Goal: Communication & Community: Answer question/provide support

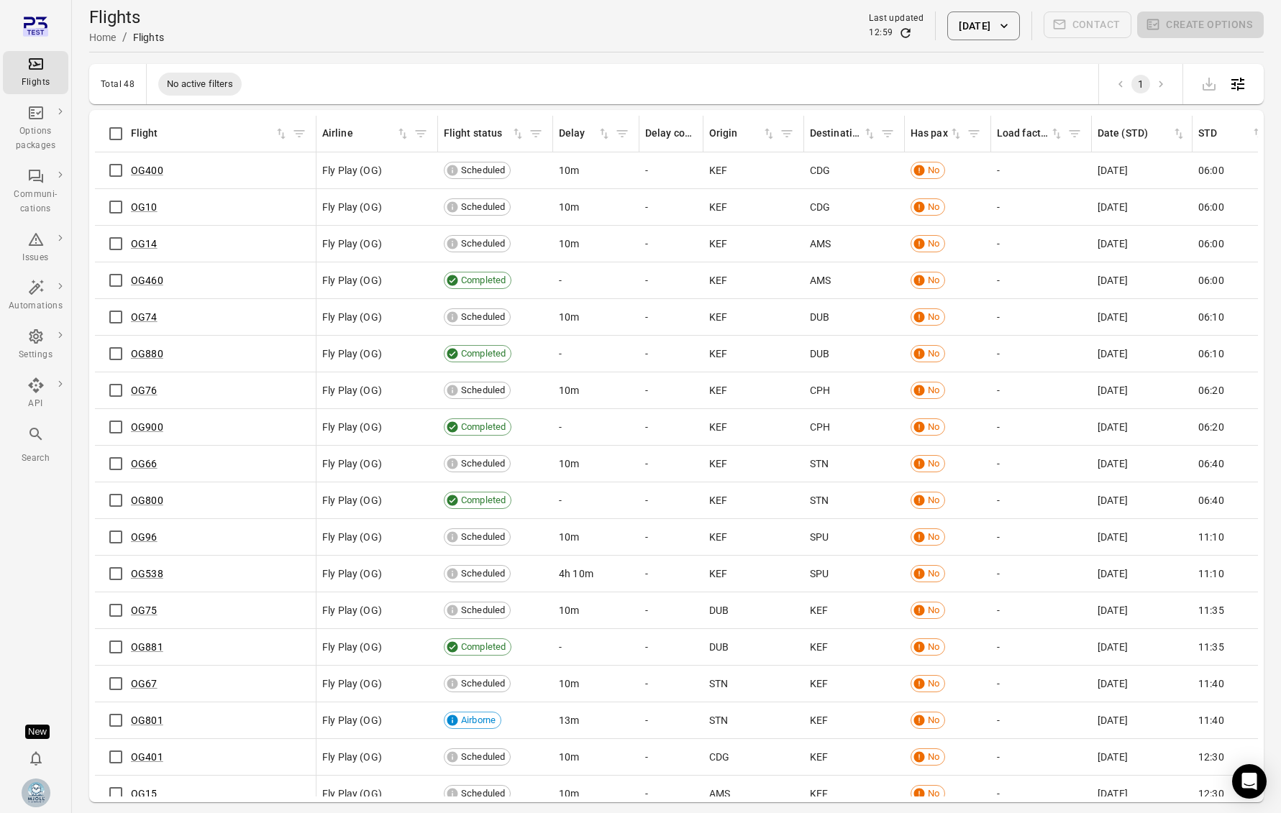
click at [517, 40] on div "Flights Home / Flights Last updated 12:59 12 Sep 2025 Contact Create options" at bounding box center [676, 26] width 1175 height 40
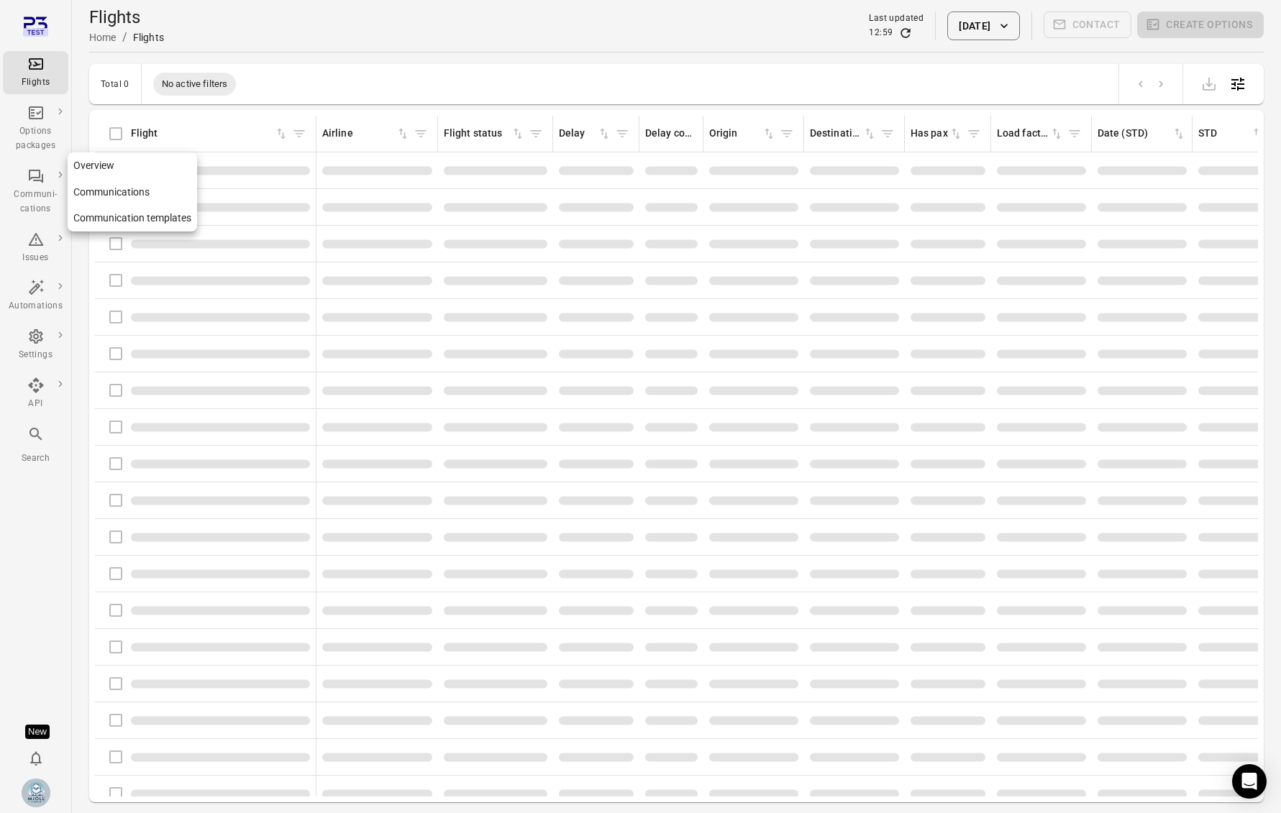
click at [40, 184] on icon "Main navigation" at bounding box center [35, 176] width 17 height 17
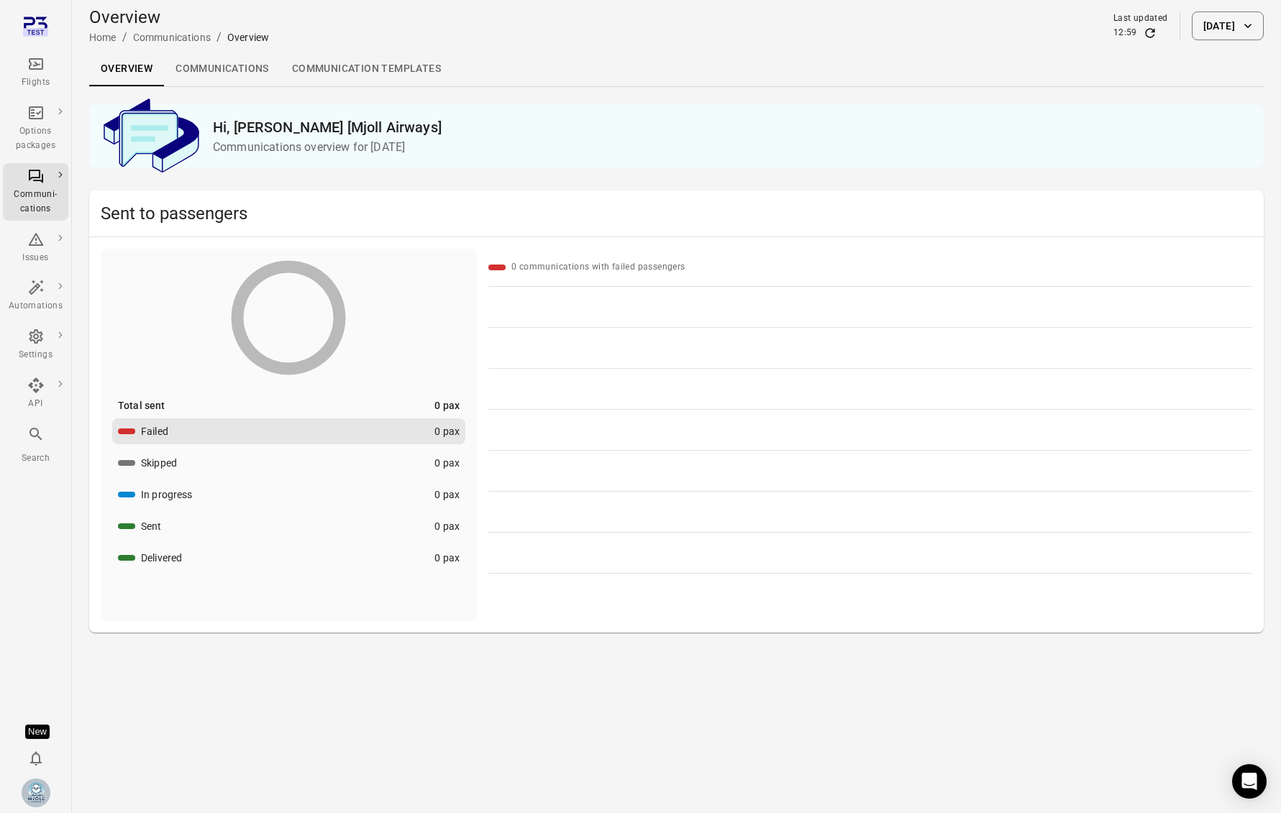
click at [1196, 27] on button "12 Sep 2025" at bounding box center [1228, 26] width 72 height 29
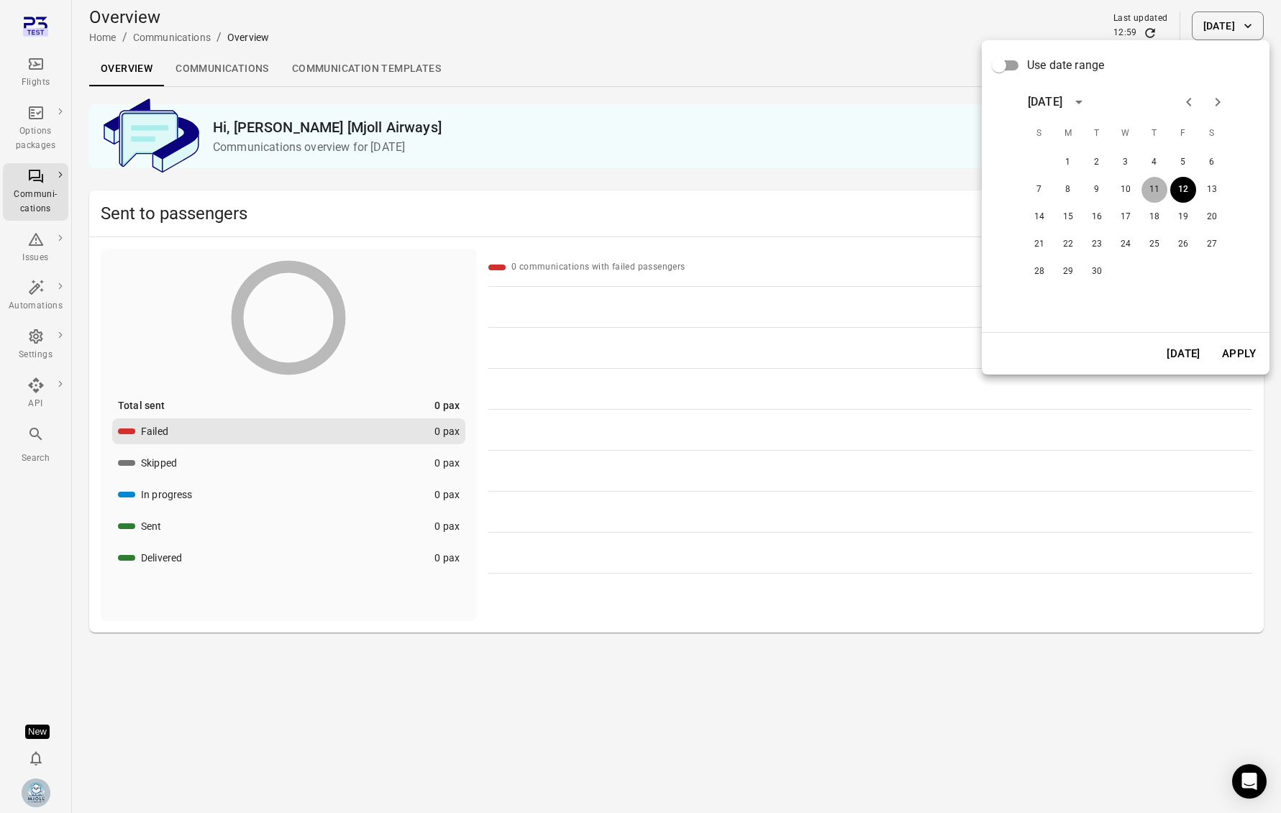
click at [1152, 191] on button "11" at bounding box center [1154, 190] width 26 height 26
click at [1244, 350] on button "Apply" at bounding box center [1239, 354] width 50 height 30
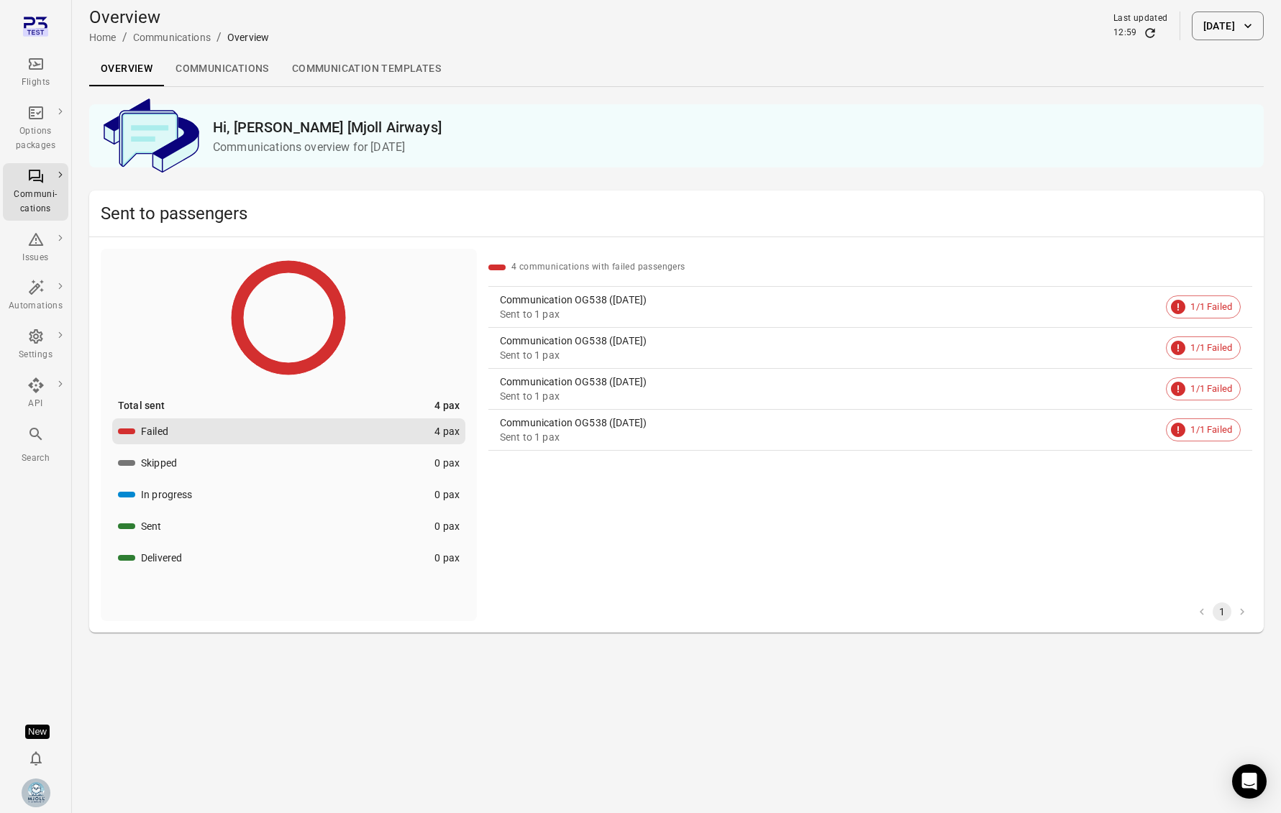
click at [697, 312] on div "Sent to 1 pax" at bounding box center [830, 314] width 660 height 14
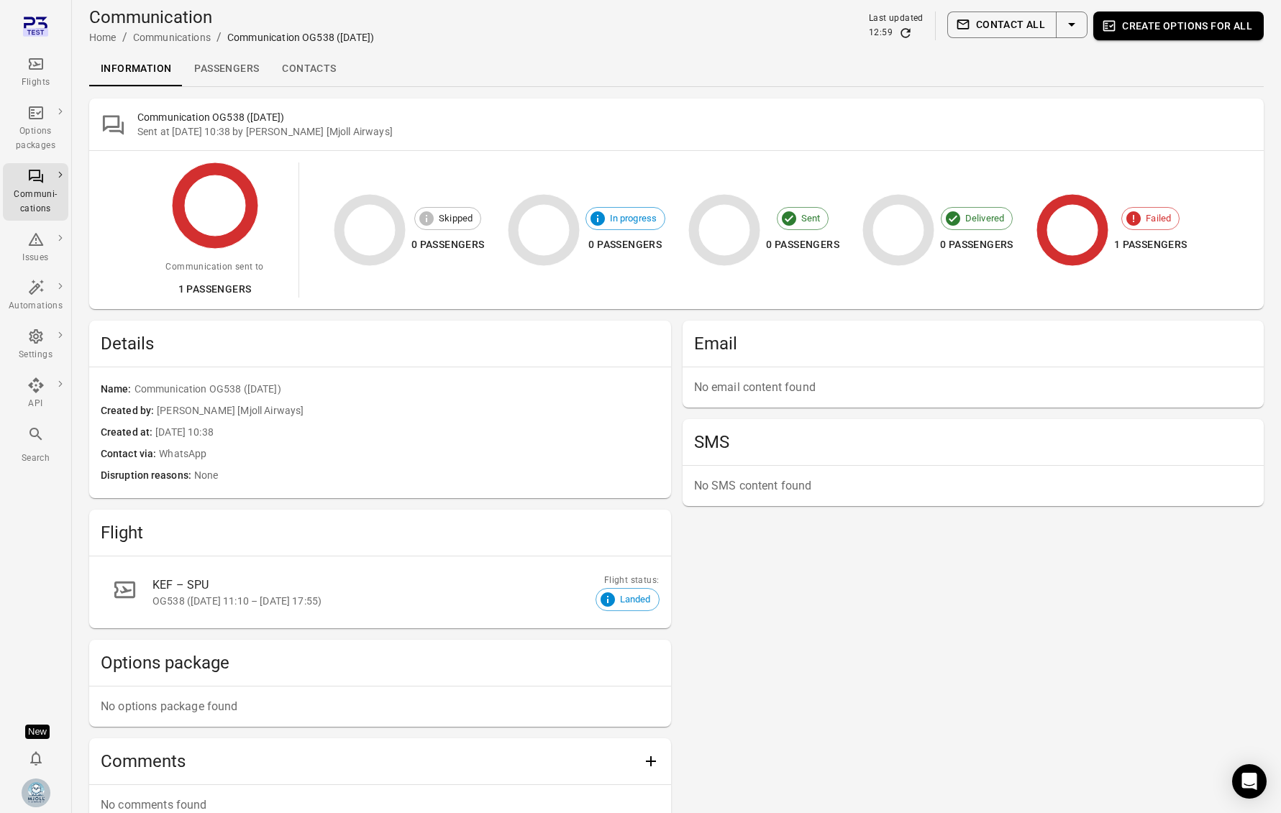
click at [965, 564] on div "Email No email content found SMS No SMS content found" at bounding box center [974, 738] width 582 height 834
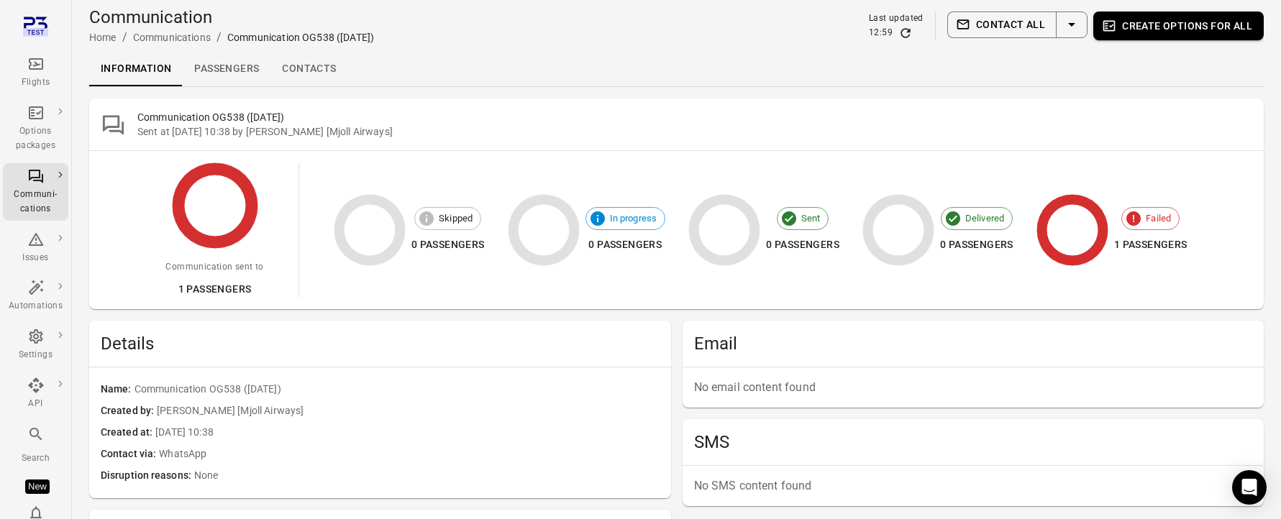
click at [913, 36] on icon "Refresh data" at bounding box center [905, 33] width 14 height 14
click at [1031, 28] on button "Contact all" at bounding box center [1001, 25] width 109 height 27
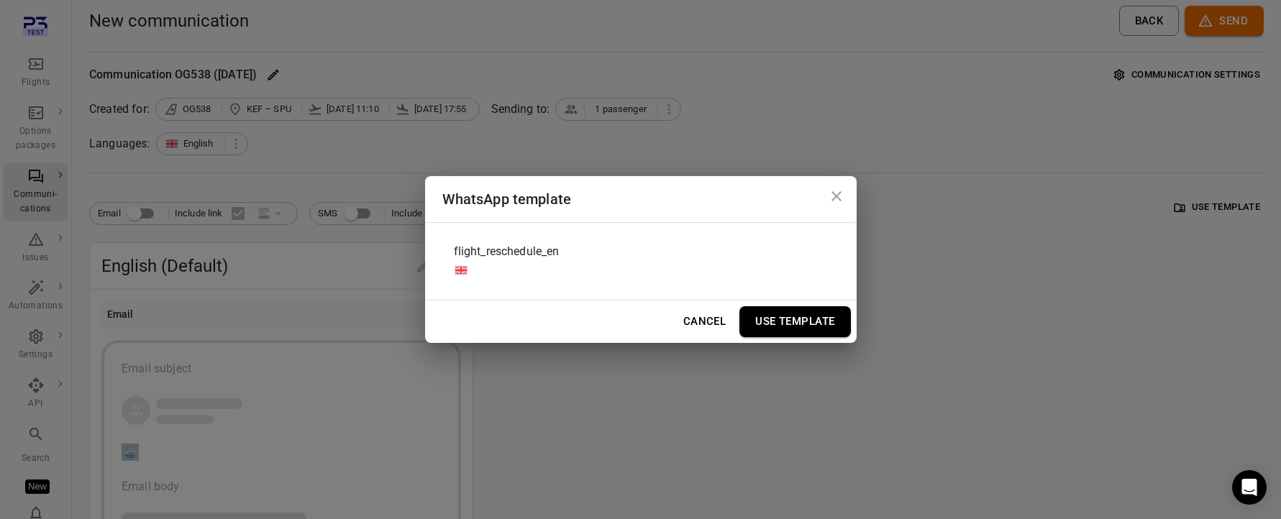
click at [632, 260] on div "flight_reschedule_en" at bounding box center [640, 261] width 397 height 54
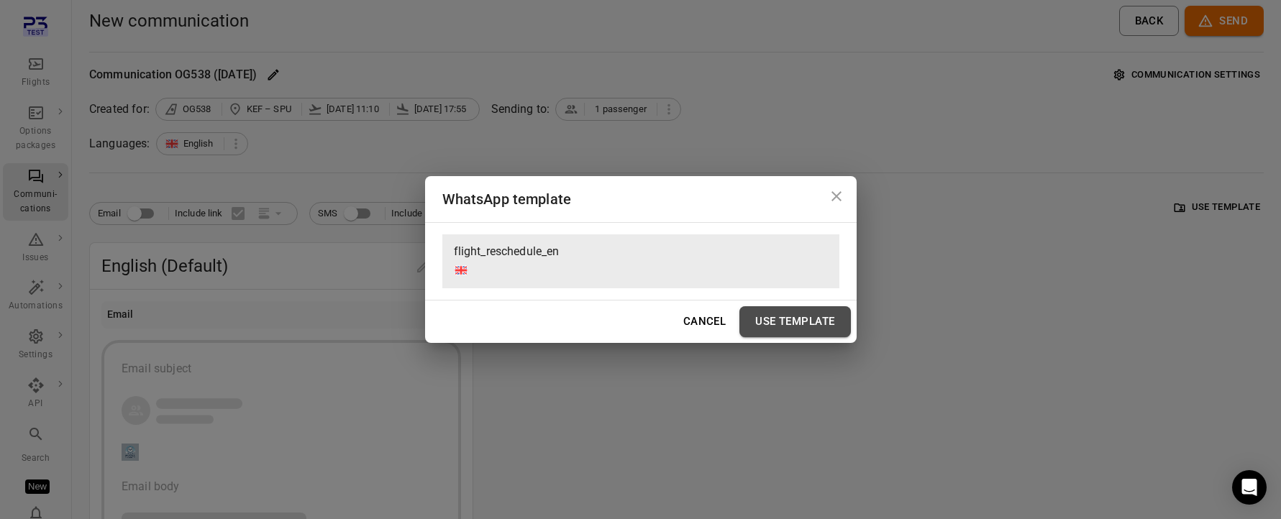
click at [806, 325] on button "Use Template" at bounding box center [794, 321] width 111 height 30
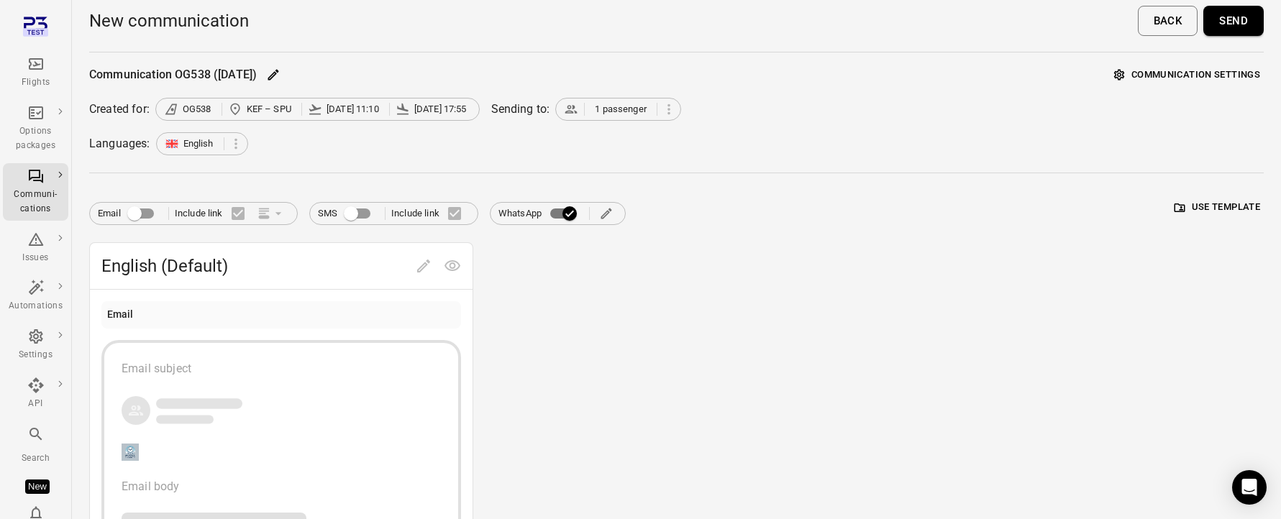
click at [1227, 28] on button "Send" at bounding box center [1233, 21] width 60 height 30
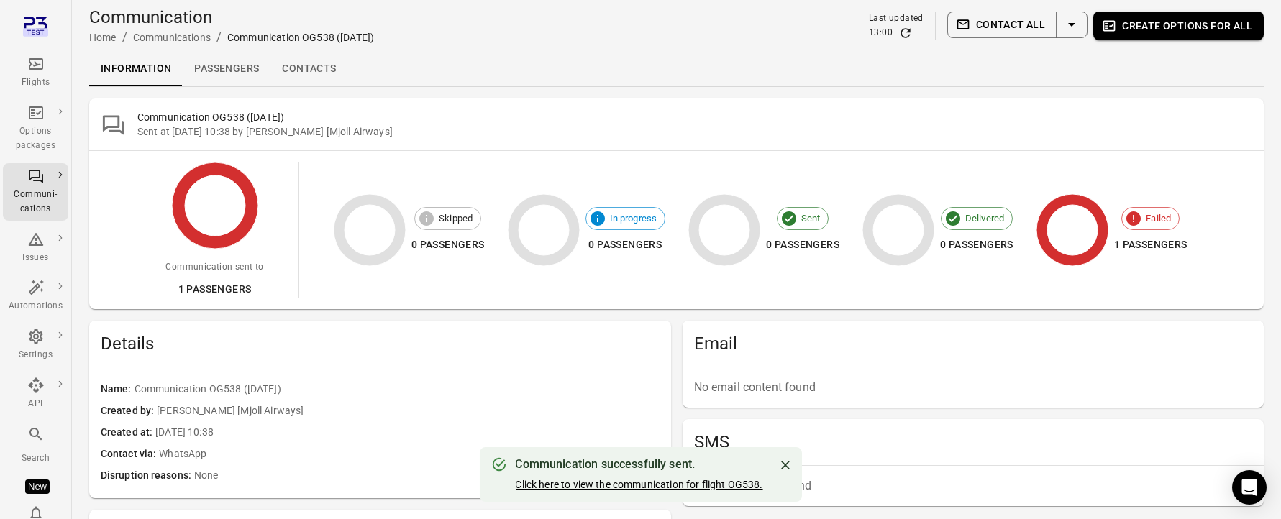
click at [690, 479] on link "Click here to view the communication for flight OG538." at bounding box center [638, 485] width 247 height 12
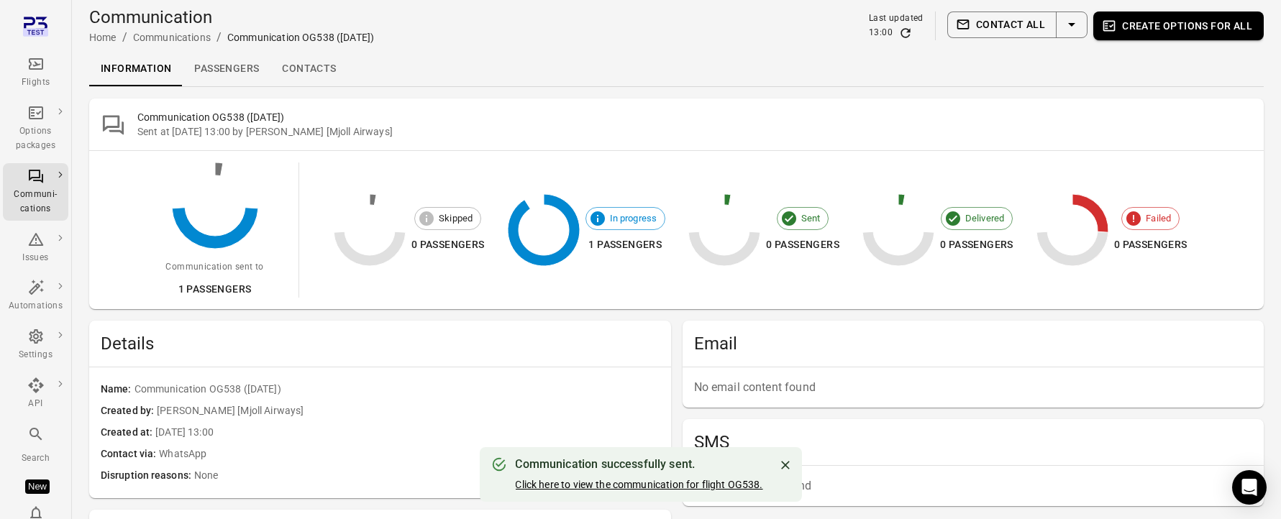
click at [693, 485] on link "Click here to view the communication for flight OG538." at bounding box center [638, 485] width 247 height 12
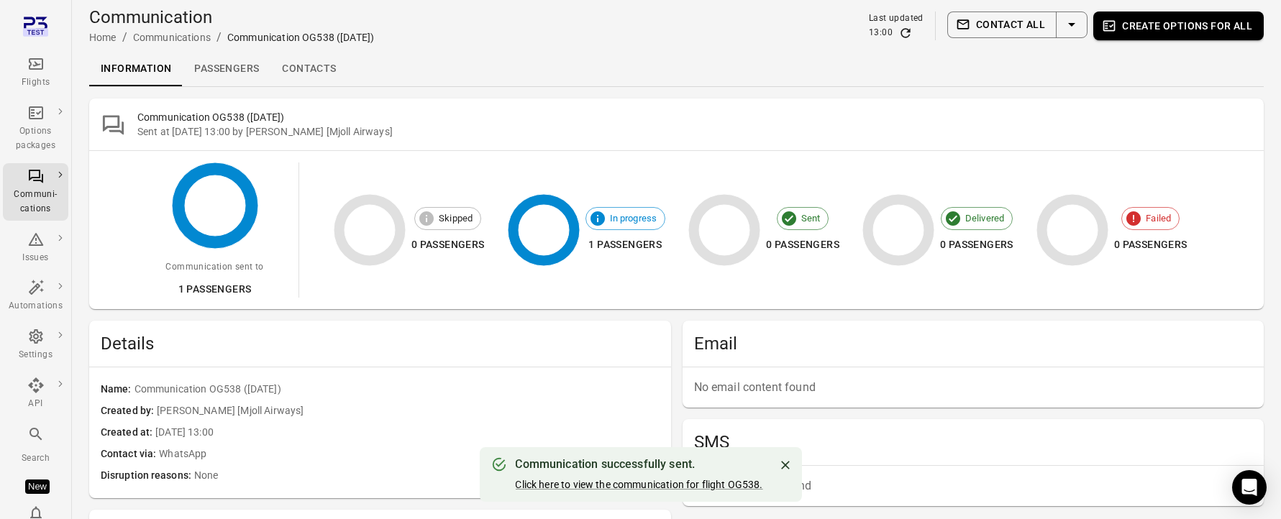
click at [229, 82] on link "Passengers" at bounding box center [227, 69] width 88 height 35
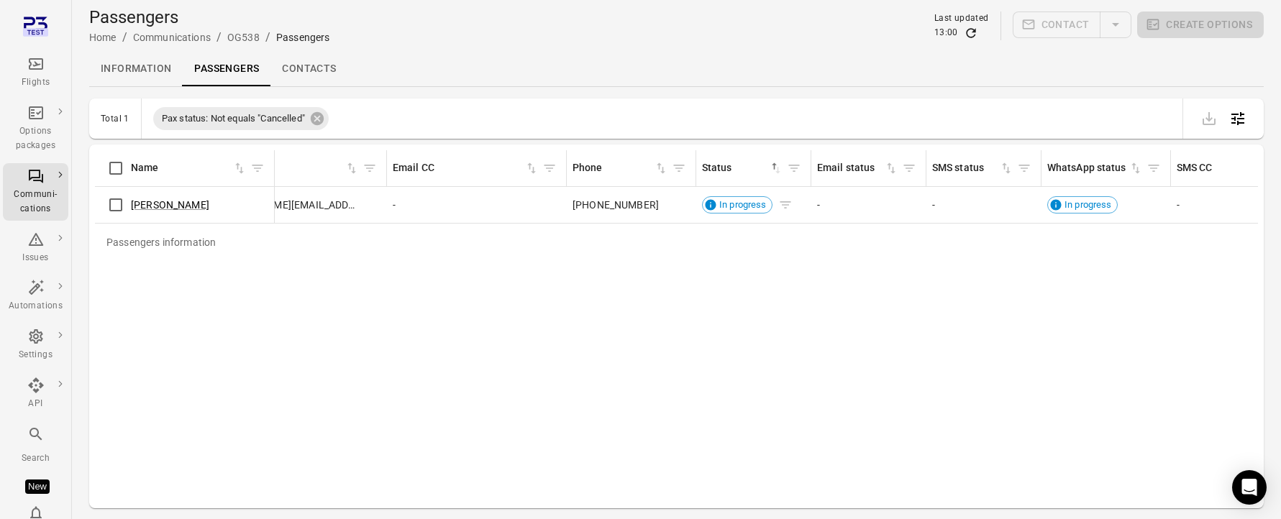
scroll to position [0, 565]
click at [731, 202] on span "In progress" at bounding box center [735, 205] width 58 height 14
click at [723, 289] on div "Passengers information Name First name Last name Booking Pax status Email Email…" at bounding box center [676, 326] width 1163 height 352
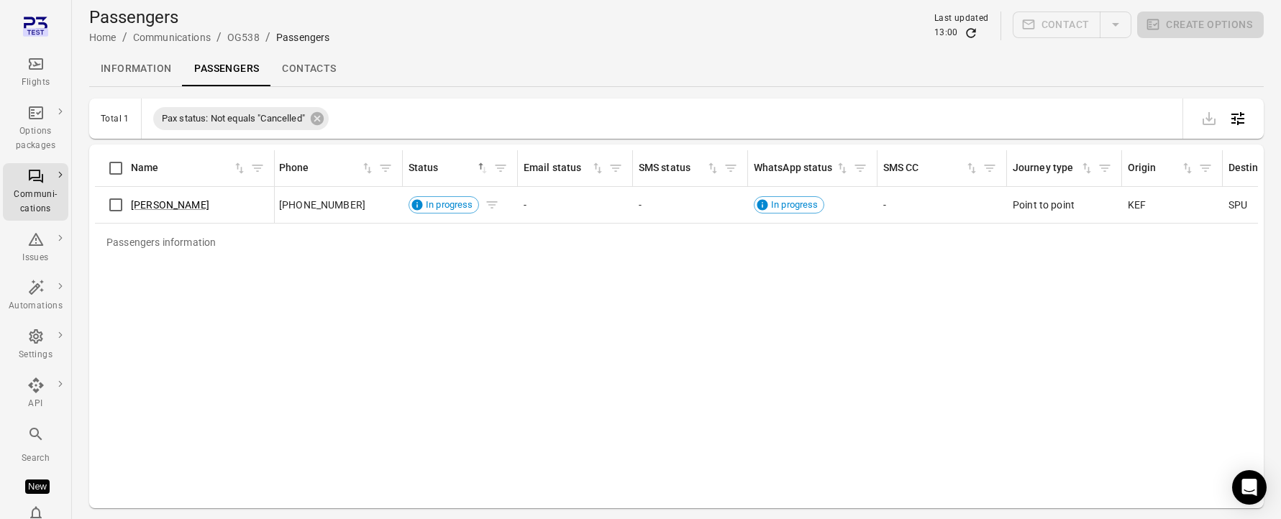
scroll to position [0, 918]
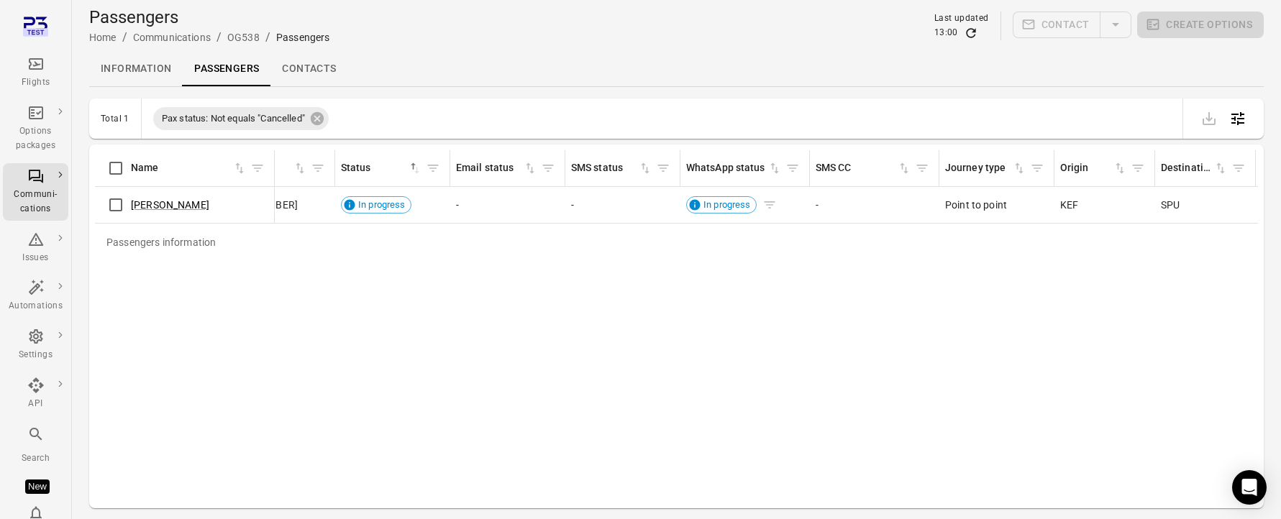
click at [732, 206] on span "In progress" at bounding box center [727, 205] width 58 height 14
click at [752, 242] on caption "Passengers information" at bounding box center [281, 242] width 2208 height 37
click at [1265, 78] on main "Passengers Home / Communications / OG538 / Passengers Last updated 13:00 Contac…" at bounding box center [676, 283] width 1209 height 566
click at [324, 301] on div "Passengers information Name First name Last name Booking Pax status Email Email…" at bounding box center [676, 326] width 1163 height 352
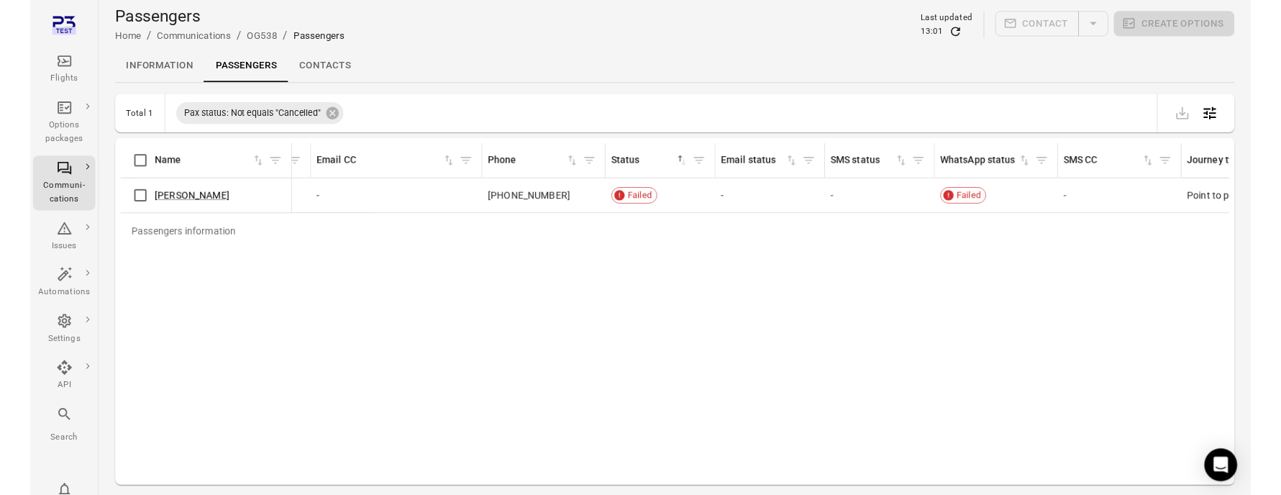
scroll to position [0, 1117]
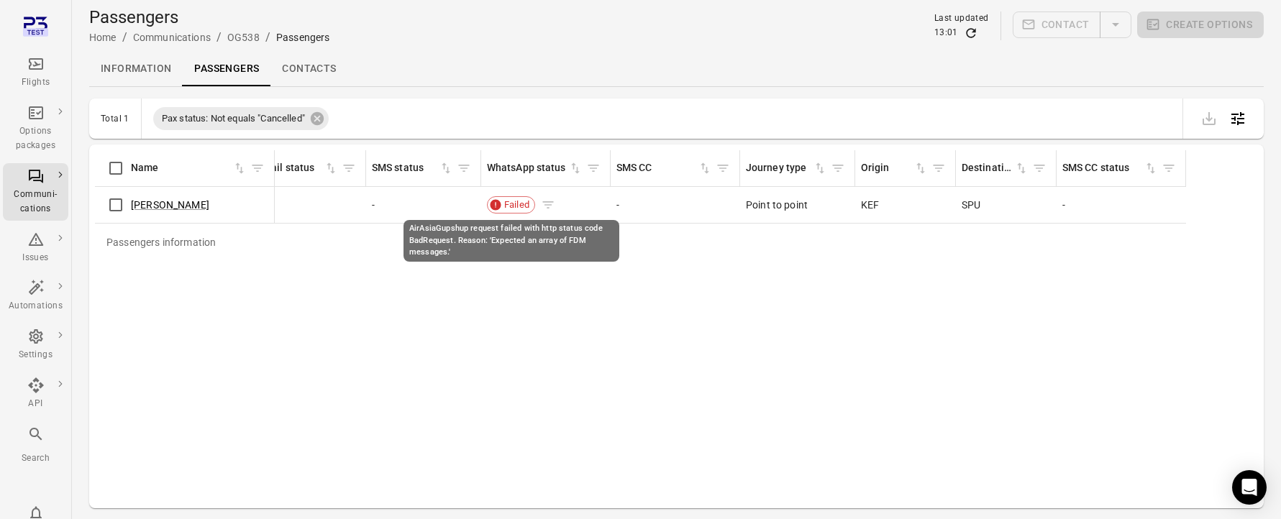
click at [514, 205] on span "Failed" at bounding box center [516, 205] width 35 height 14
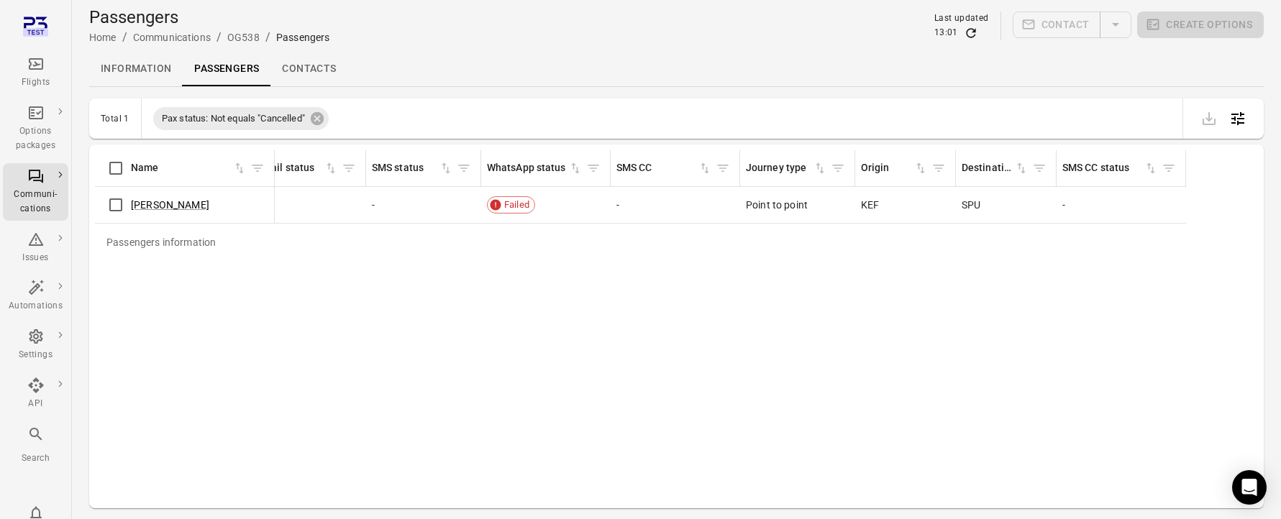
click at [183, 456] on div "Passengers information Name First name Last name Booking Pax status Email Email…" at bounding box center [676, 326] width 1163 height 352
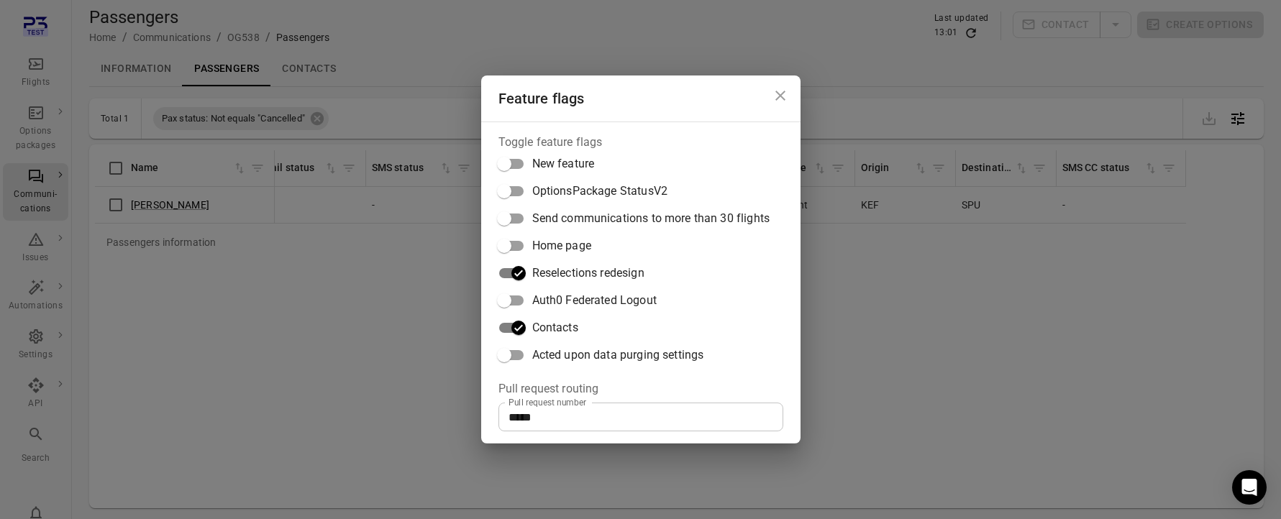
click at [871, 360] on div "Feature flags Toggle feature flags New feature OptionsPackage StatusV2 Send com…" at bounding box center [640, 259] width 1281 height 519
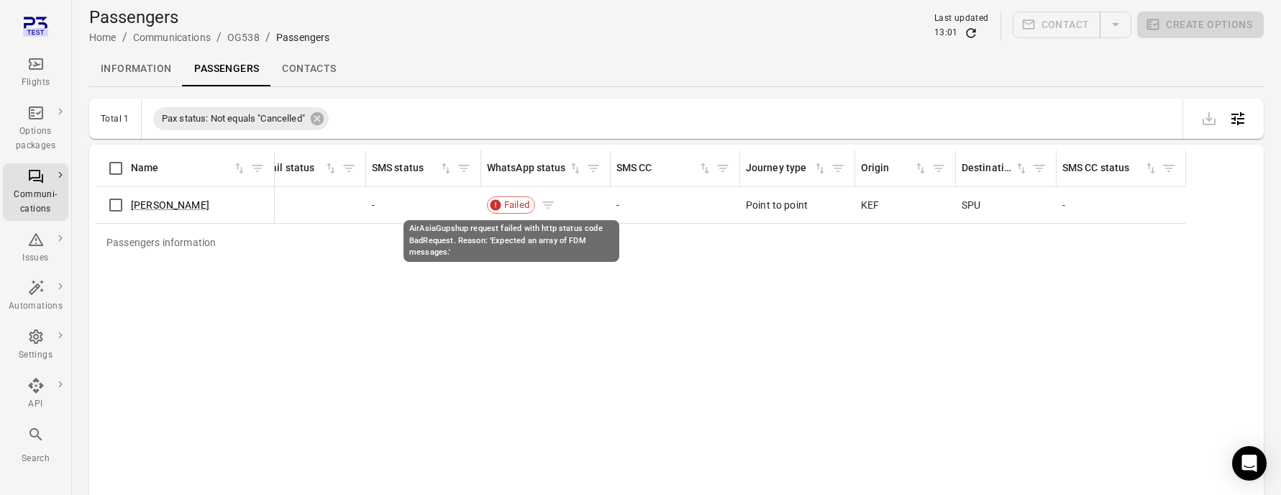
click at [519, 202] on span "Failed" at bounding box center [516, 205] width 35 height 14
drag, startPoint x: 503, startPoint y: 237, endPoint x: 521, endPoint y: 241, distance: 18.5
click at [517, 240] on div "AirAsiaGupshup request failed with http status code BadRequest. Reason: 'Expect…" at bounding box center [512, 241] width 216 height 42
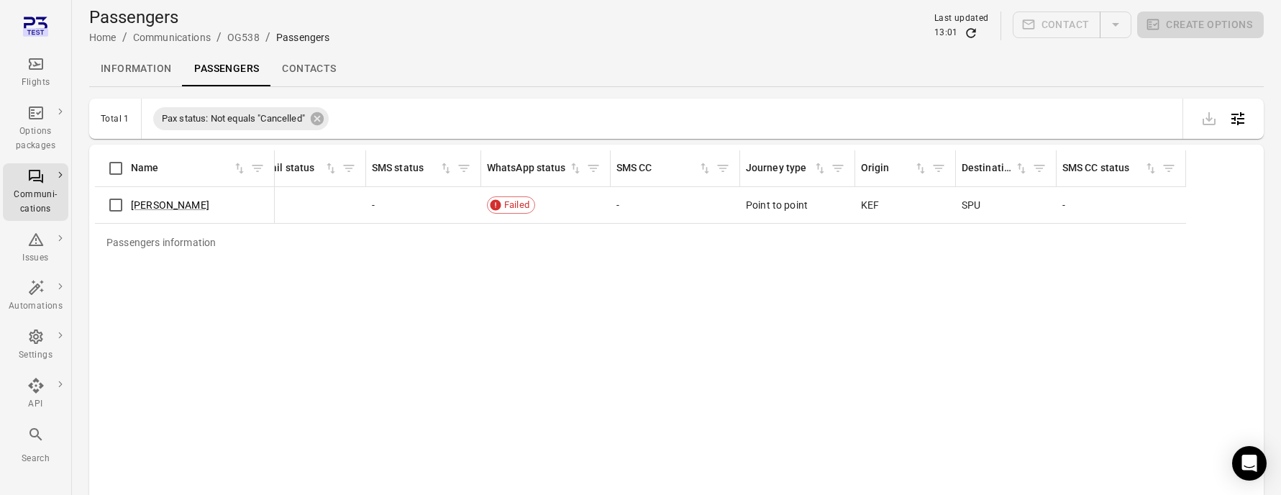
click at [552, 258] on caption "Passengers information" at bounding box center [82, 242] width 2208 height 37
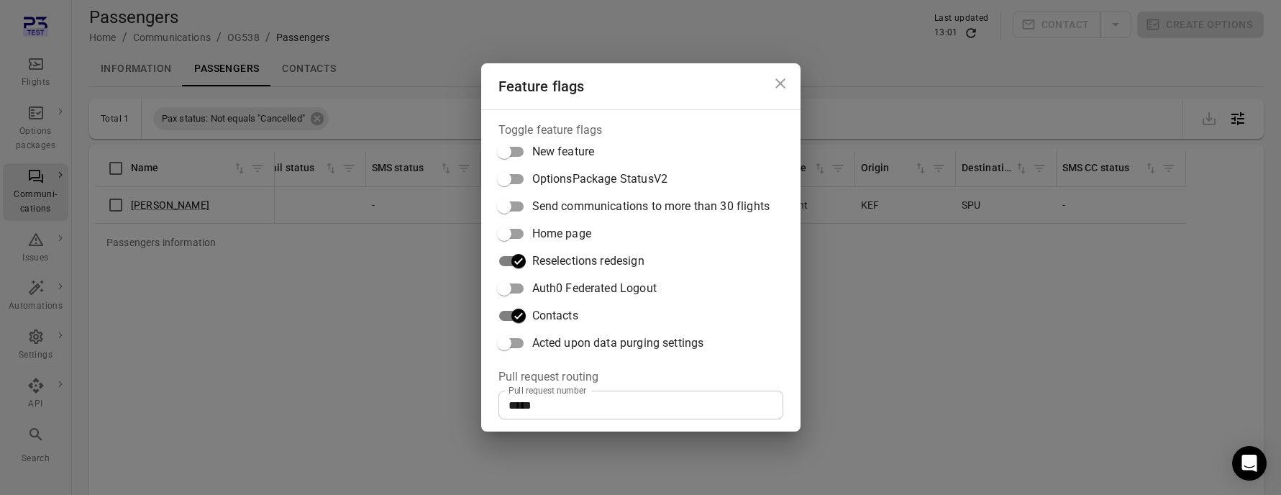
click at [799, 337] on div "Toggle feature flags New feature OptionsPackage StatusV2 Send communications to…" at bounding box center [640, 270] width 319 height 322
click at [613, 404] on input "*****" at bounding box center [640, 405] width 285 height 29
click at [921, 408] on div "Feature flags Toggle feature flags New feature OptionsPackage StatusV2 Send com…" at bounding box center [640, 247] width 1281 height 495
click at [616, 368] on fieldset "Pull request routing Pull request number ***** Pull request number" at bounding box center [640, 393] width 285 height 51
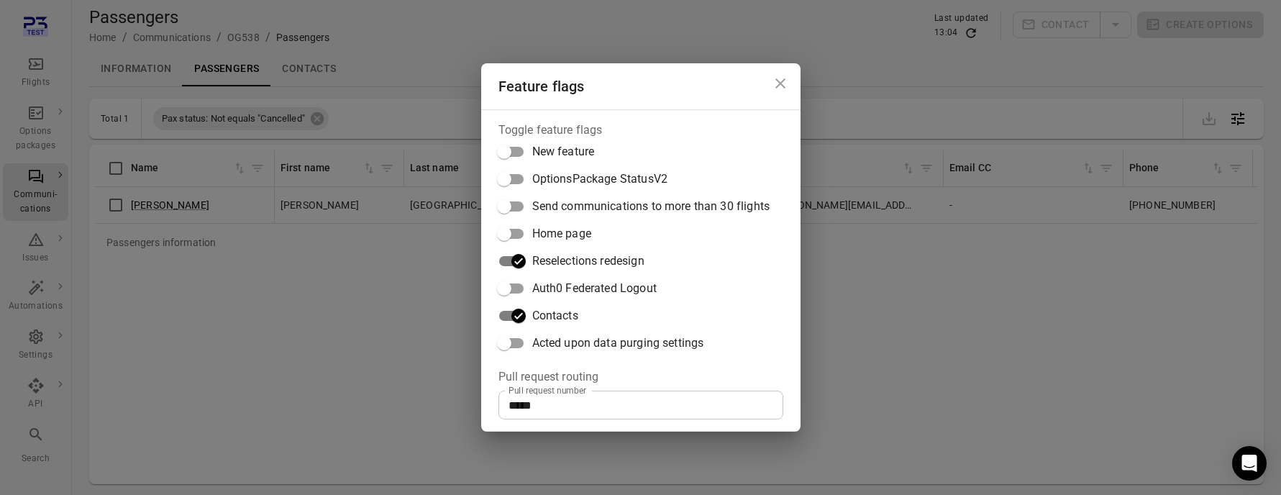
click at [601, 410] on input "*****" at bounding box center [640, 405] width 285 height 29
click at [888, 382] on div "Feature flags Toggle feature flags New feature OptionsPackage StatusV2 Send com…" at bounding box center [640, 247] width 1281 height 495
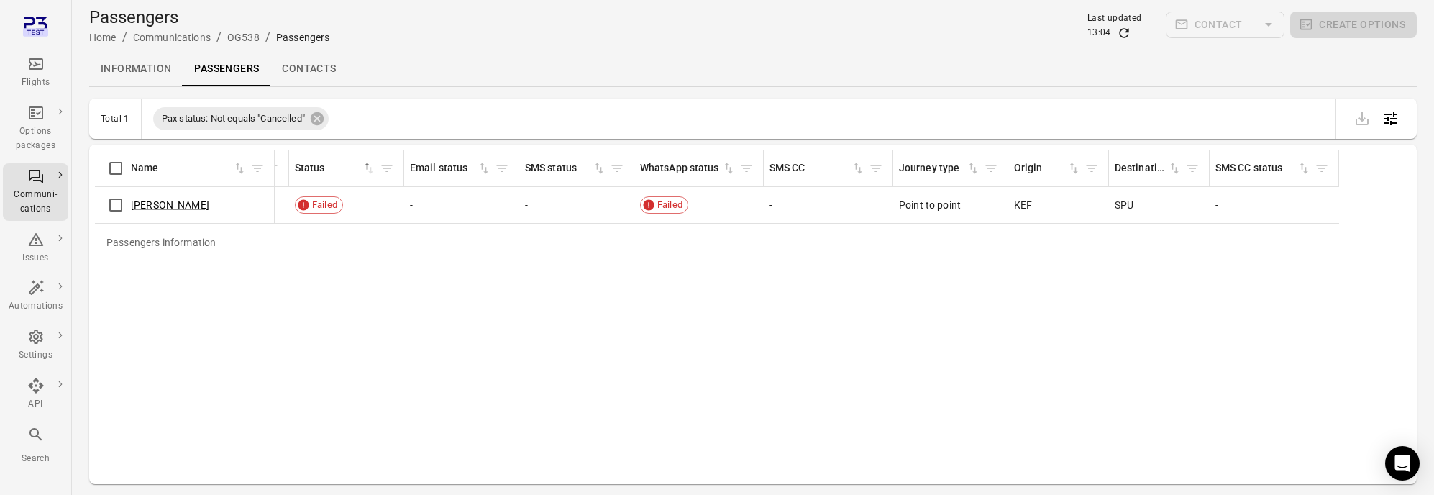
scroll to position [0, 964]
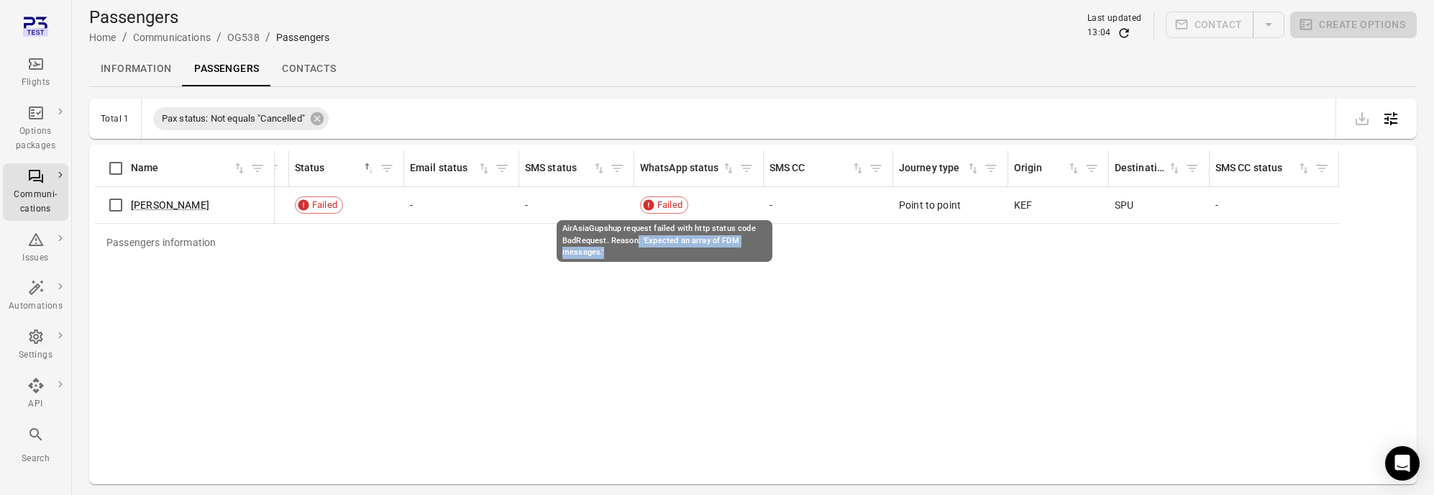
drag, startPoint x: 637, startPoint y: 245, endPoint x: 664, endPoint y: 257, distance: 29.9
click at [664, 257] on div "AirAsiaGupshup request failed with http status code BadRequest. Reason: 'Expect…" at bounding box center [665, 241] width 216 height 42
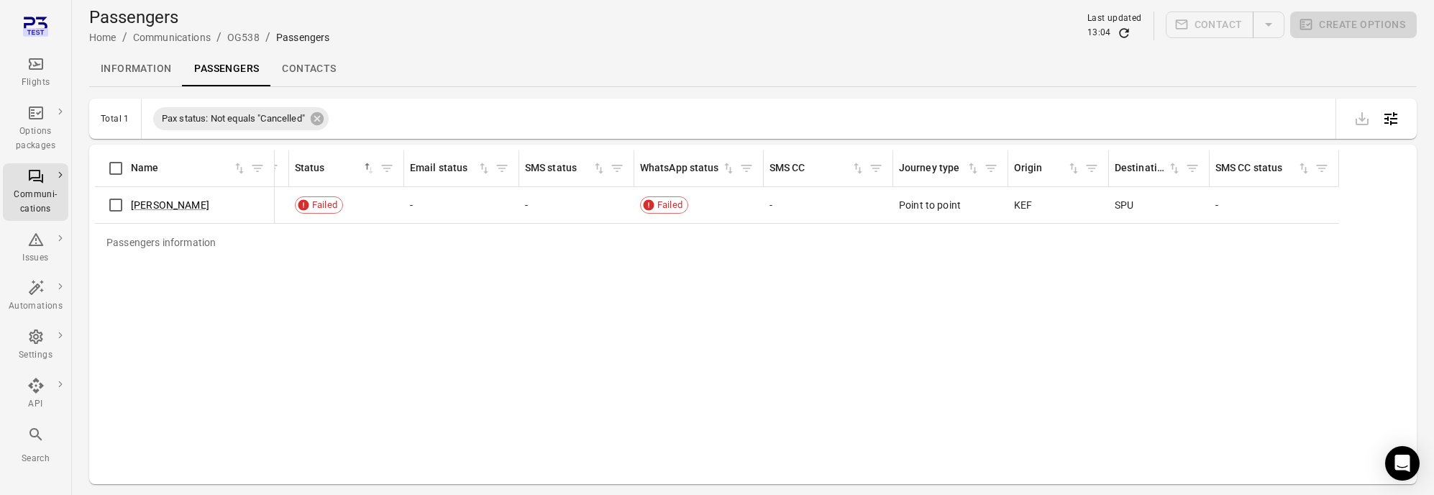
click at [608, 302] on div "Passengers information Name First name Last name Booking Pax status Email Email…" at bounding box center [753, 314] width 1316 height 328
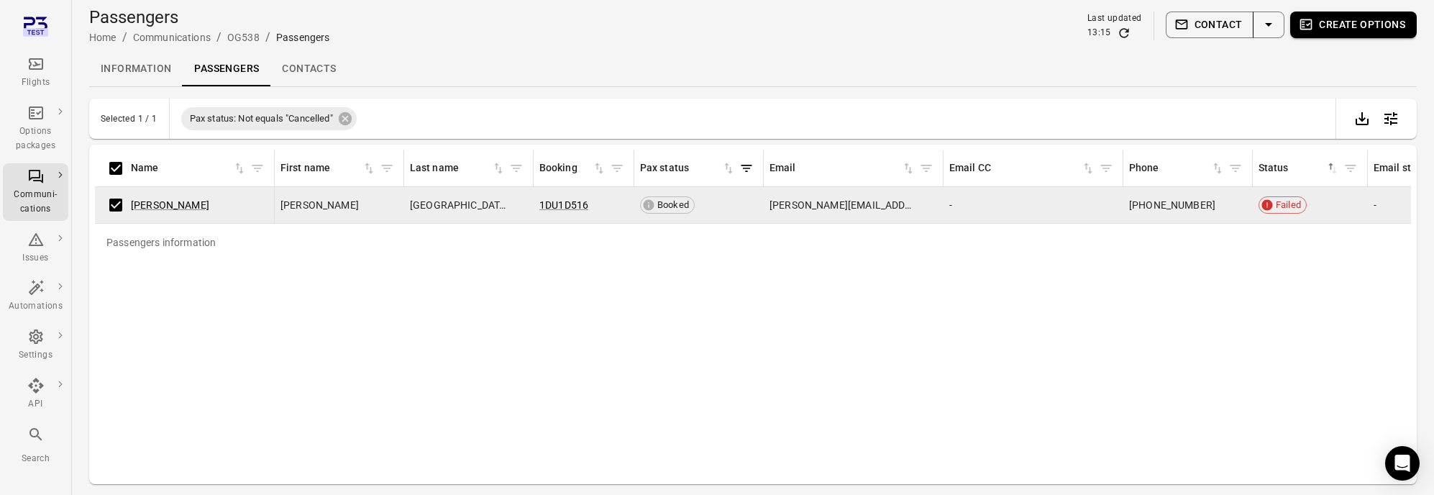
click at [1216, 32] on button "Contact" at bounding box center [1210, 25] width 88 height 27
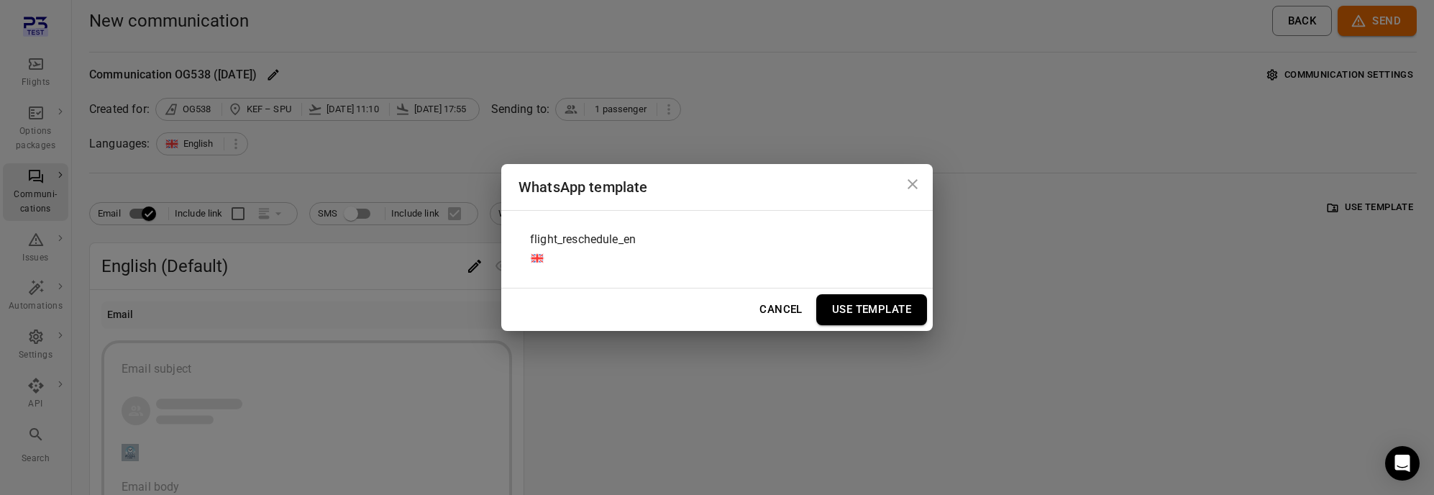
click at [760, 224] on div "flight_reschedule_en" at bounding box center [717, 249] width 397 height 54
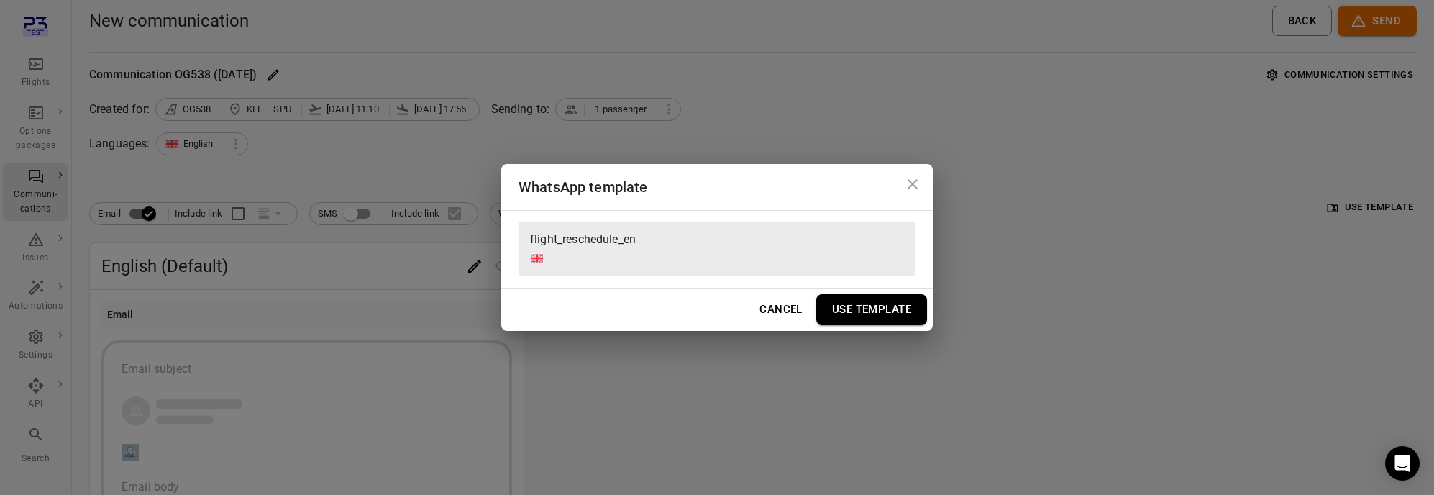
click at [894, 315] on button "Use Template" at bounding box center [871, 309] width 111 height 30
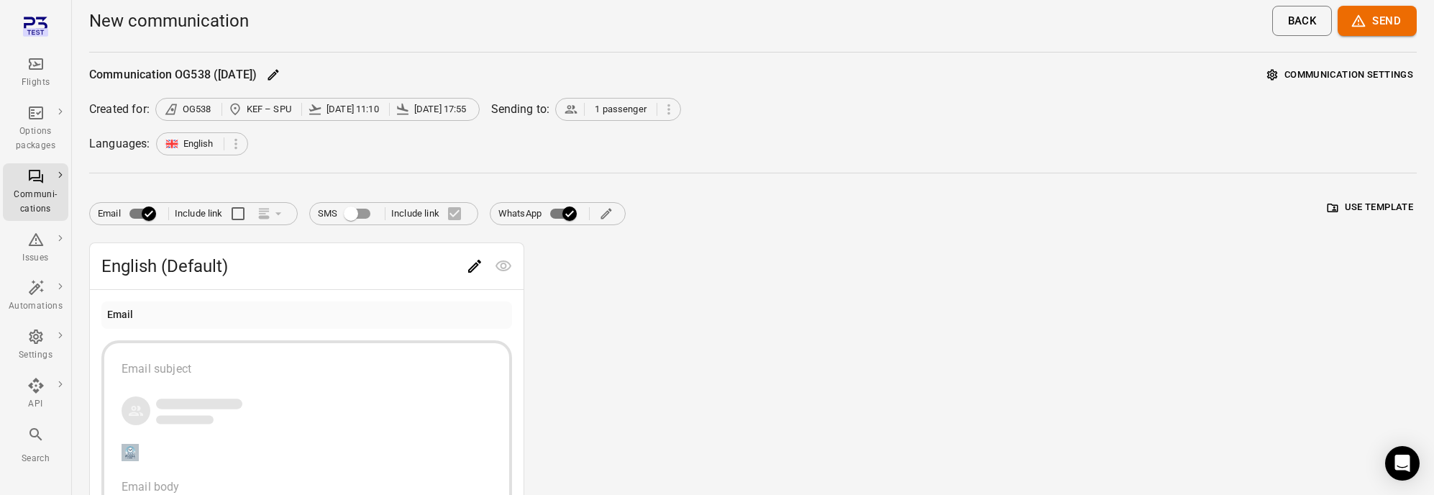
click at [360, 356] on button "Email subject Email body" at bounding box center [306, 429] width 411 height 179
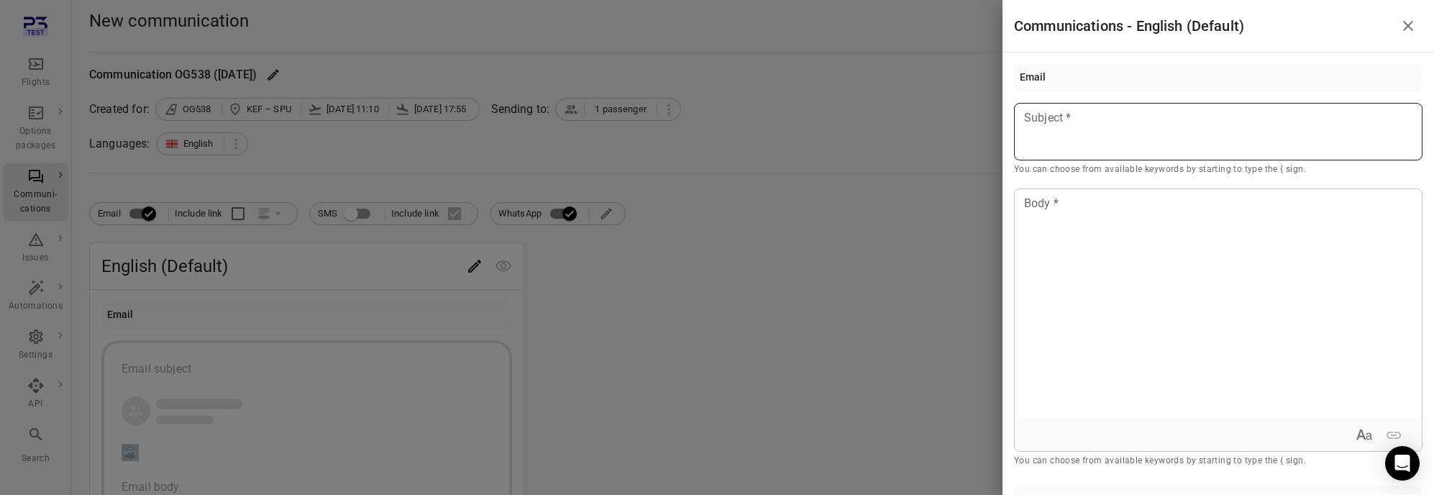
click at [1073, 137] on div at bounding box center [1218, 132] width 409 height 58
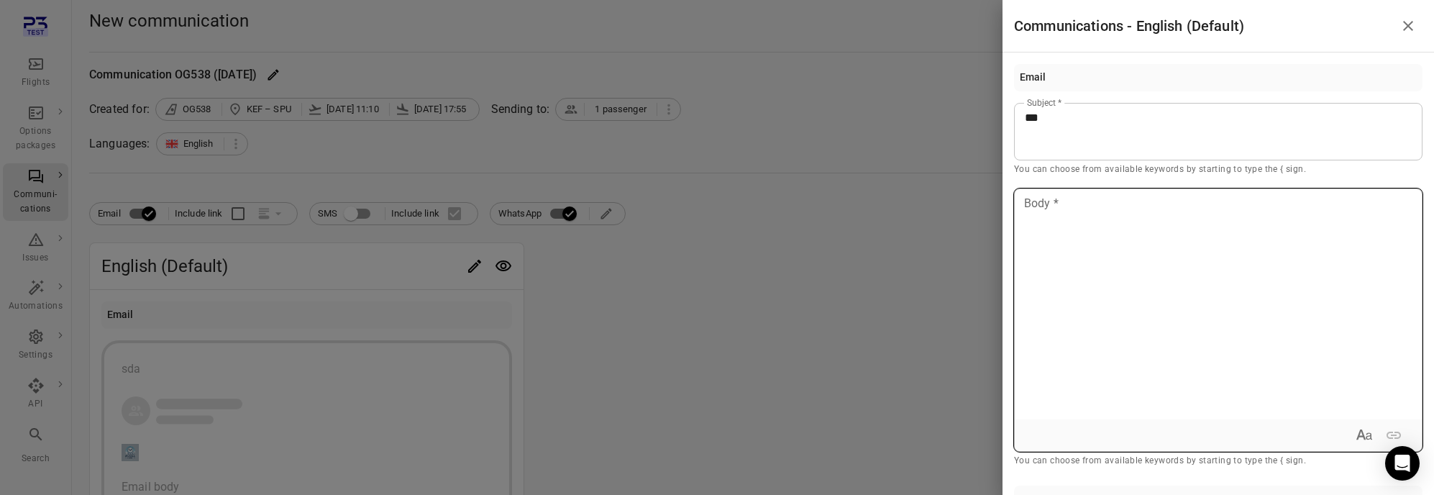
click at [1090, 244] on div at bounding box center [1218, 304] width 407 height 230
click at [898, 254] on div at bounding box center [717, 247] width 1434 height 495
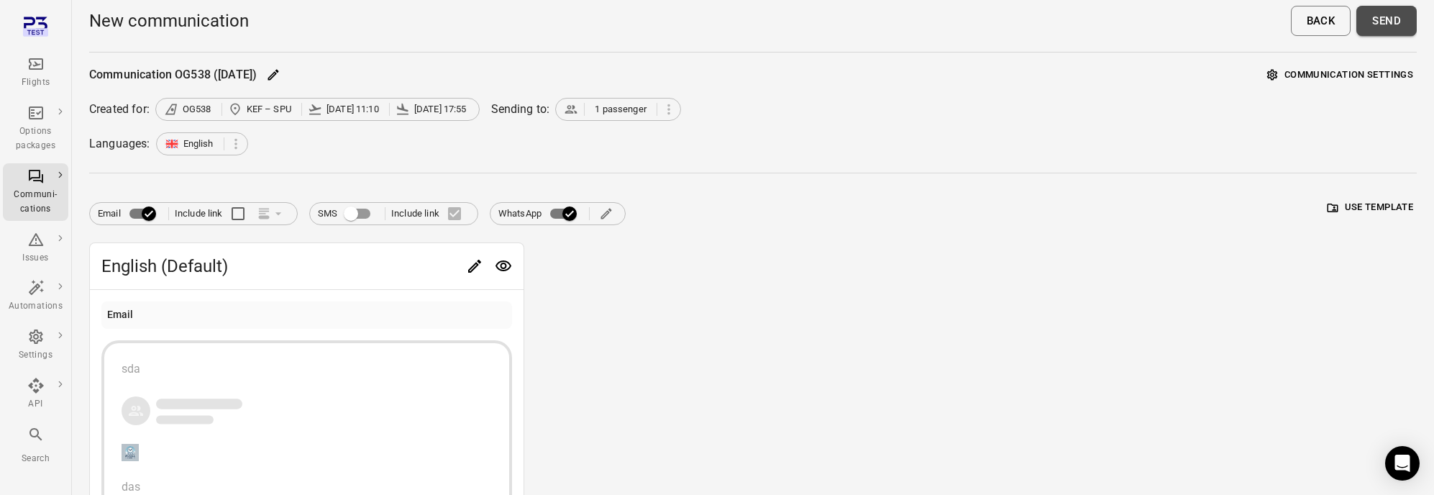
click at [1390, 24] on button "Send" at bounding box center [1387, 21] width 60 height 30
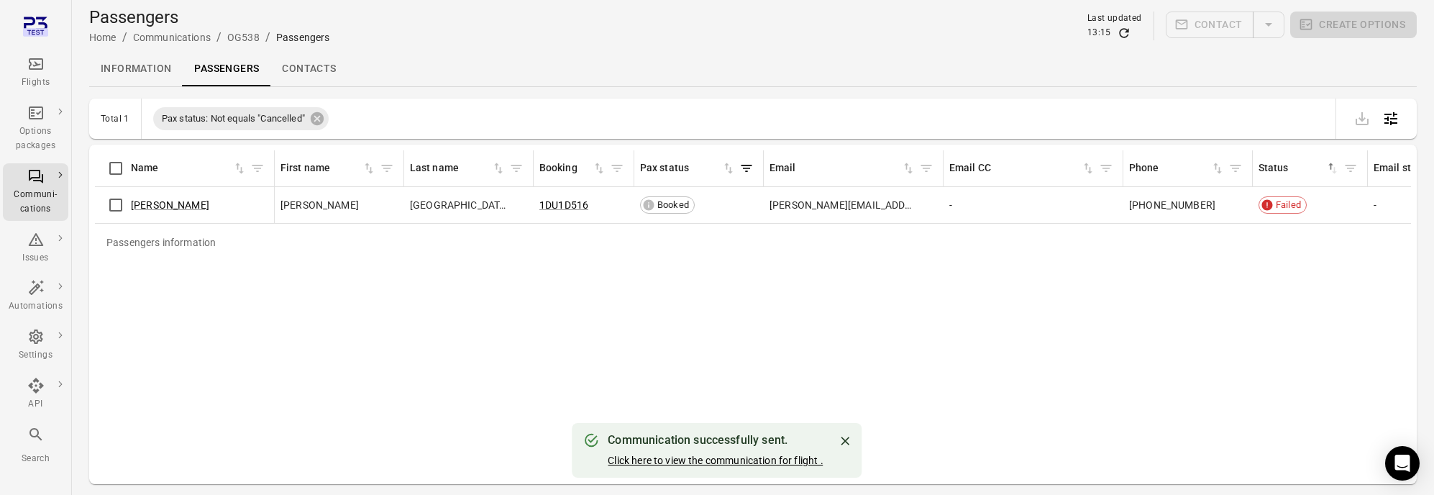
click at [767, 457] on link "Click here to view the communication for flight ." at bounding box center [715, 461] width 215 height 12
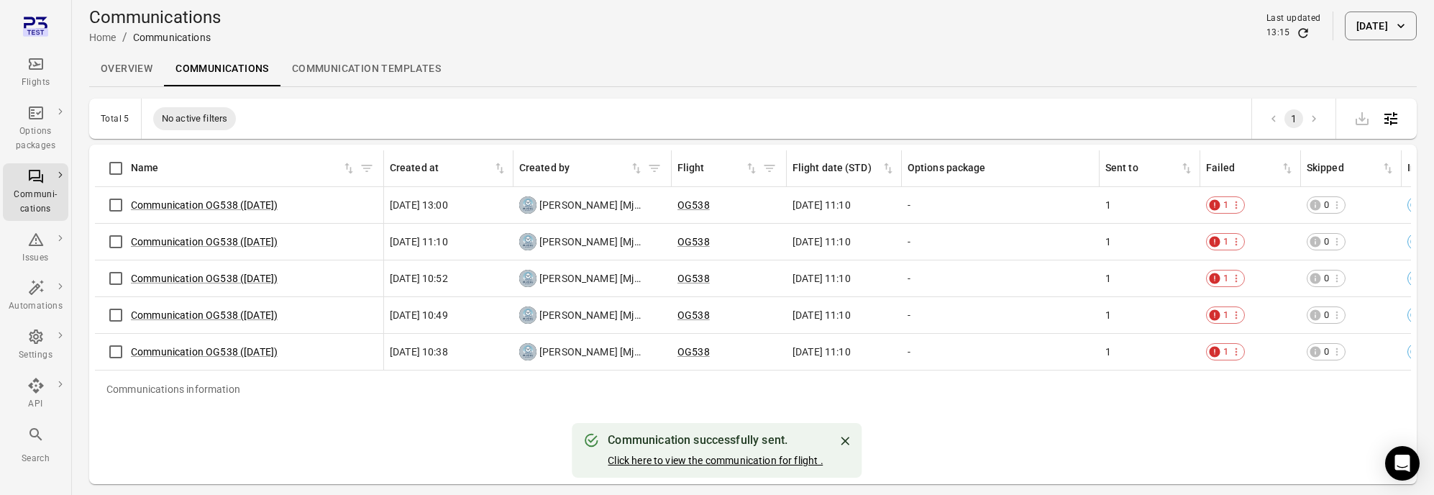
click at [754, 457] on link "Click here to view the communication for flight ." at bounding box center [715, 461] width 215 height 12
click at [703, 472] on div "Communication successfully sent. Click here to view the communication for fligh…" at bounding box center [715, 450] width 215 height 46
click at [716, 458] on link "Click here to view the communication for flight ." at bounding box center [715, 461] width 215 height 12
click at [849, 439] on icon "Close" at bounding box center [846, 441] width 9 height 9
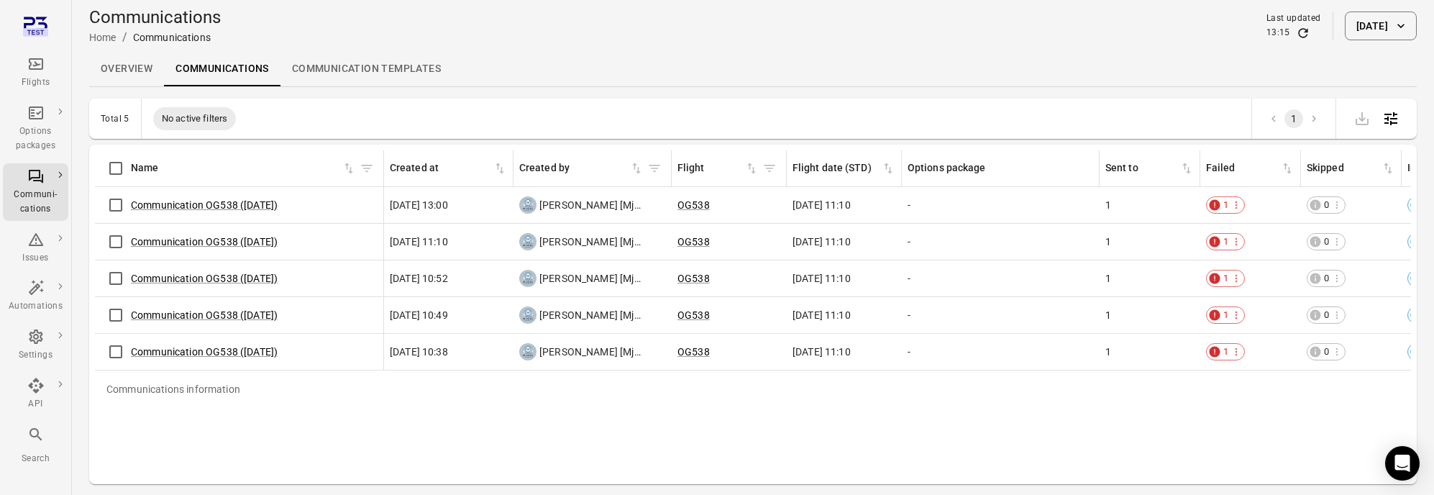
click at [1296, 32] on icon "Refresh data" at bounding box center [1303, 33] width 14 height 14
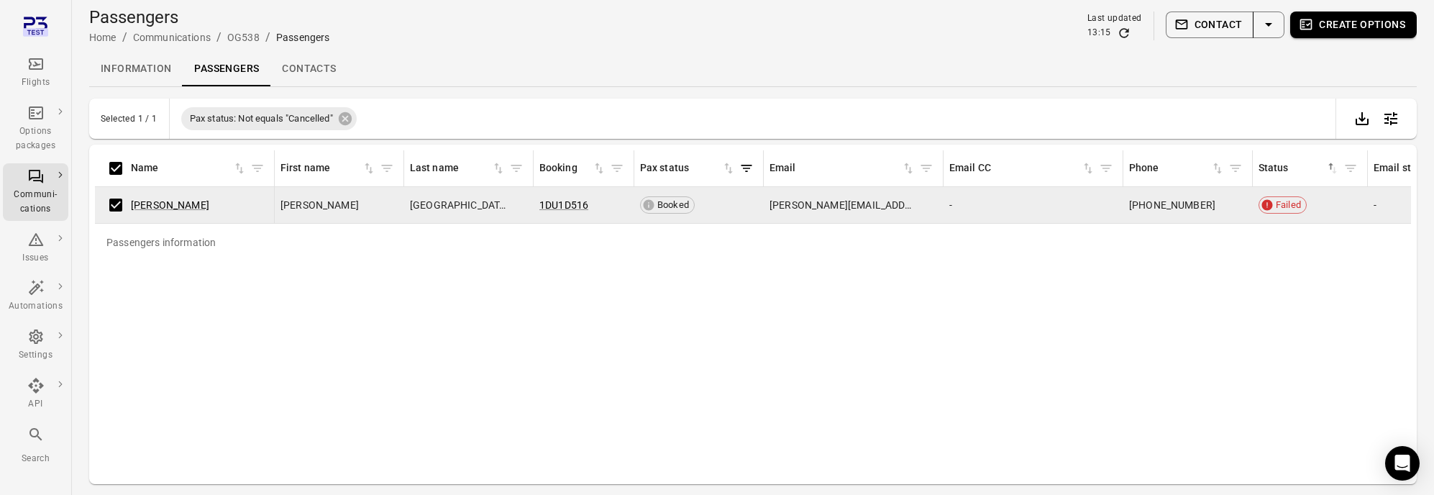
click at [1190, 23] on button "Contact" at bounding box center [1210, 25] width 88 height 27
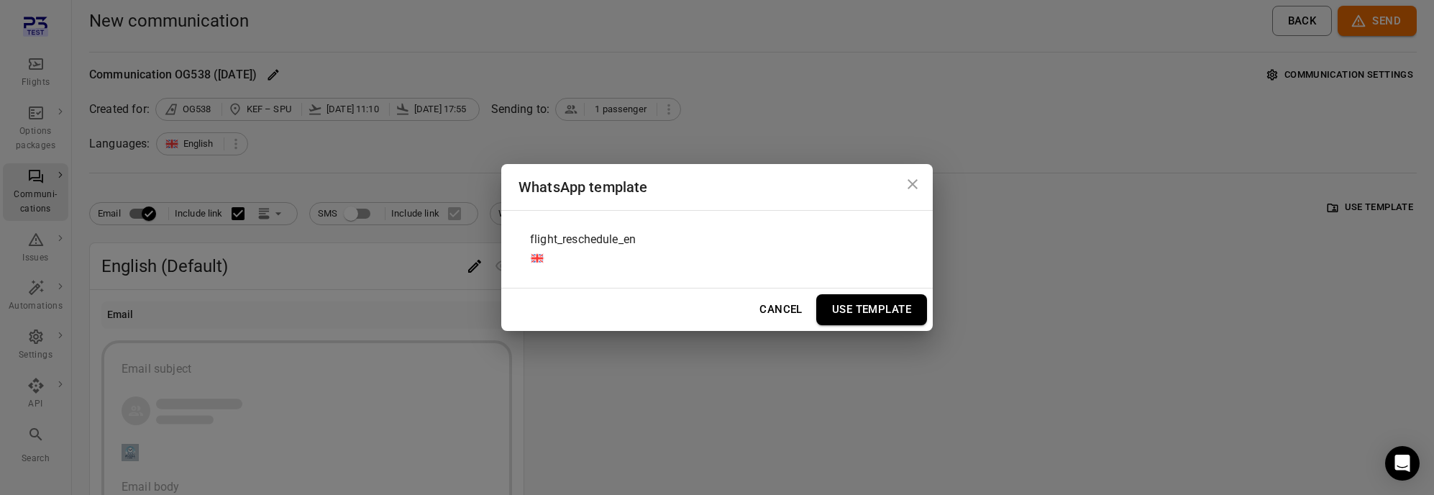
click at [775, 257] on div "flight_reschedule_en" at bounding box center [717, 249] width 397 height 54
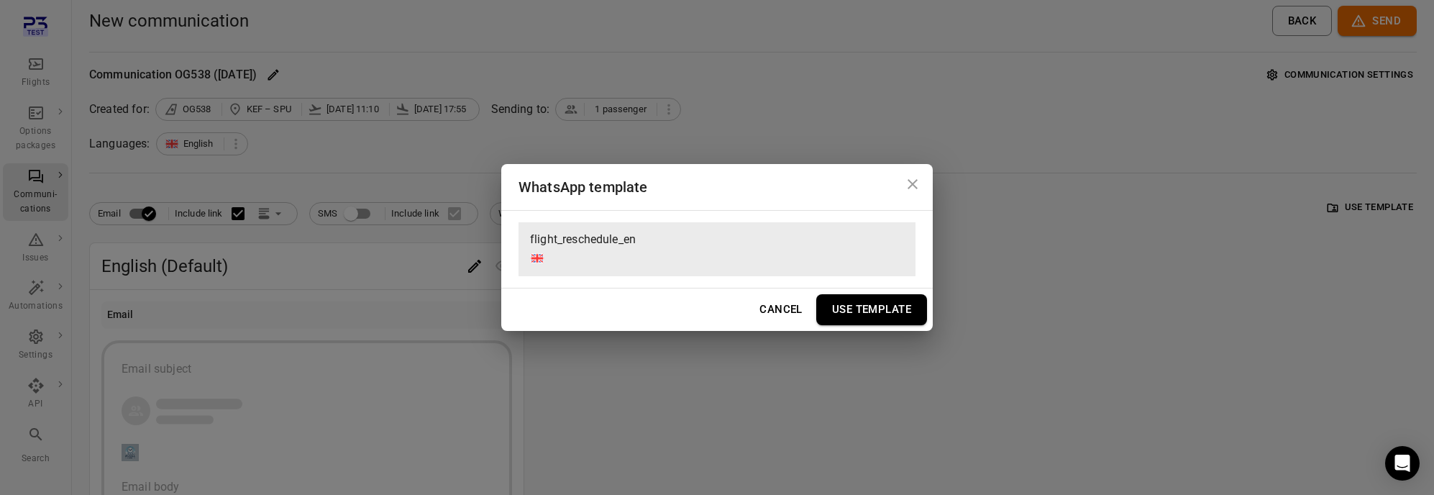
click at [895, 331] on div "WhatsApp template flight_reschedule_en Cancel Use Template" at bounding box center [717, 247] width 1434 height 495
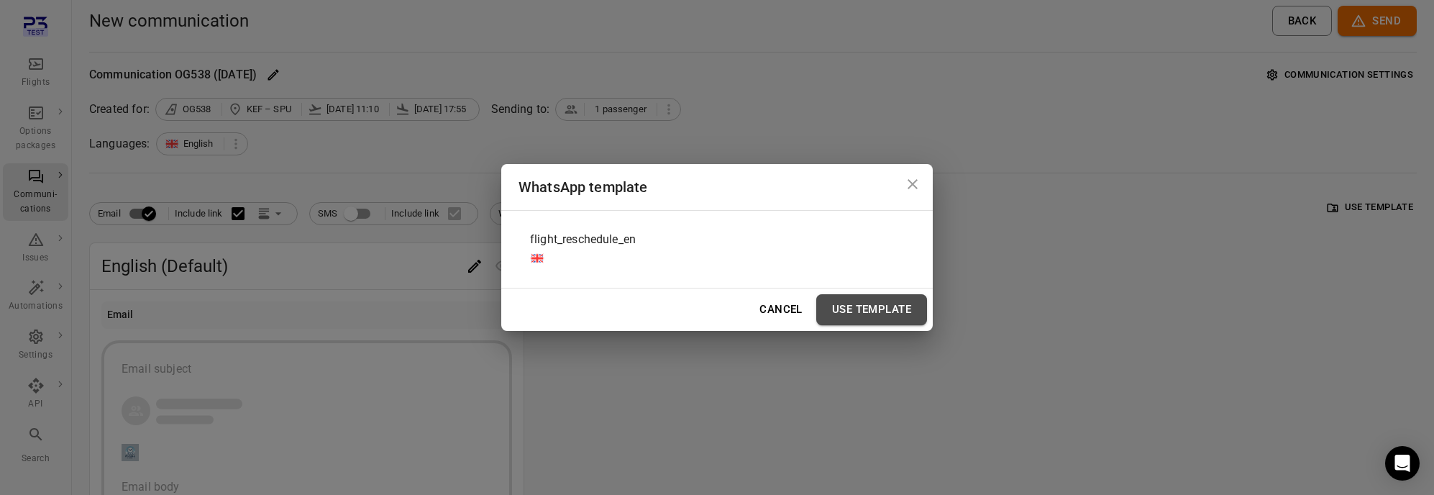
click at [885, 311] on button "Use Template" at bounding box center [871, 309] width 111 height 30
click at [706, 224] on div "flight_reschedule_en" at bounding box center [717, 249] width 397 height 54
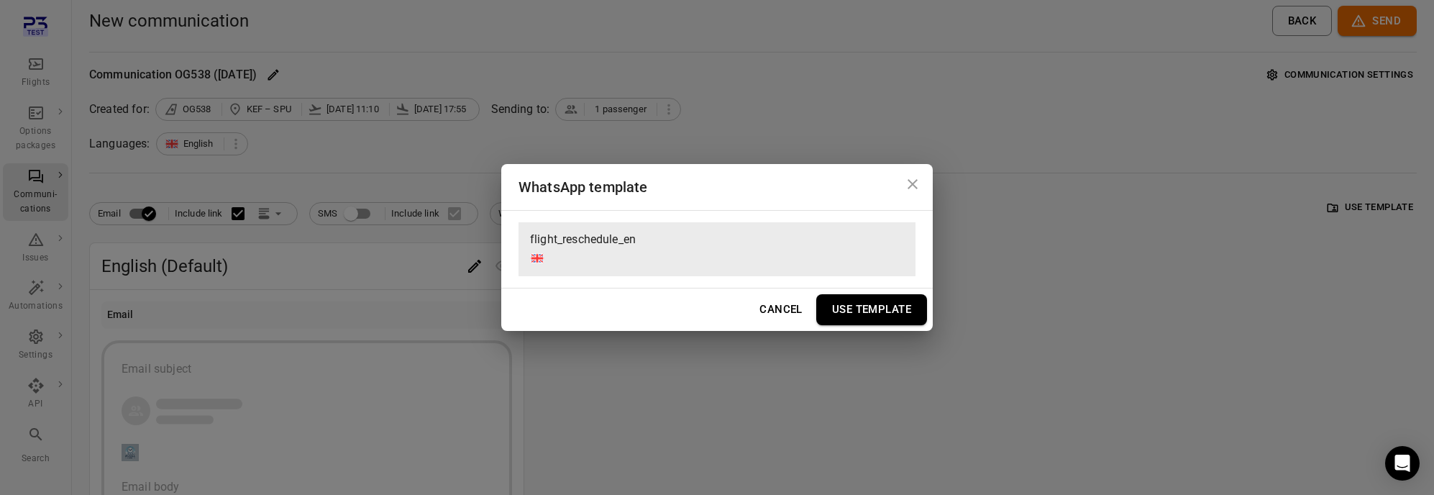
click at [865, 294] on button "Use Template" at bounding box center [871, 309] width 111 height 30
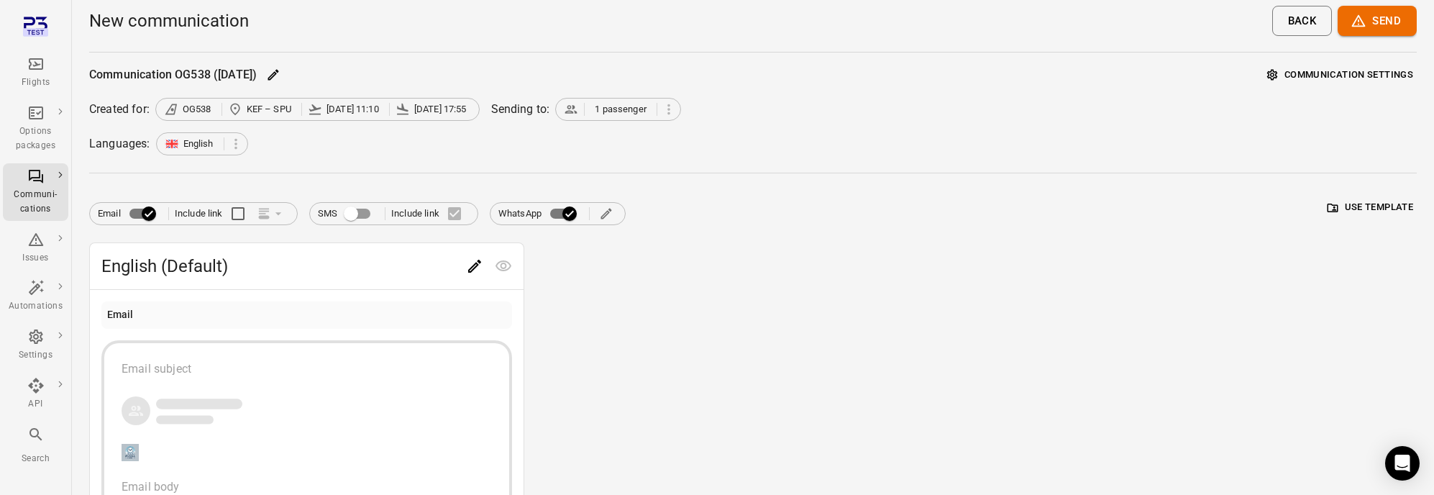
click at [355, 373] on div "Email subject" at bounding box center [307, 368] width 370 height 17
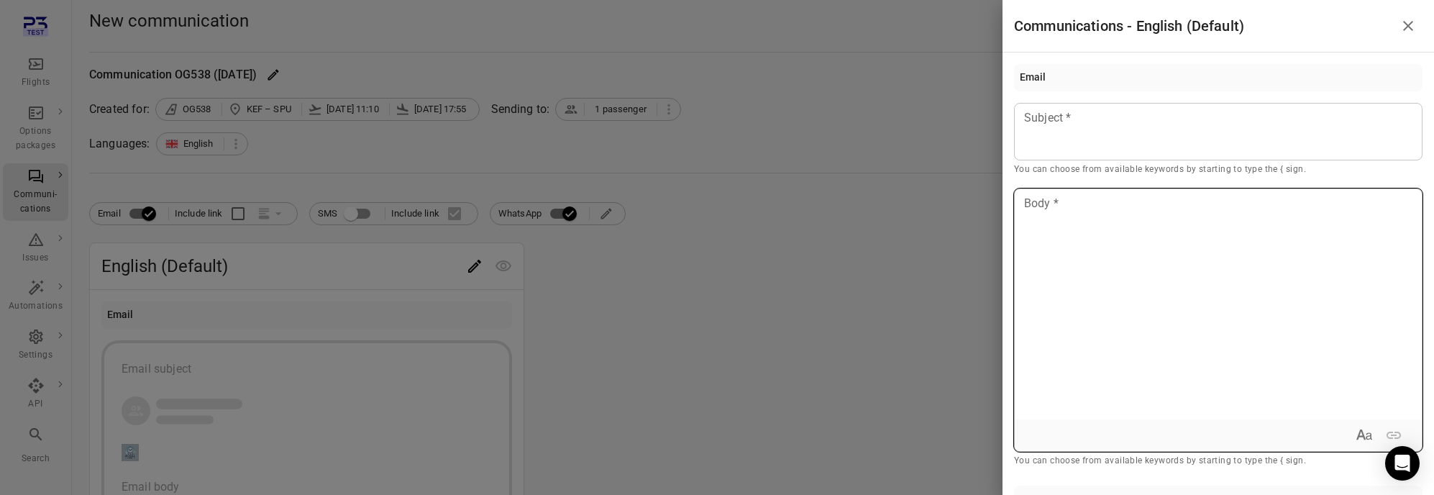
click at [1282, 193] on div at bounding box center [1218, 304] width 407 height 230
click at [1093, 139] on div at bounding box center [1218, 132] width 409 height 58
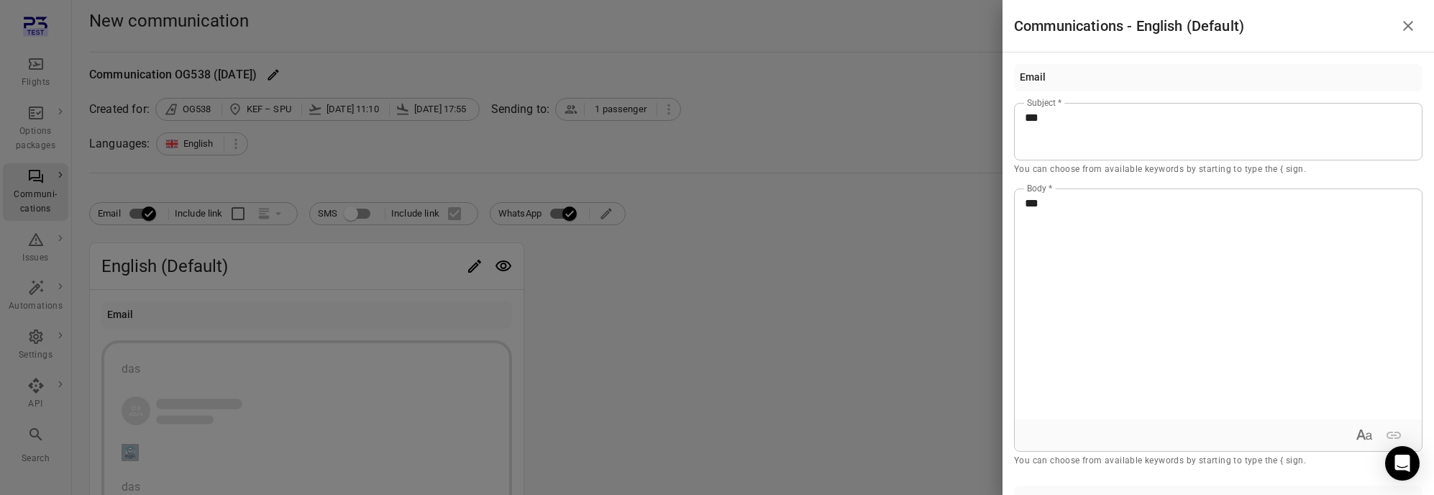
click at [878, 232] on div at bounding box center [717, 247] width 1434 height 495
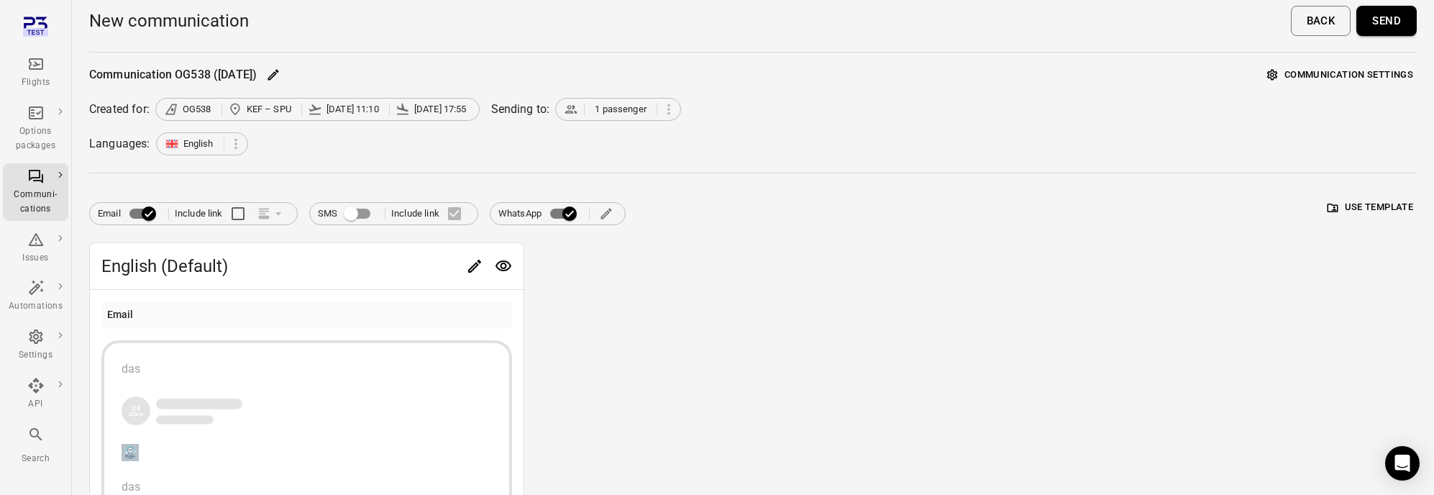
click at [1381, 19] on button "Send" at bounding box center [1387, 21] width 60 height 30
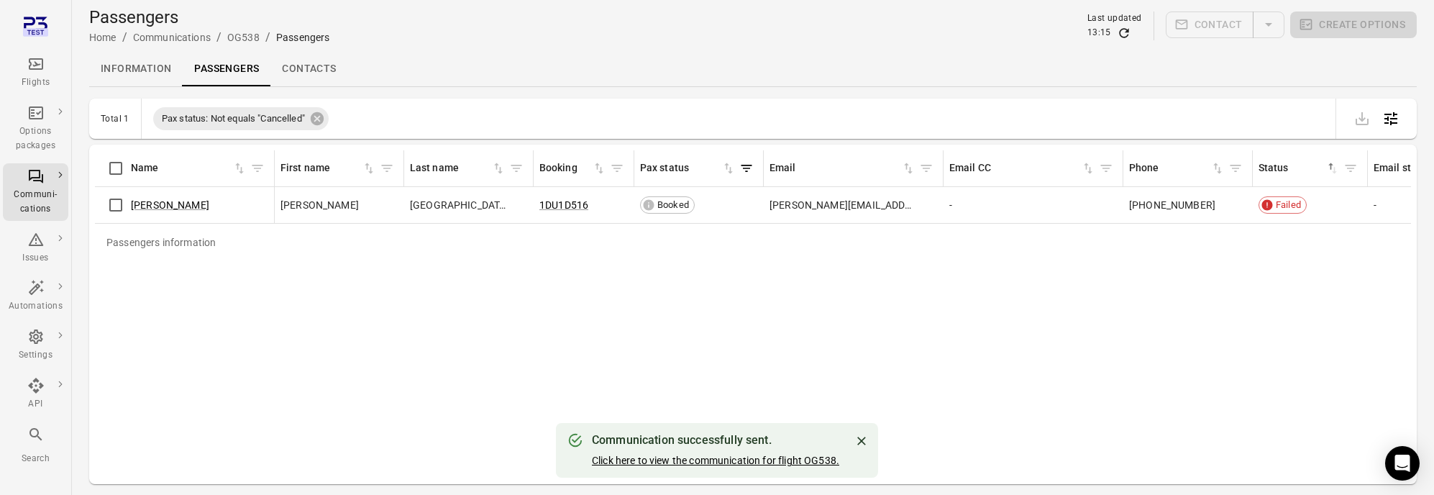
click at [726, 457] on link "Click here to view the communication for flight OG538." at bounding box center [715, 461] width 247 height 12
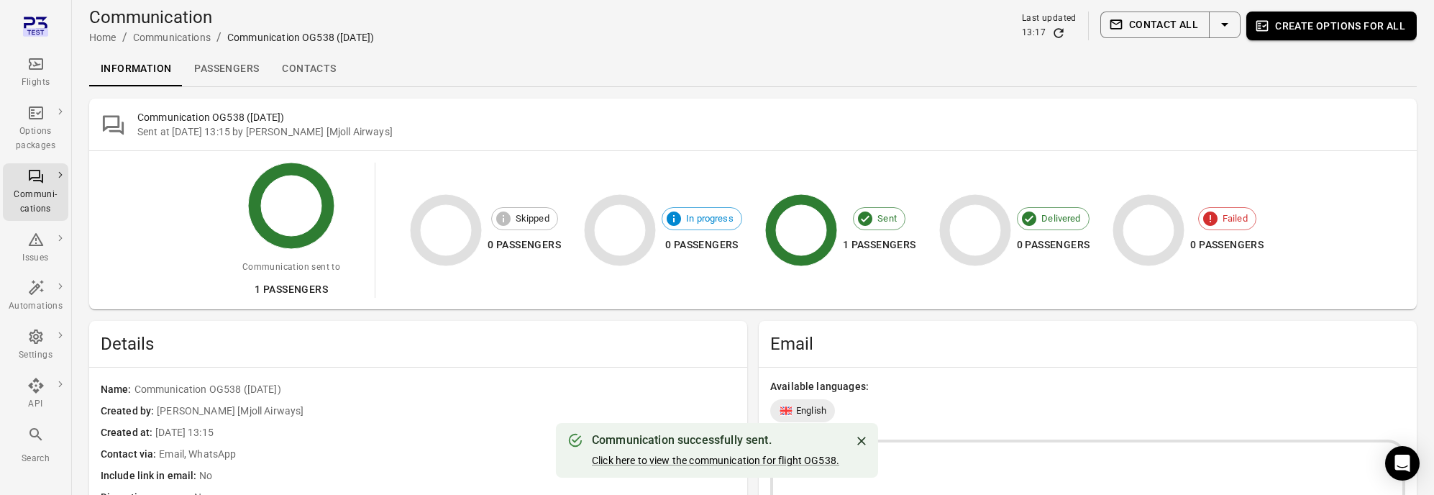
click at [224, 62] on link "Passengers" at bounding box center [227, 69] width 88 height 35
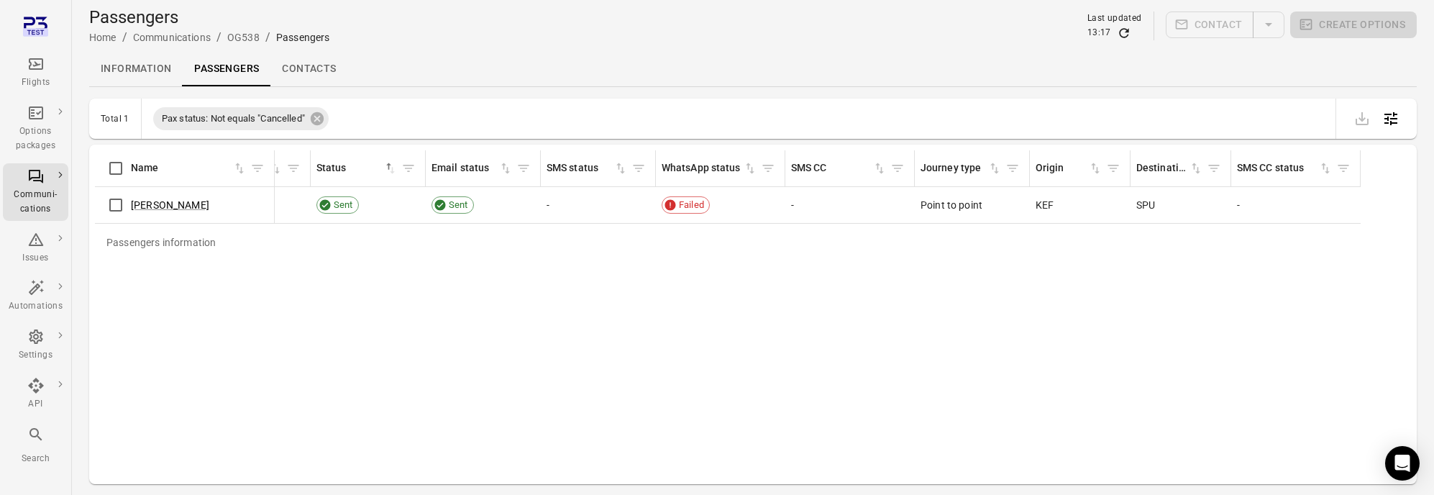
scroll to position [0, 953]
click at [715, 263] on div "Passengers information Name First name Last name Booking Pax status Email Email…" at bounding box center [753, 314] width 1316 height 328
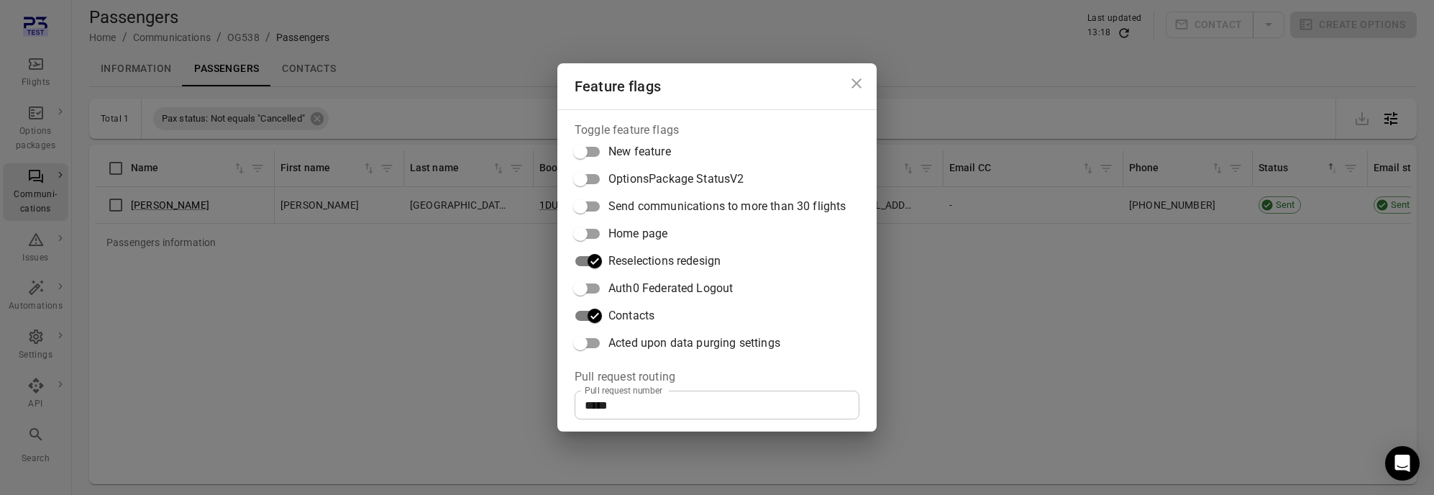
click at [706, 409] on input "*****" at bounding box center [717, 405] width 285 height 29
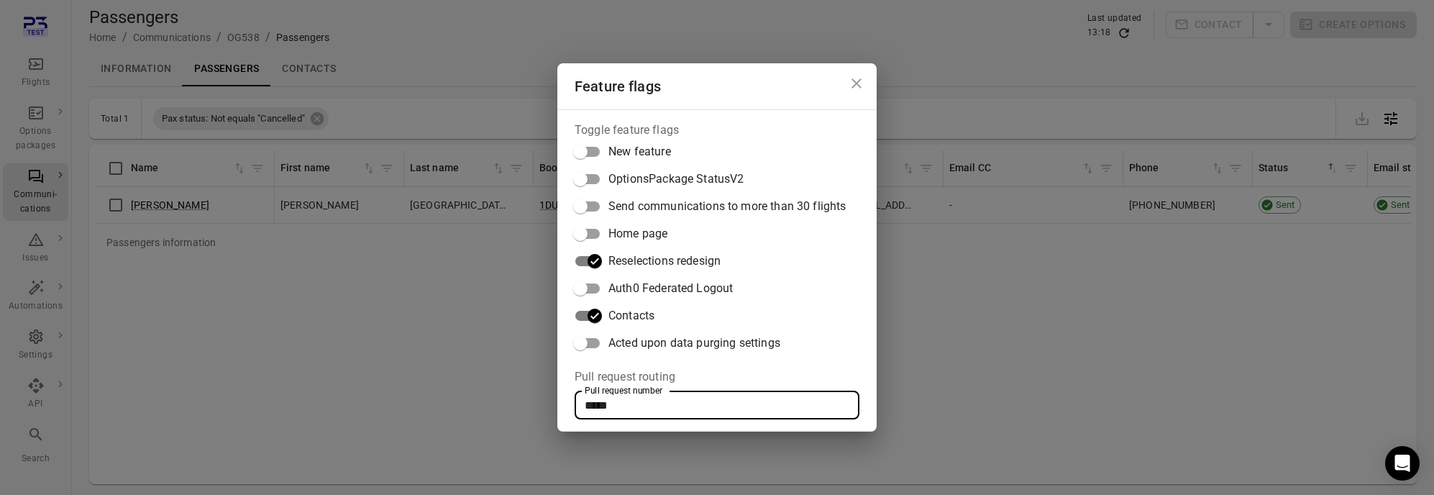
click at [931, 380] on div "Feature flags Toggle feature flags New feature OptionsPackage StatusV2 Send com…" at bounding box center [717, 247] width 1434 height 495
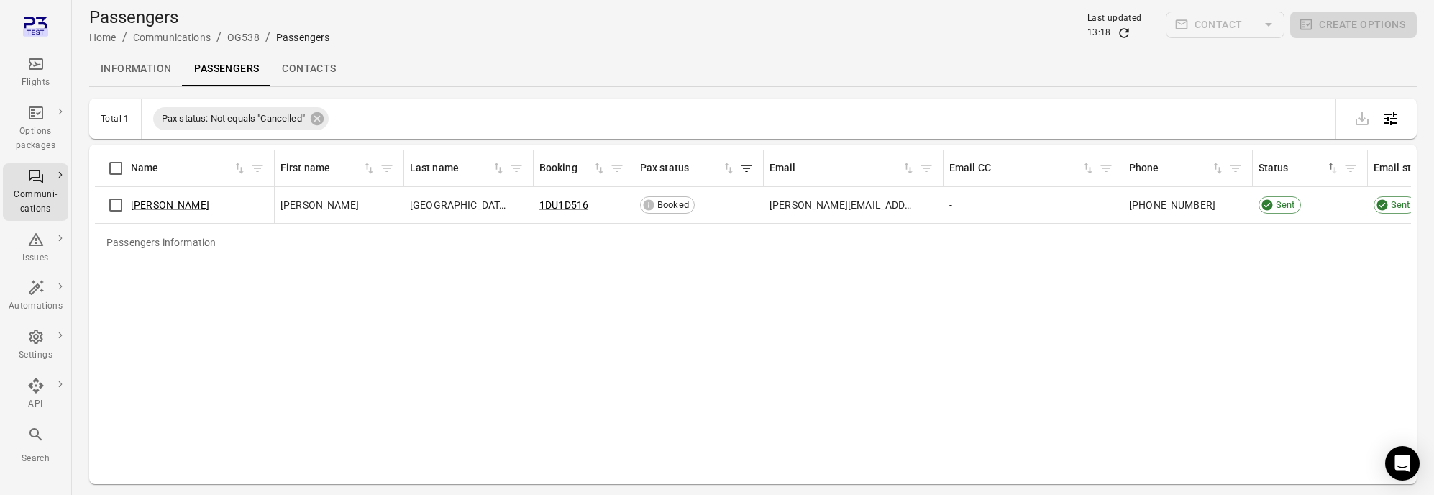
click at [735, 391] on div "Passengers information Name First name Last name Booking Pax status Email Email…" at bounding box center [753, 314] width 1316 height 328
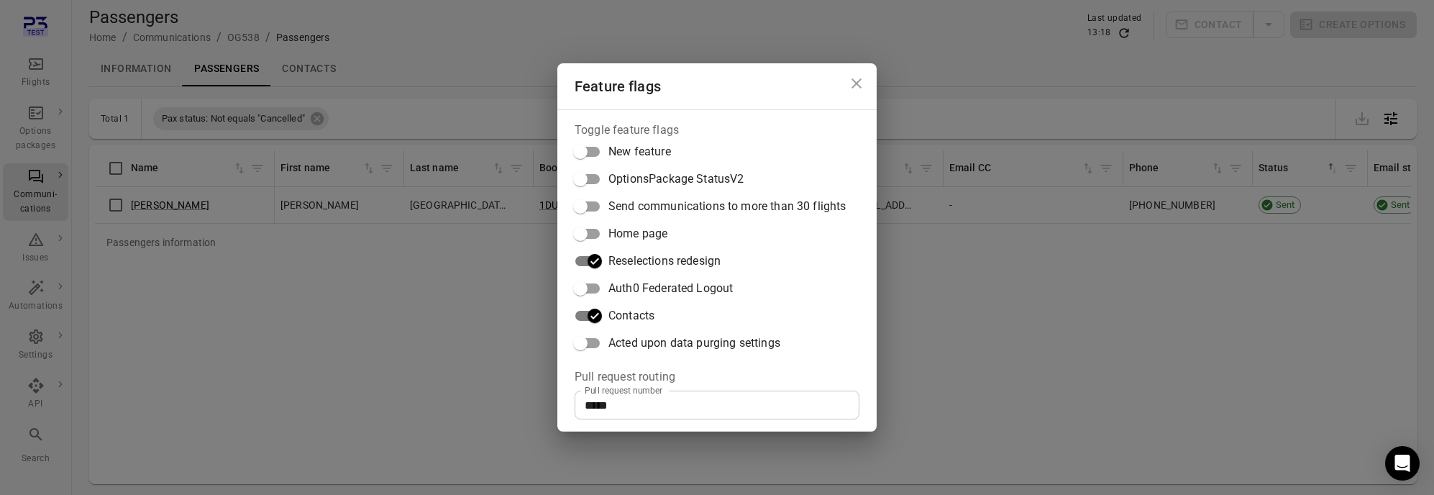
click at [1042, 361] on div "Feature flags Toggle feature flags New feature OptionsPackage StatusV2 Send com…" at bounding box center [717, 247] width 1434 height 495
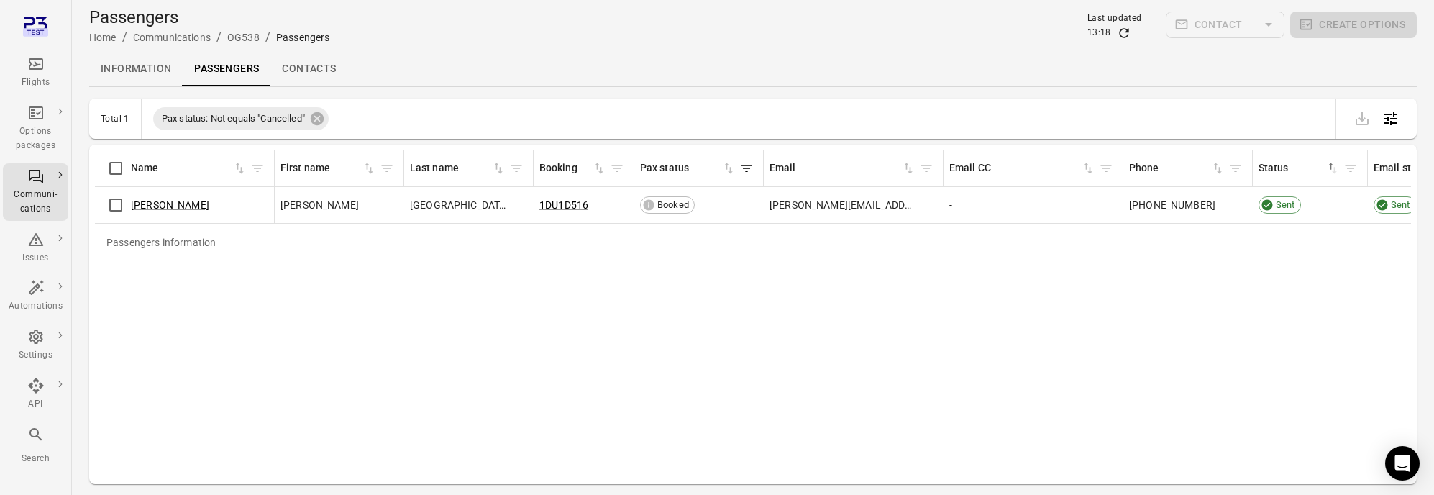
click at [441, 355] on div "Passengers information Name First name Last name Booking Pax status Email Email…" at bounding box center [753, 314] width 1316 height 328
click at [407, 338] on div "Passengers information Name First name Last name Booking Pax status Email Email…" at bounding box center [753, 314] width 1316 height 328
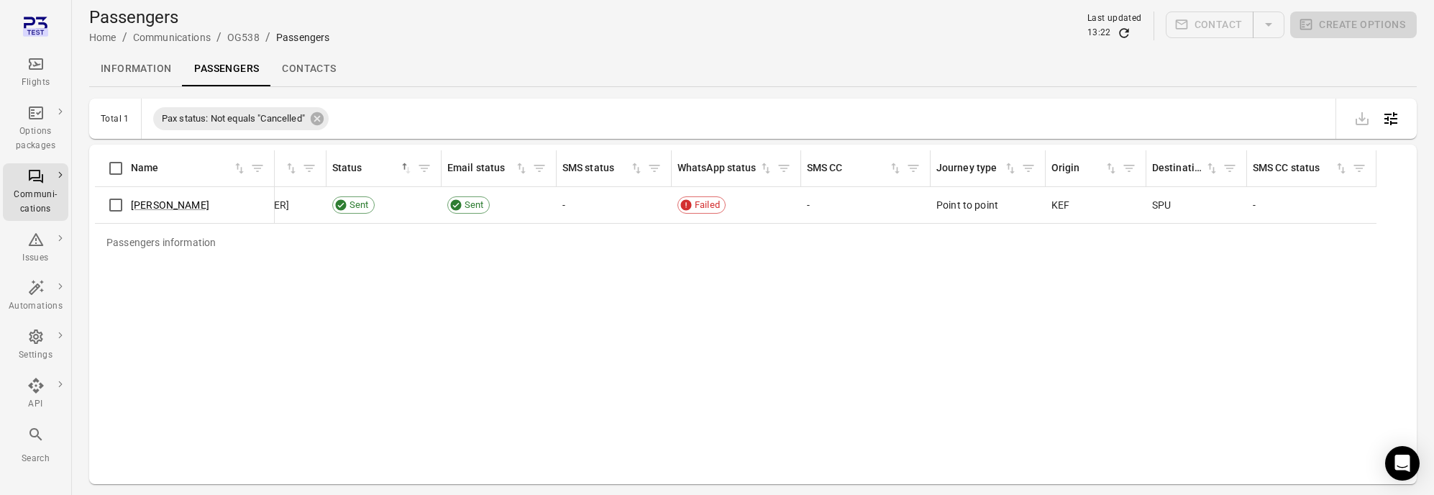
scroll to position [0, 964]
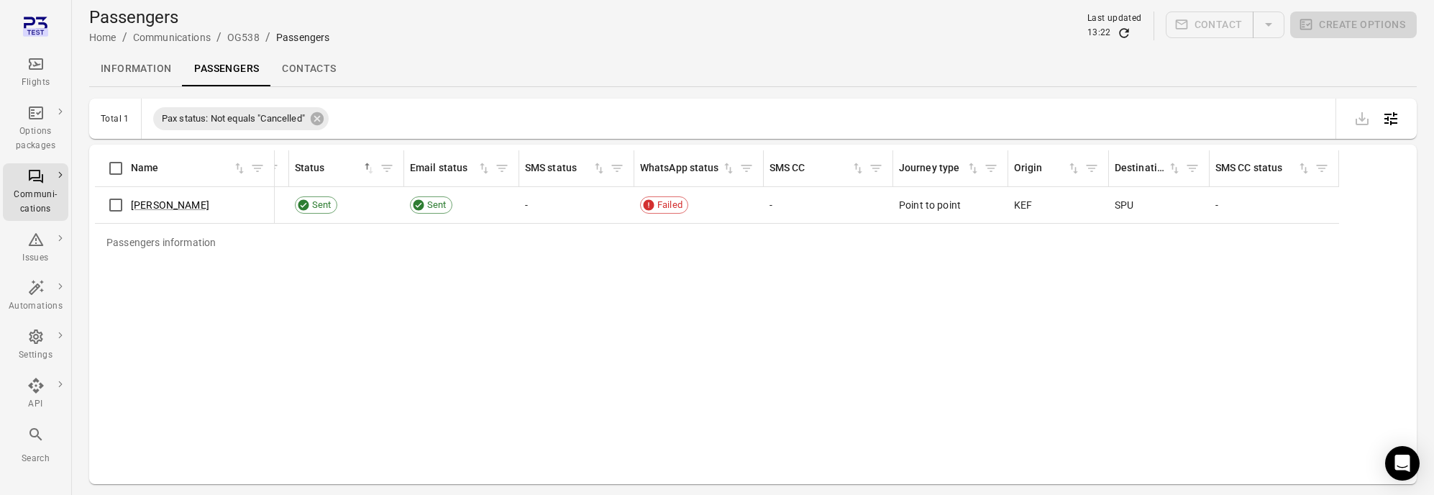
click at [373, 310] on div "Passengers information Name First name Last name Booking Pax status Email Email…" at bounding box center [753, 314] width 1316 height 328
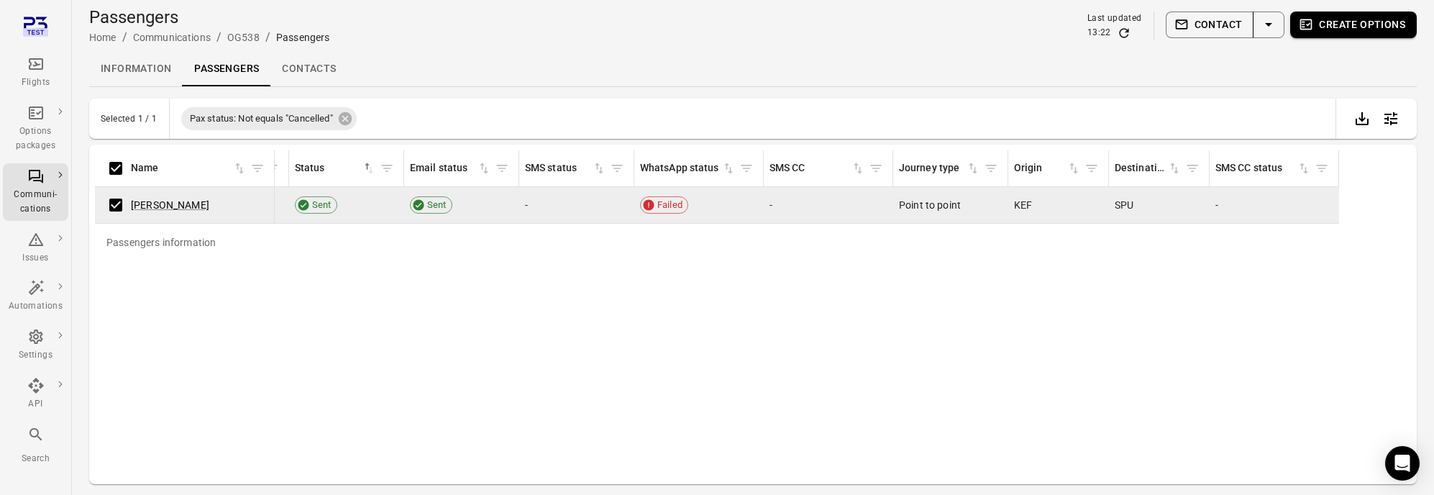
click at [1237, 26] on button "Contact" at bounding box center [1210, 25] width 88 height 27
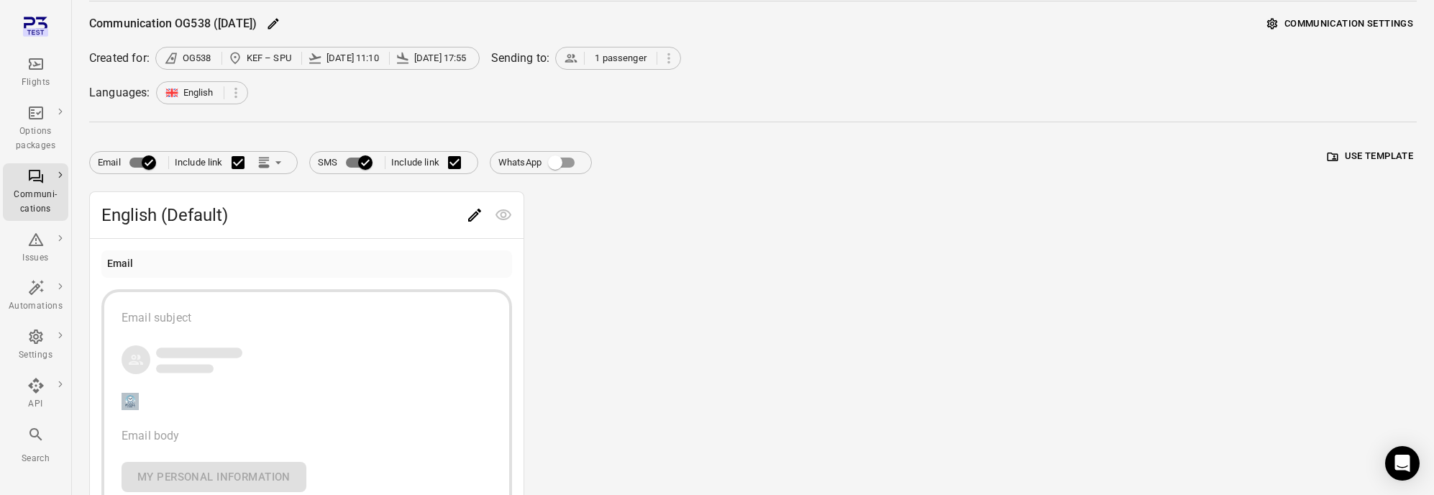
scroll to position [53, 0]
click at [607, 311] on div "English (Default) Email Email subject Email body My personal information SMS Li…" at bounding box center [753, 472] width 1328 height 566
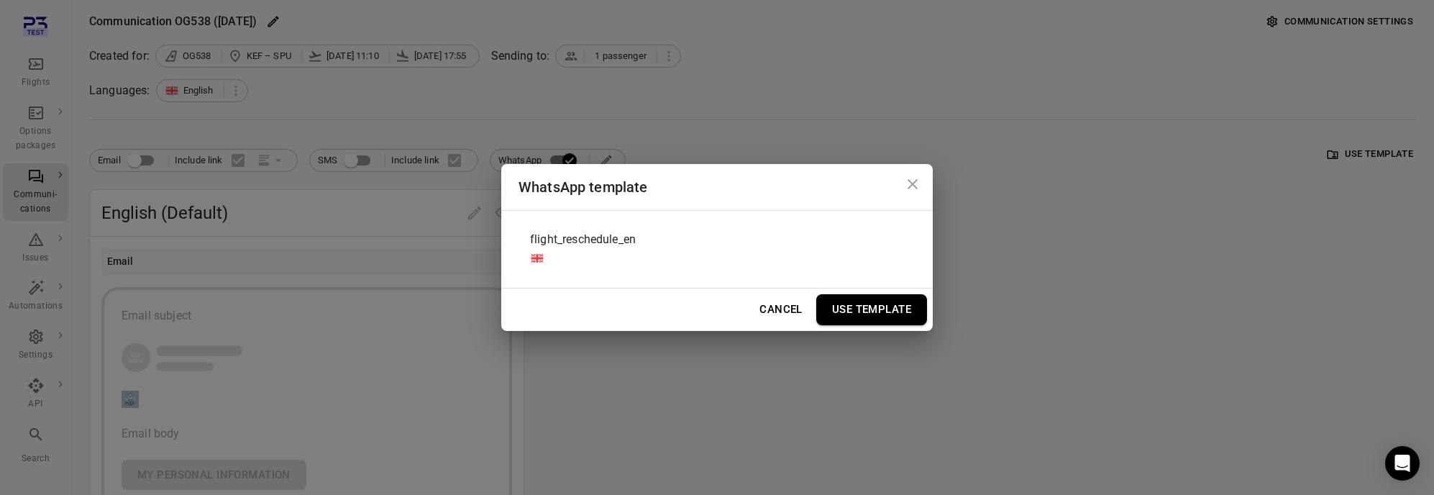
click at [632, 253] on div "flight_reschedule_en" at bounding box center [583, 249] width 106 height 42
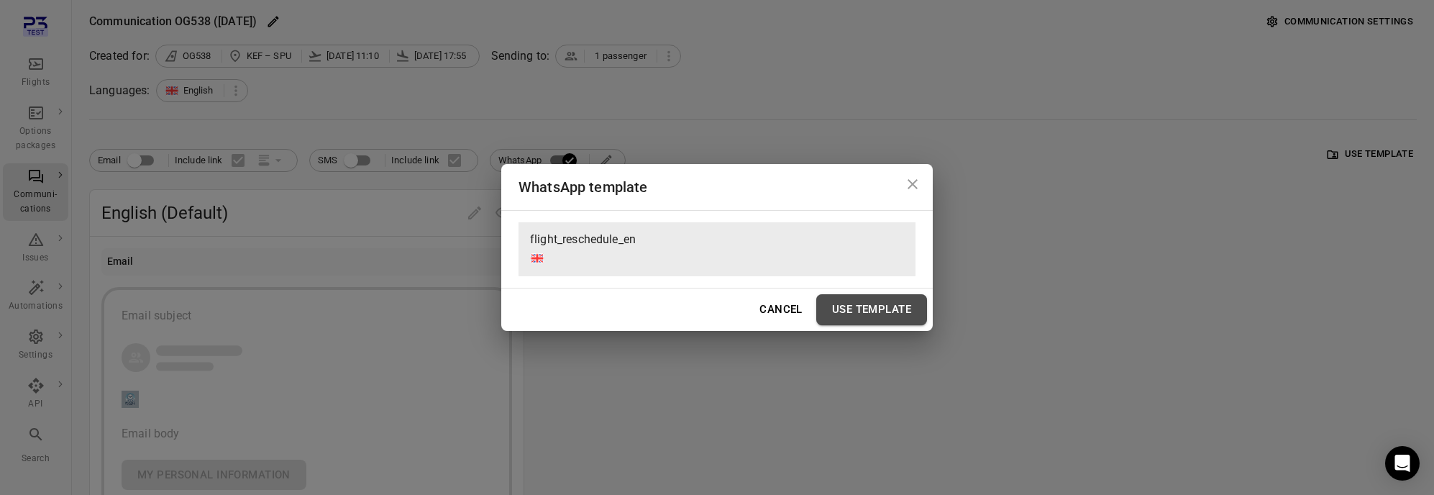
click at [860, 306] on button "Use Template" at bounding box center [871, 309] width 111 height 30
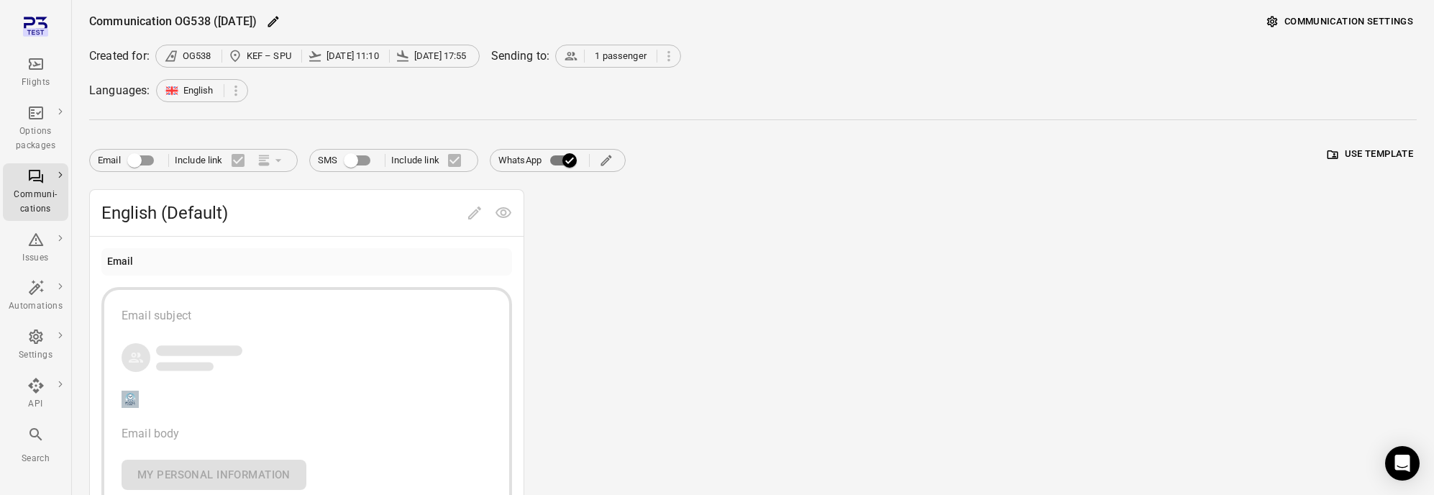
scroll to position [0, 0]
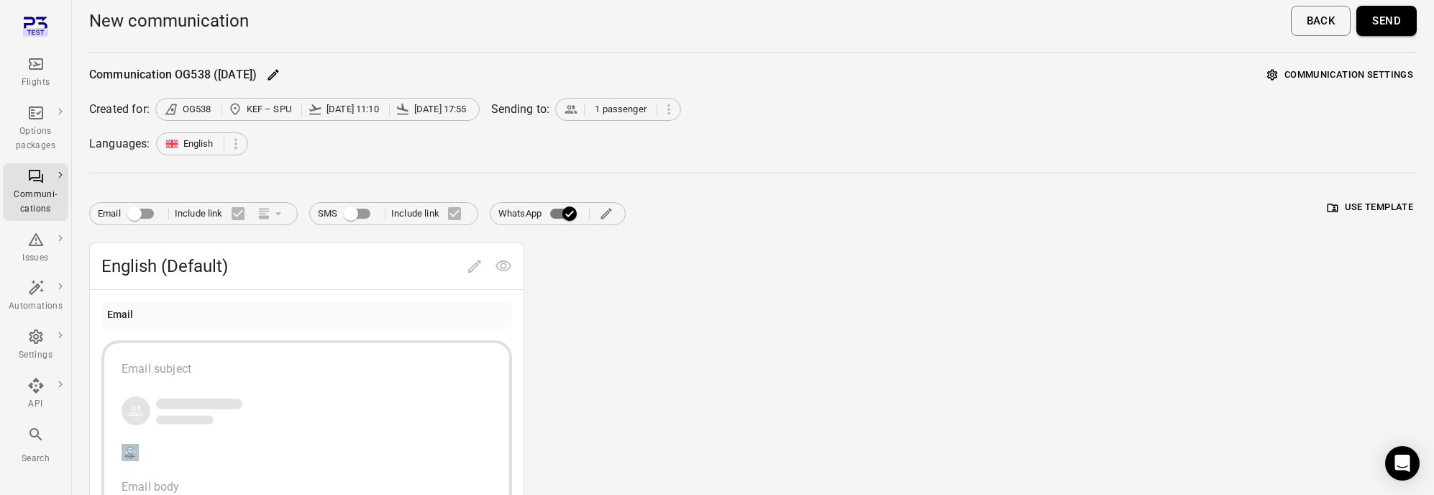
click at [1382, 27] on button "Send" at bounding box center [1387, 21] width 60 height 30
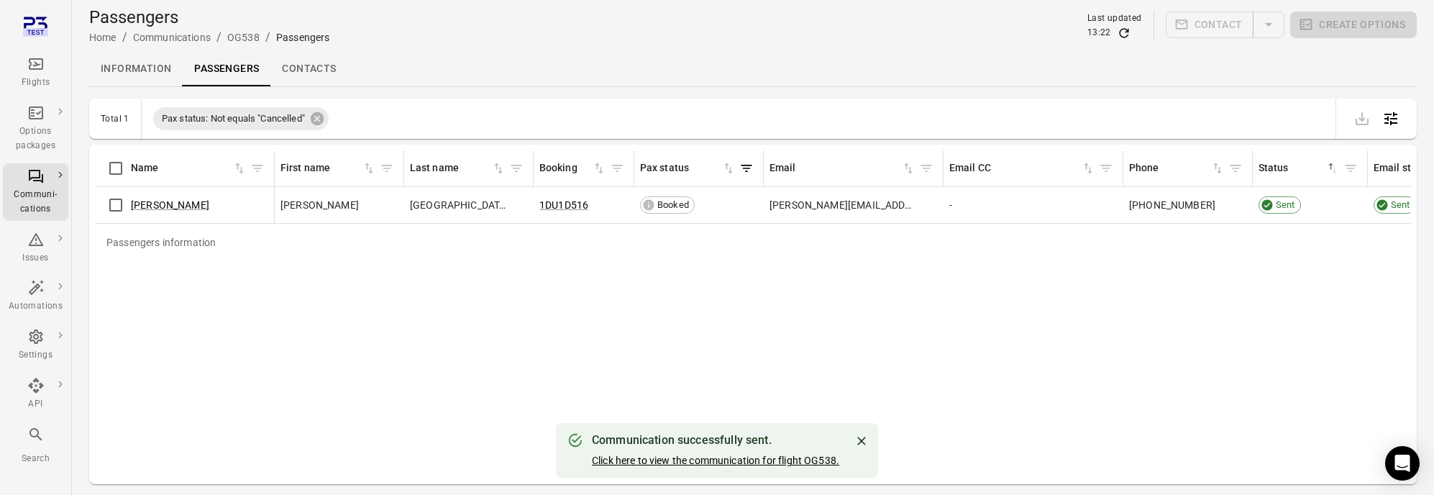
click at [754, 459] on link "Click here to view the communication for flight OG538." at bounding box center [715, 461] width 247 height 12
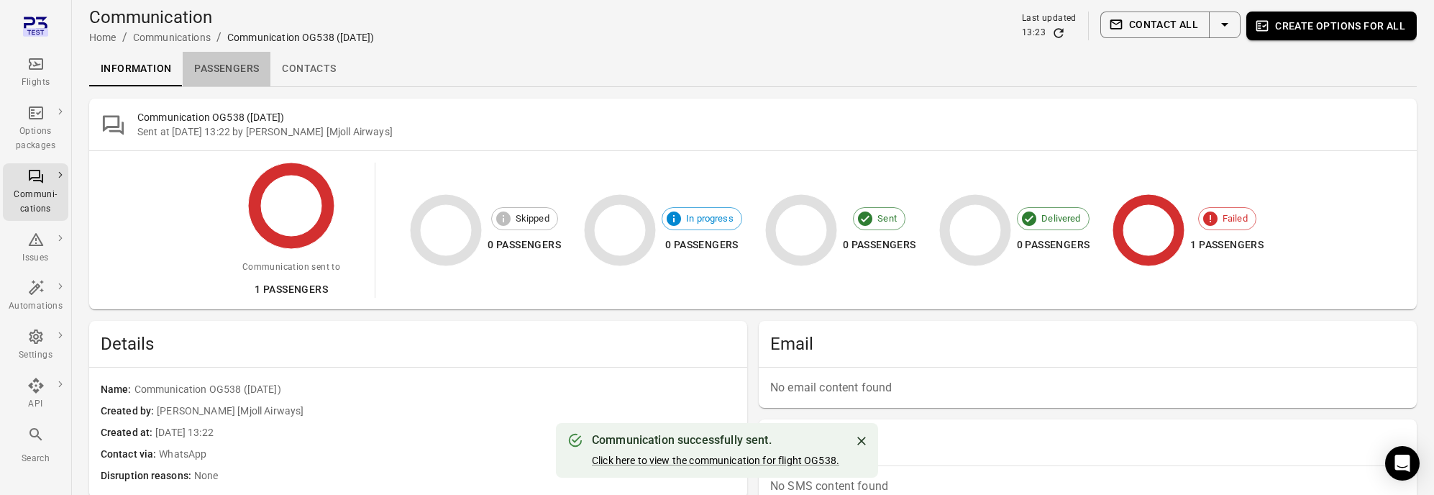
click at [255, 78] on link "Passengers" at bounding box center [227, 69] width 88 height 35
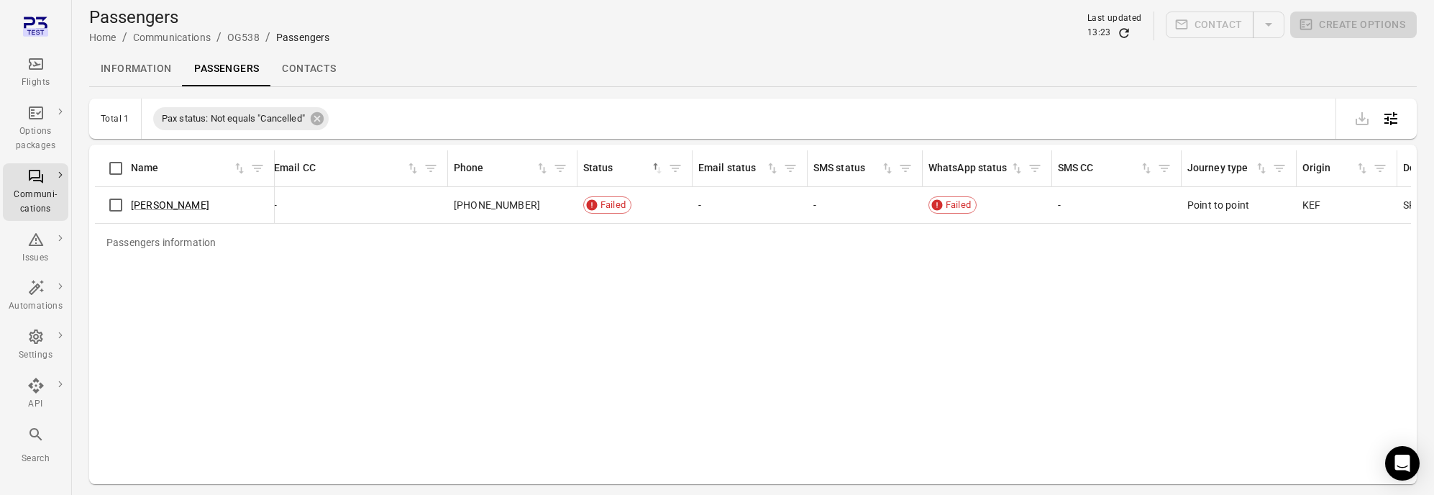
scroll to position [0, 964]
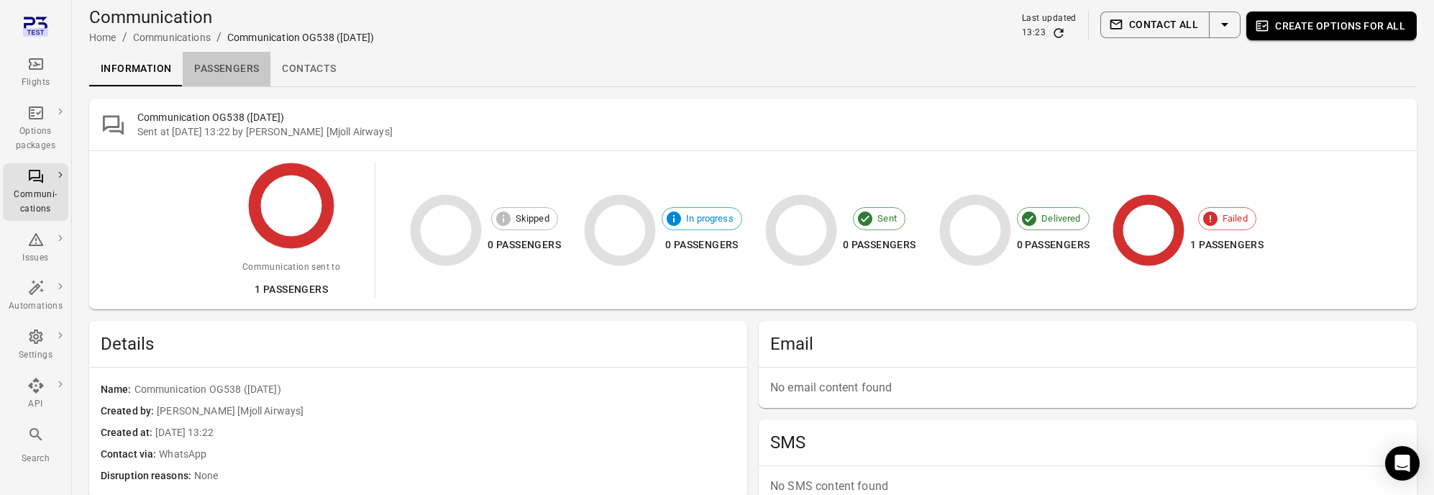
click at [227, 78] on link "Passengers" at bounding box center [227, 69] width 88 height 35
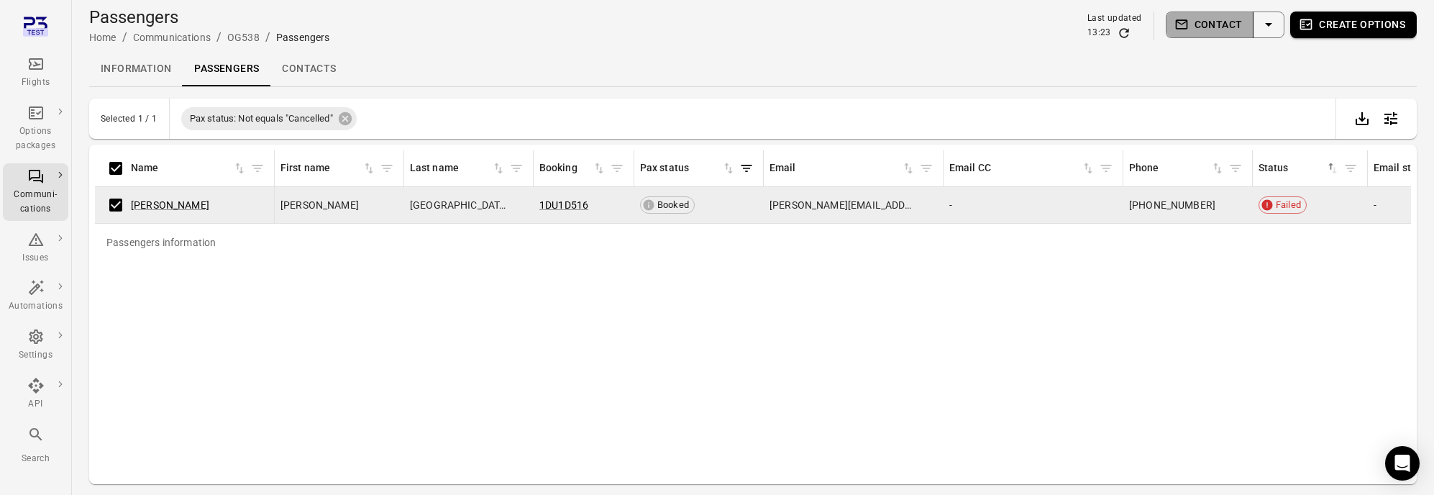
click at [1208, 29] on button "Contact" at bounding box center [1210, 25] width 88 height 27
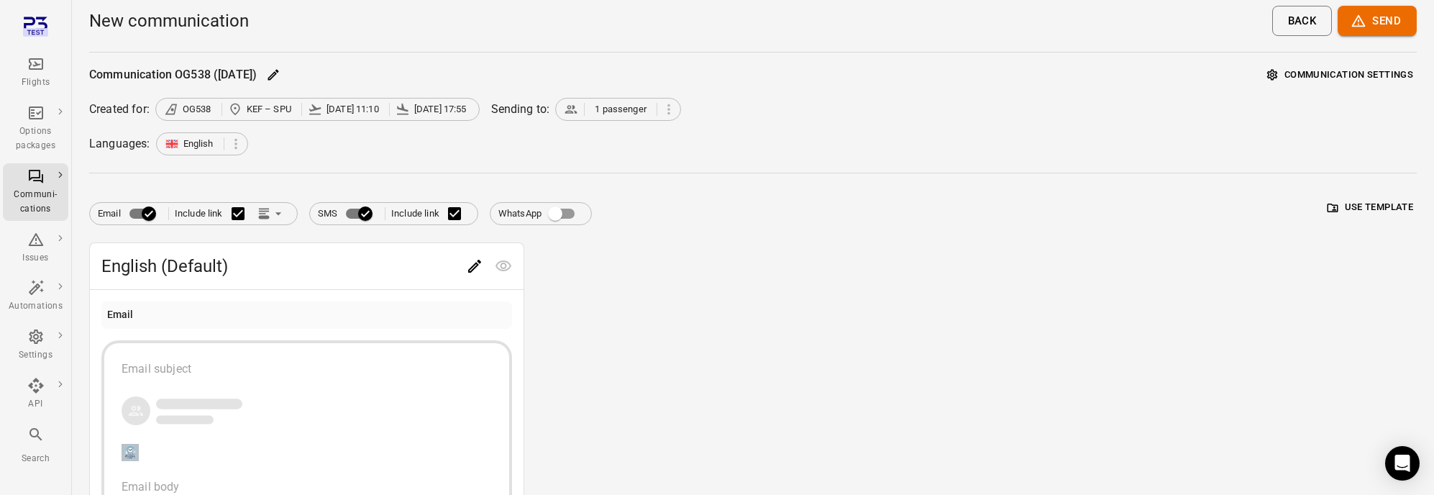
scroll to position [9, 0]
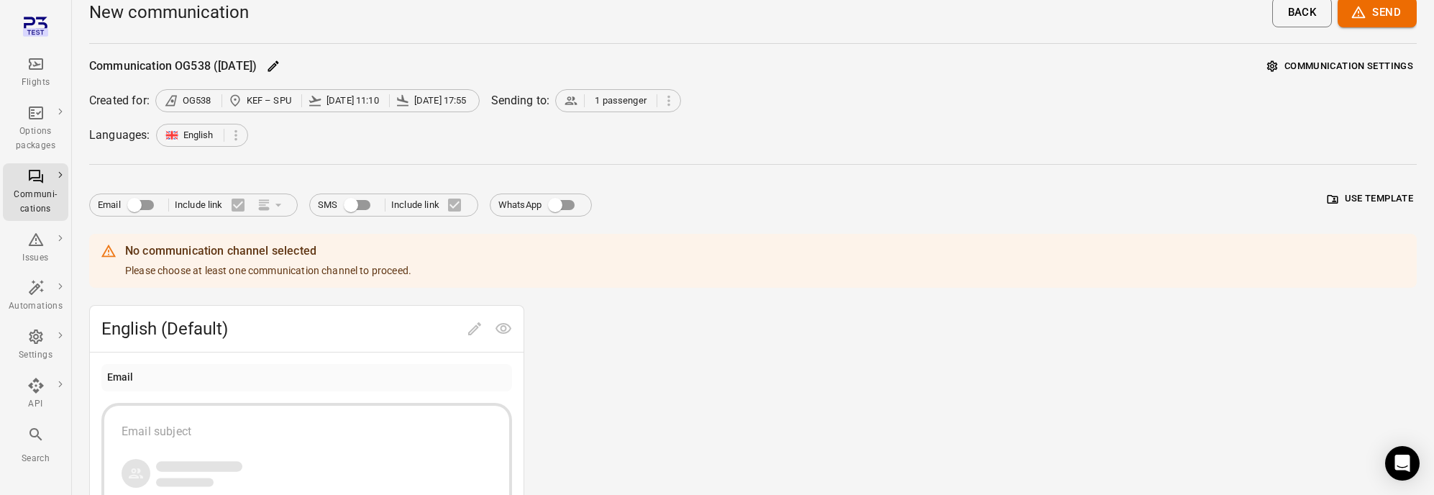
click at [534, 207] on label "WhatsApp" at bounding box center [540, 204] width 85 height 27
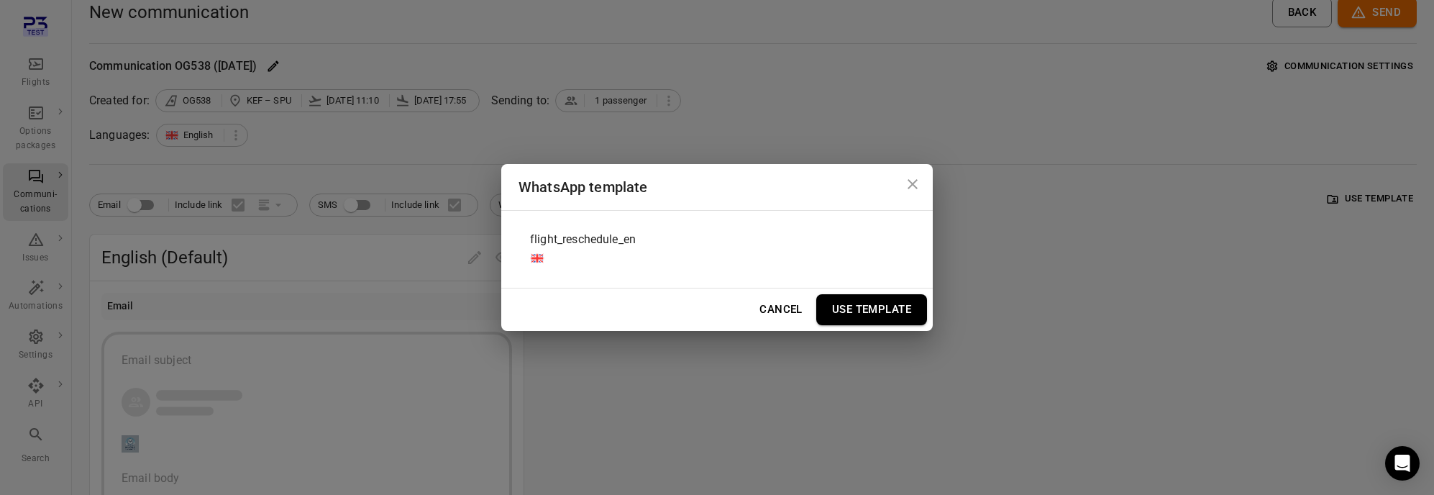
click at [698, 258] on div "flight_reschedule_en" at bounding box center [717, 249] width 397 height 54
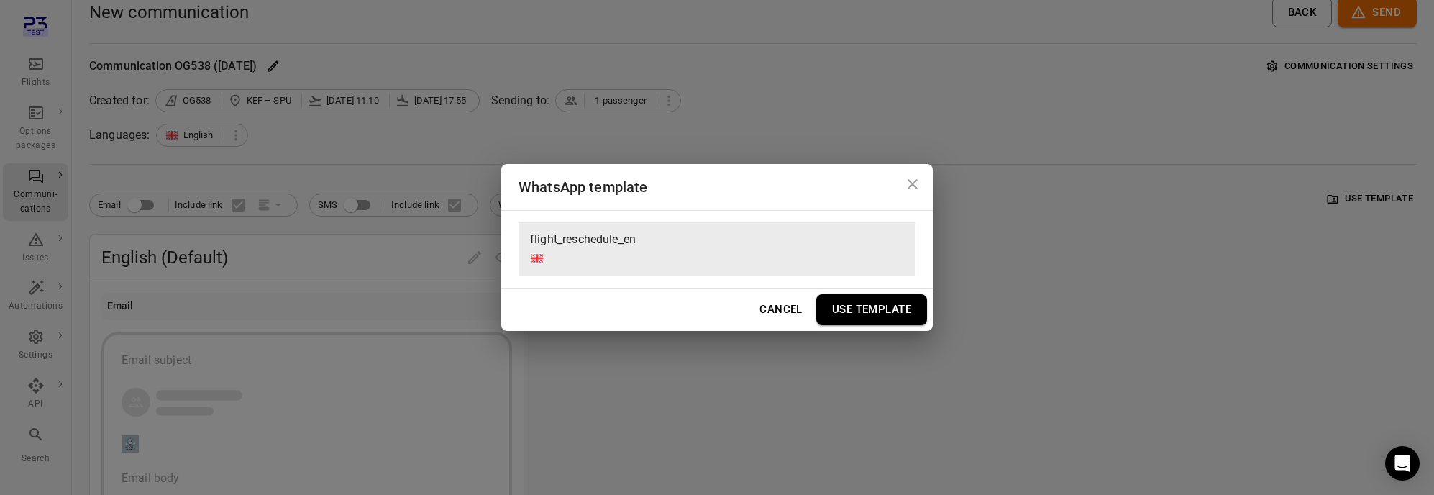
click at [878, 319] on button "Use Template" at bounding box center [871, 309] width 111 height 30
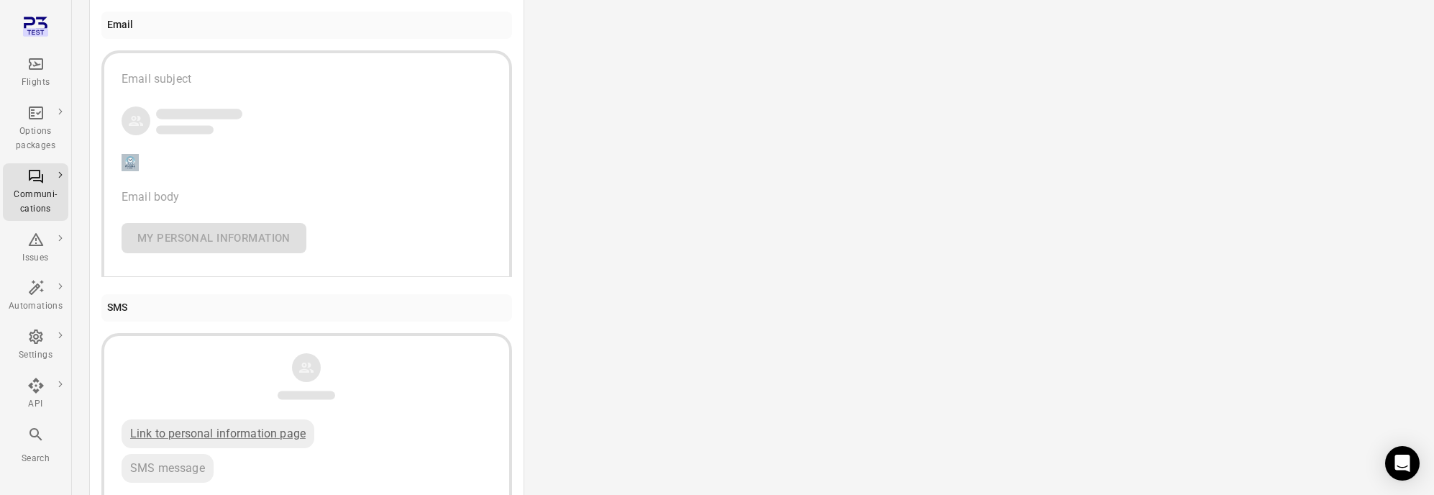
scroll to position [0, 0]
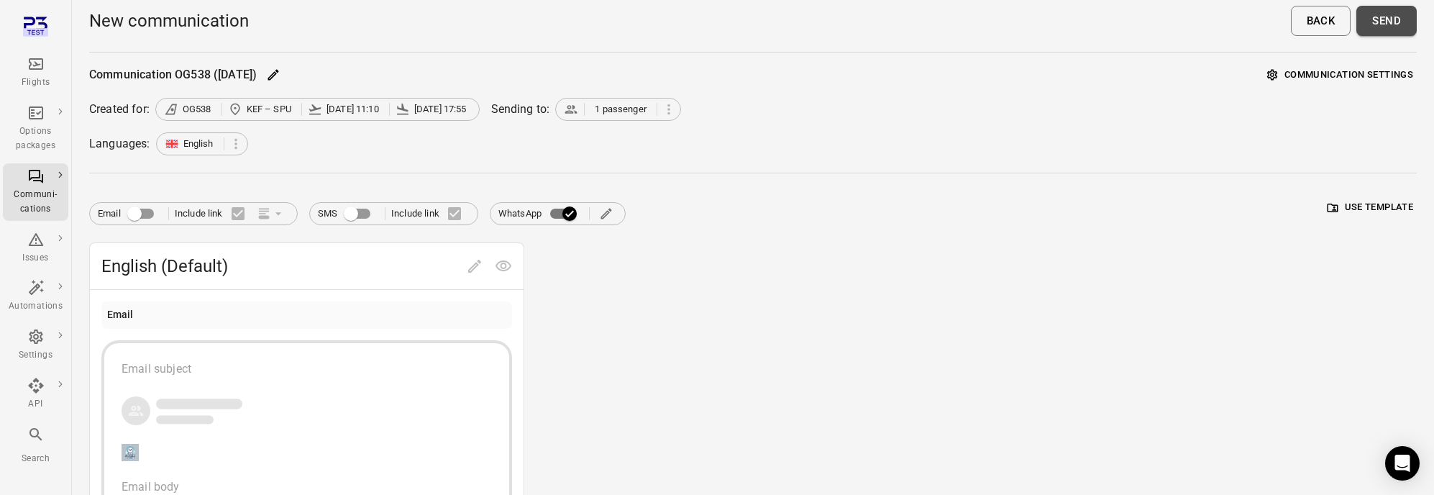
click at [1372, 28] on button "Send" at bounding box center [1387, 21] width 60 height 30
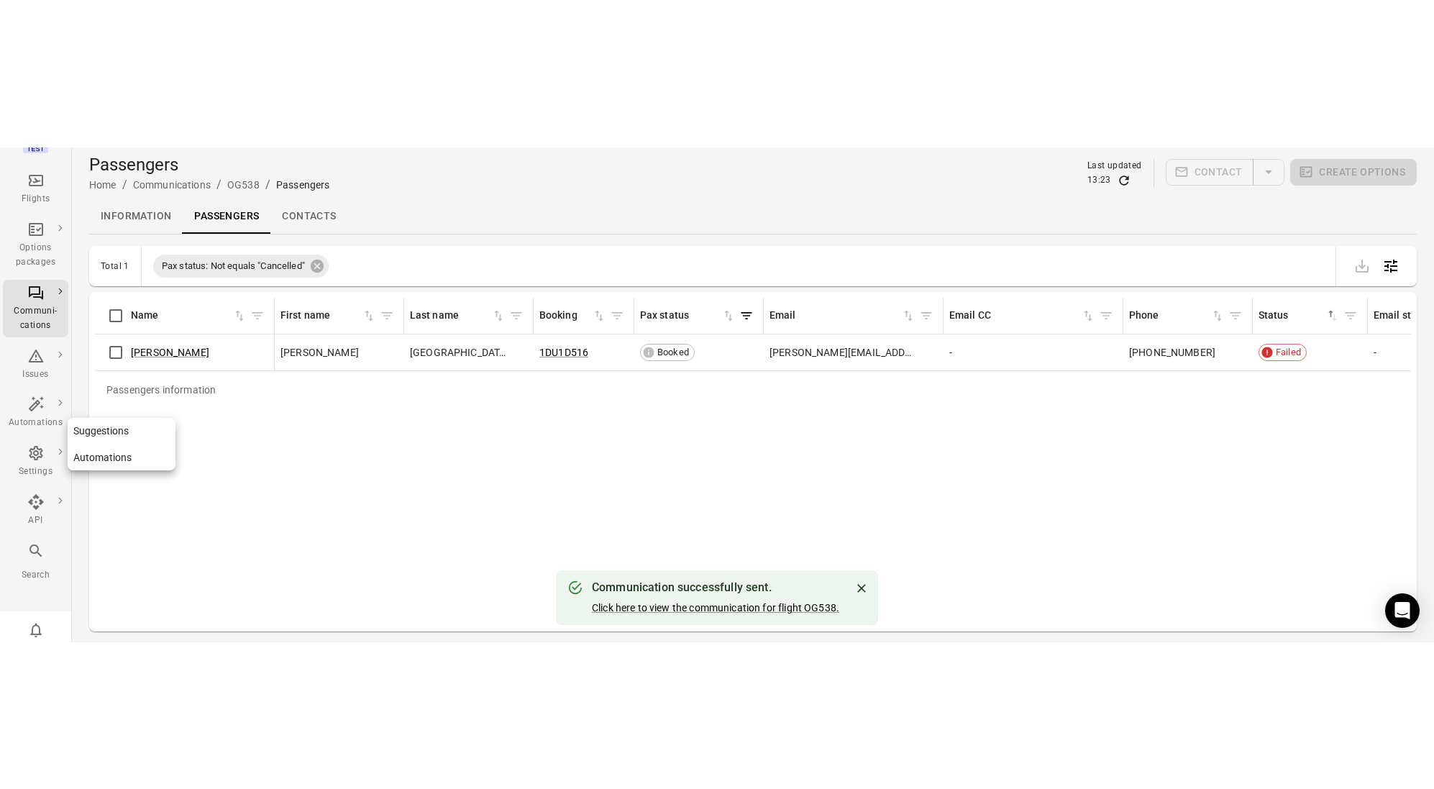
scroll to position [32, 0]
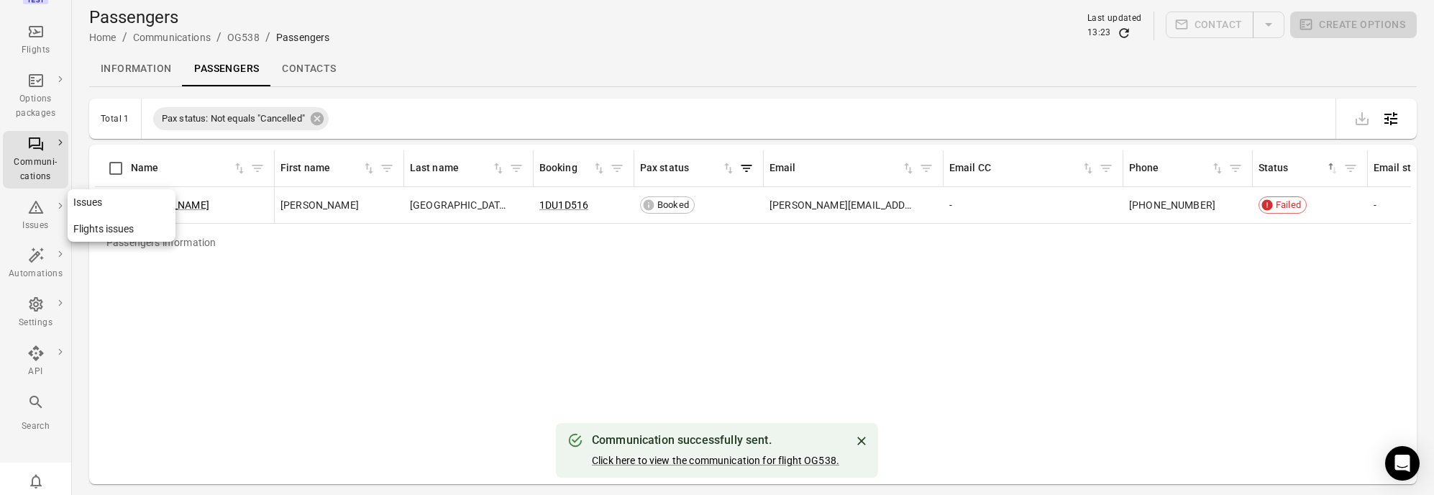
click at [29, 223] on div "Issues" at bounding box center [36, 226] width 54 height 14
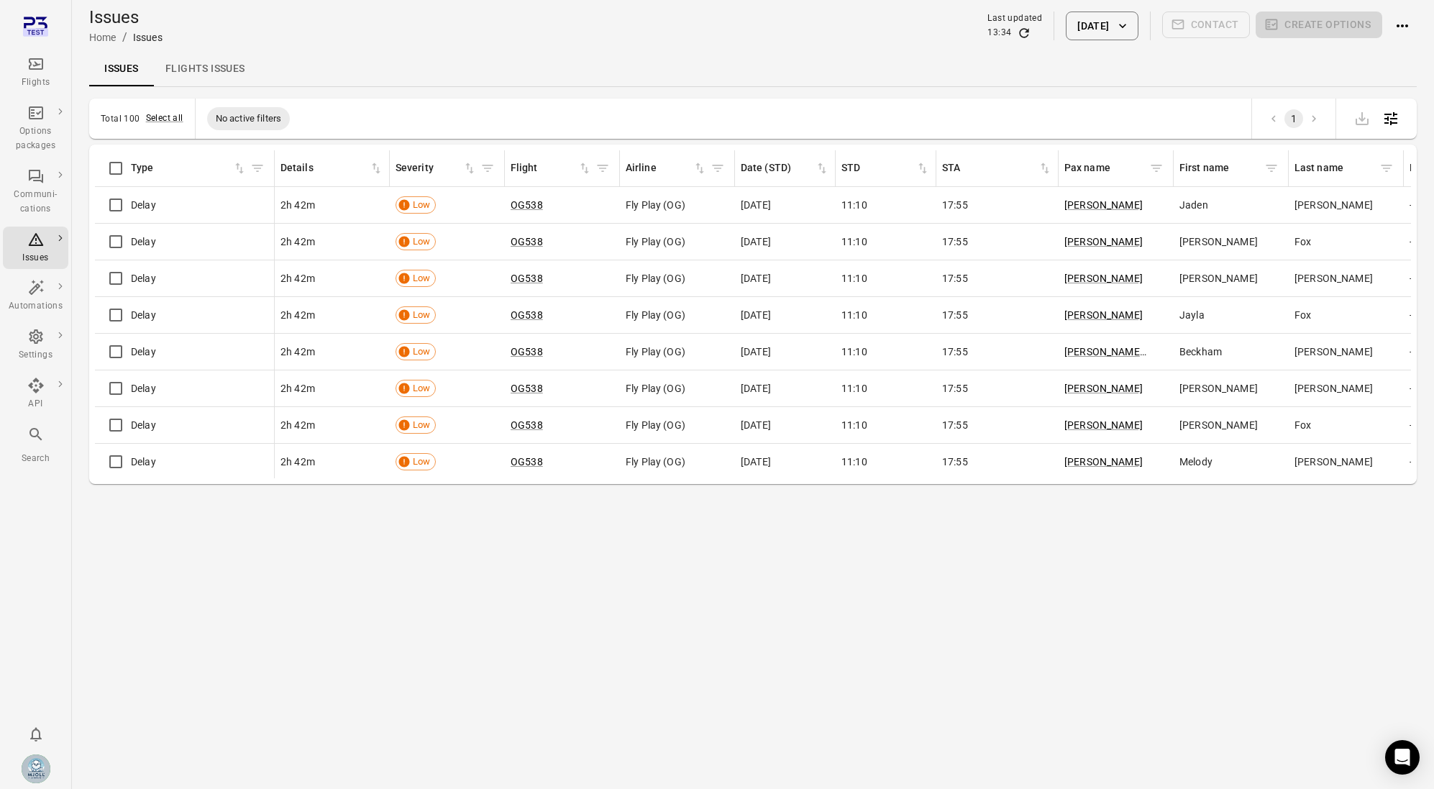
click at [201, 76] on link "Flights issues" at bounding box center [205, 69] width 103 height 35
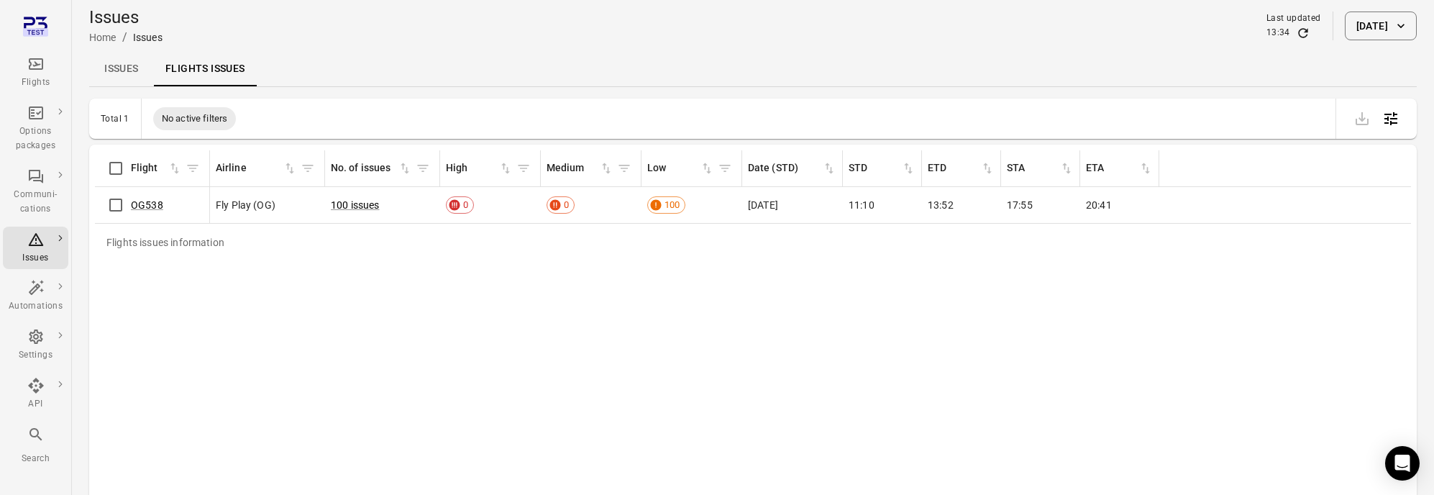
click at [1298, 36] on icon "Refresh data" at bounding box center [1302, 32] width 9 height 9
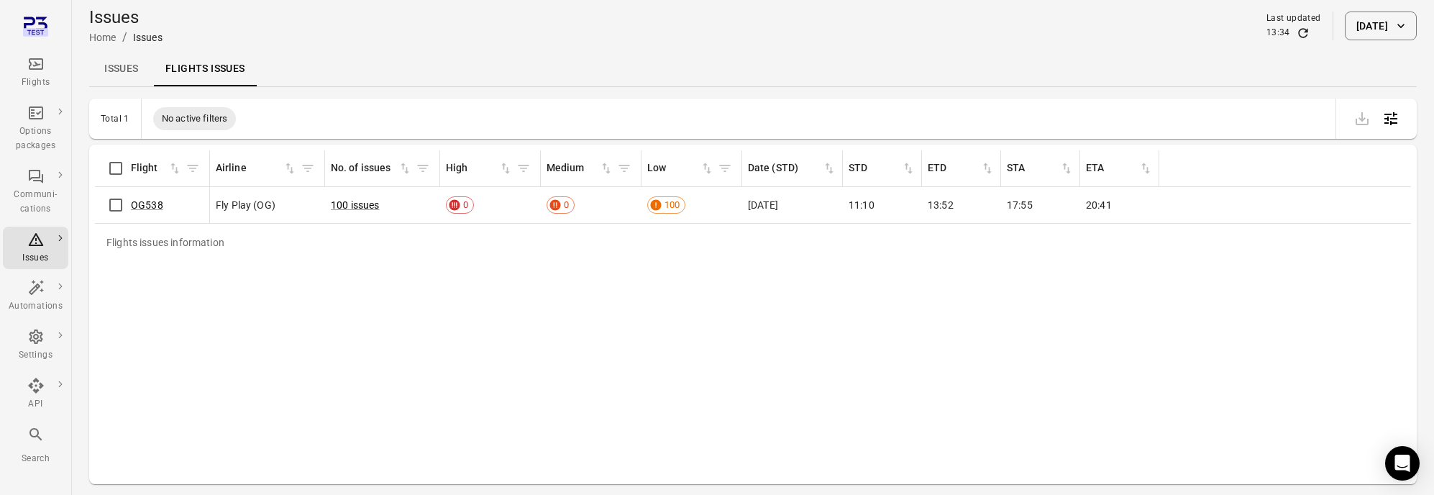
click at [209, 207] on td "OG538" at bounding box center [152, 205] width 115 height 37
click at [360, 205] on link "100 issues" at bounding box center [355, 205] width 49 height 12
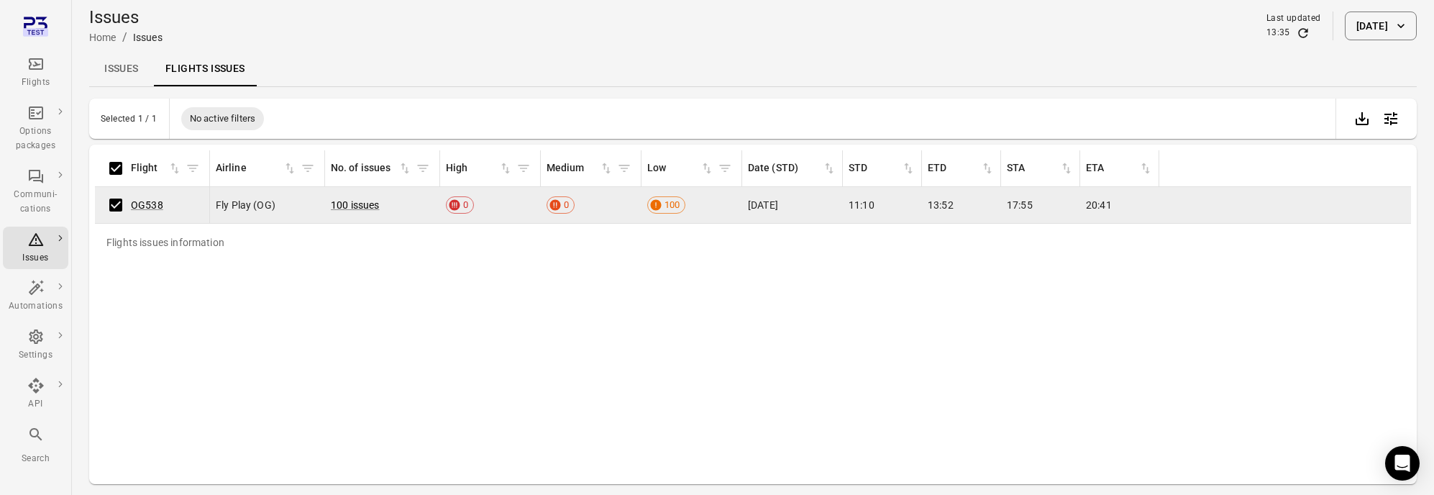
click at [137, 76] on link "Issues" at bounding box center [121, 69] width 65 height 35
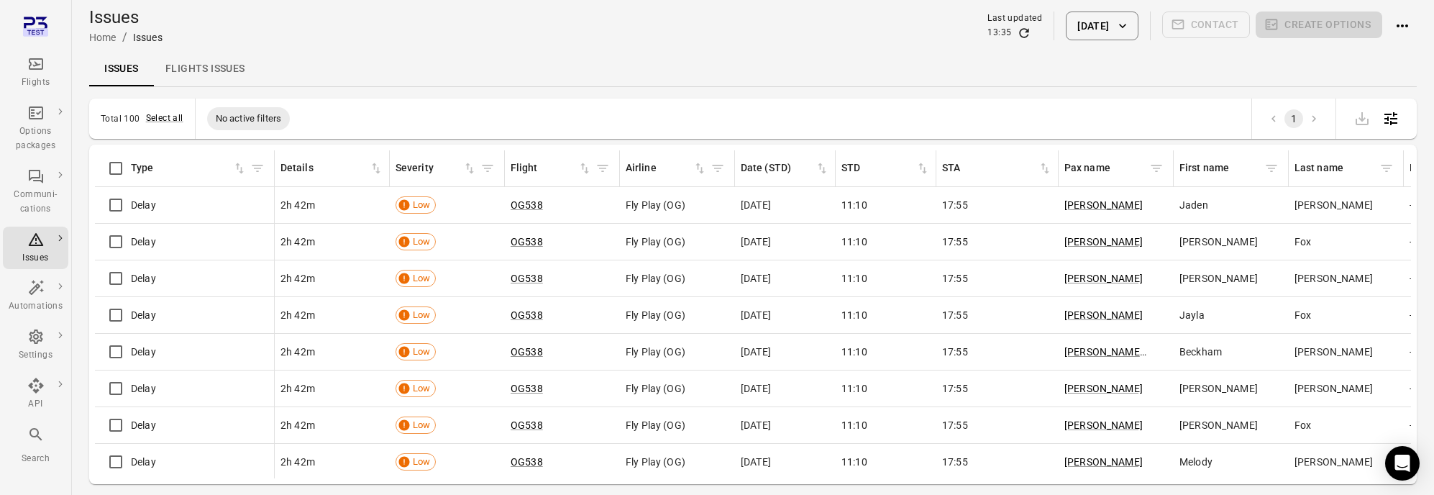
click at [196, 70] on link "Flights issues" at bounding box center [205, 69] width 103 height 35
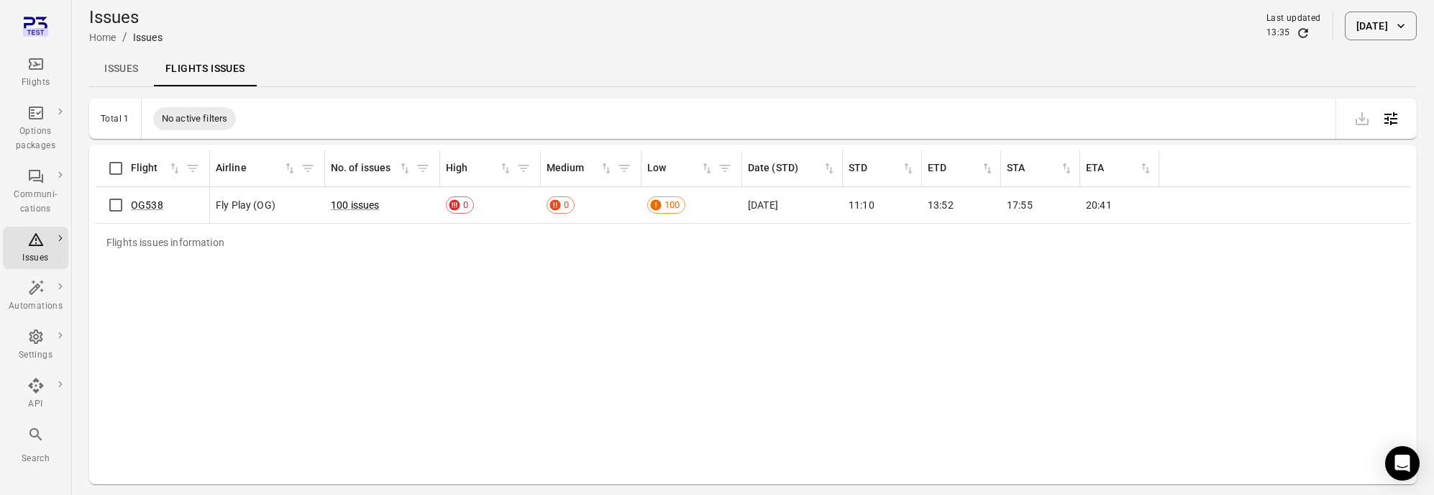
click at [131, 68] on link "Issues" at bounding box center [121, 69] width 65 height 35
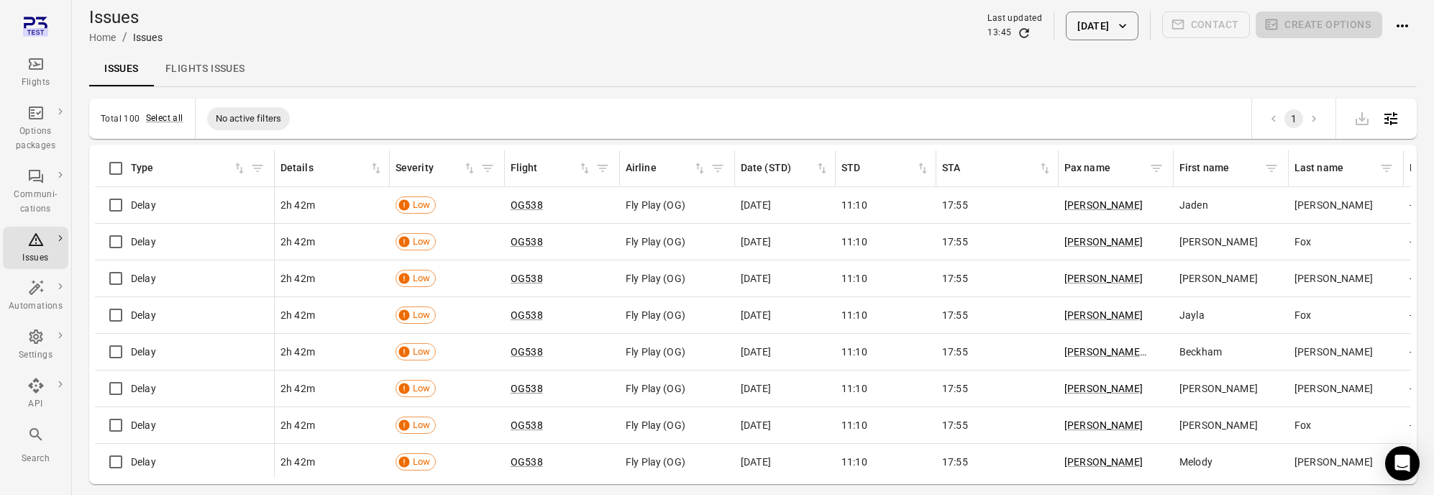
click at [60, 468] on button "Search" at bounding box center [35, 445] width 65 height 48
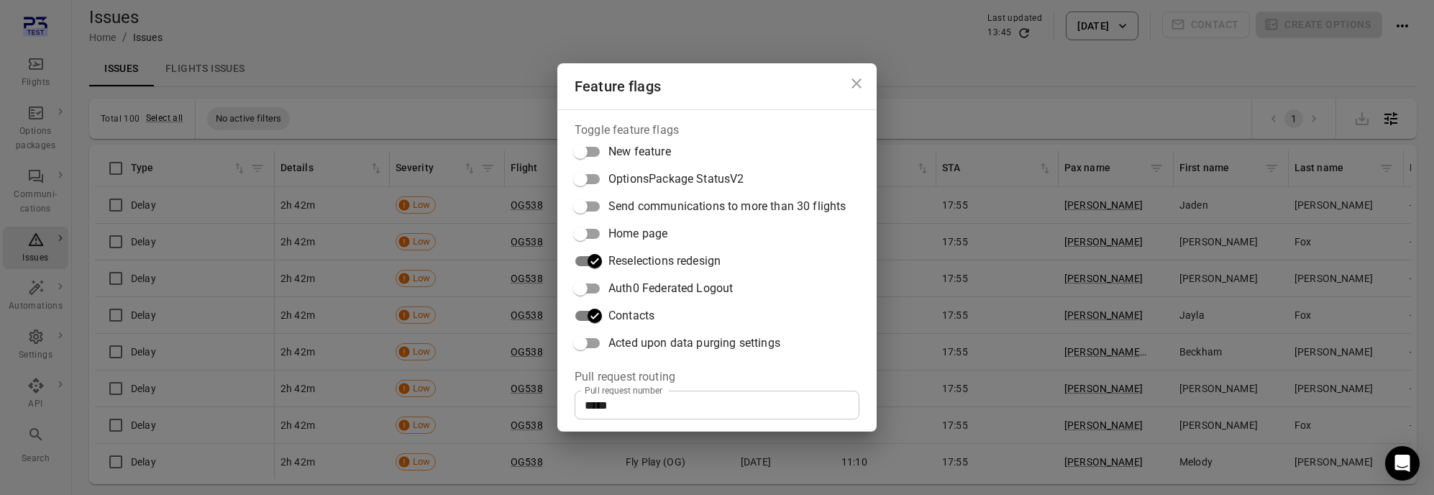
click at [658, 397] on input "*****" at bounding box center [717, 405] width 285 height 29
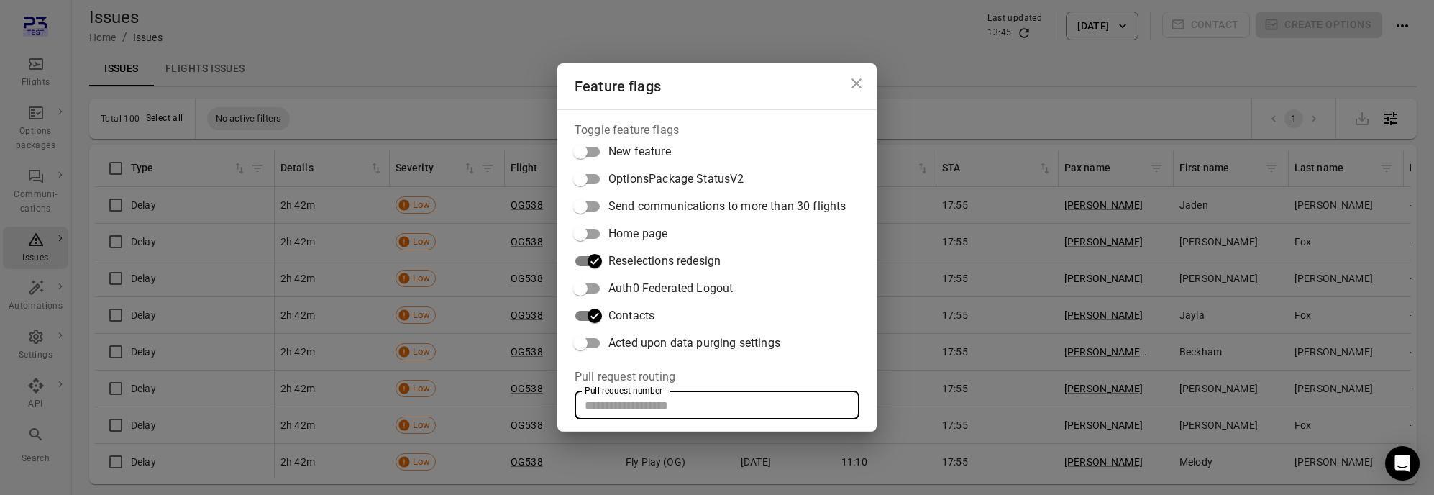
click at [948, 315] on div "Feature flags Toggle feature flags New feature OptionsPackage StatusV2 Send com…" at bounding box center [717, 247] width 1434 height 495
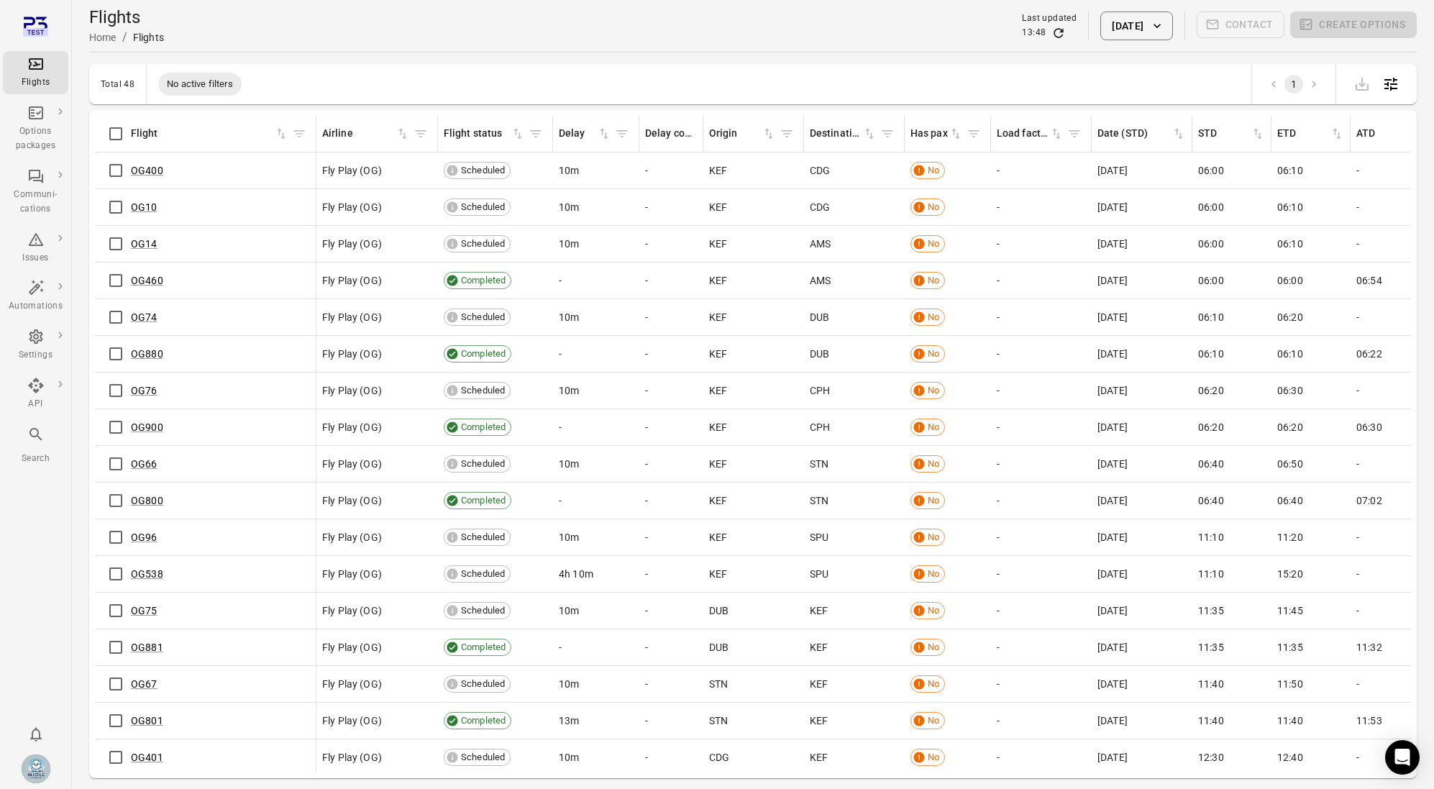
click at [398, 54] on main "Flights Home / Flights Last updated 13:48 12 Sep 2025 Contact Create options To…" at bounding box center [753, 418] width 1362 height 836
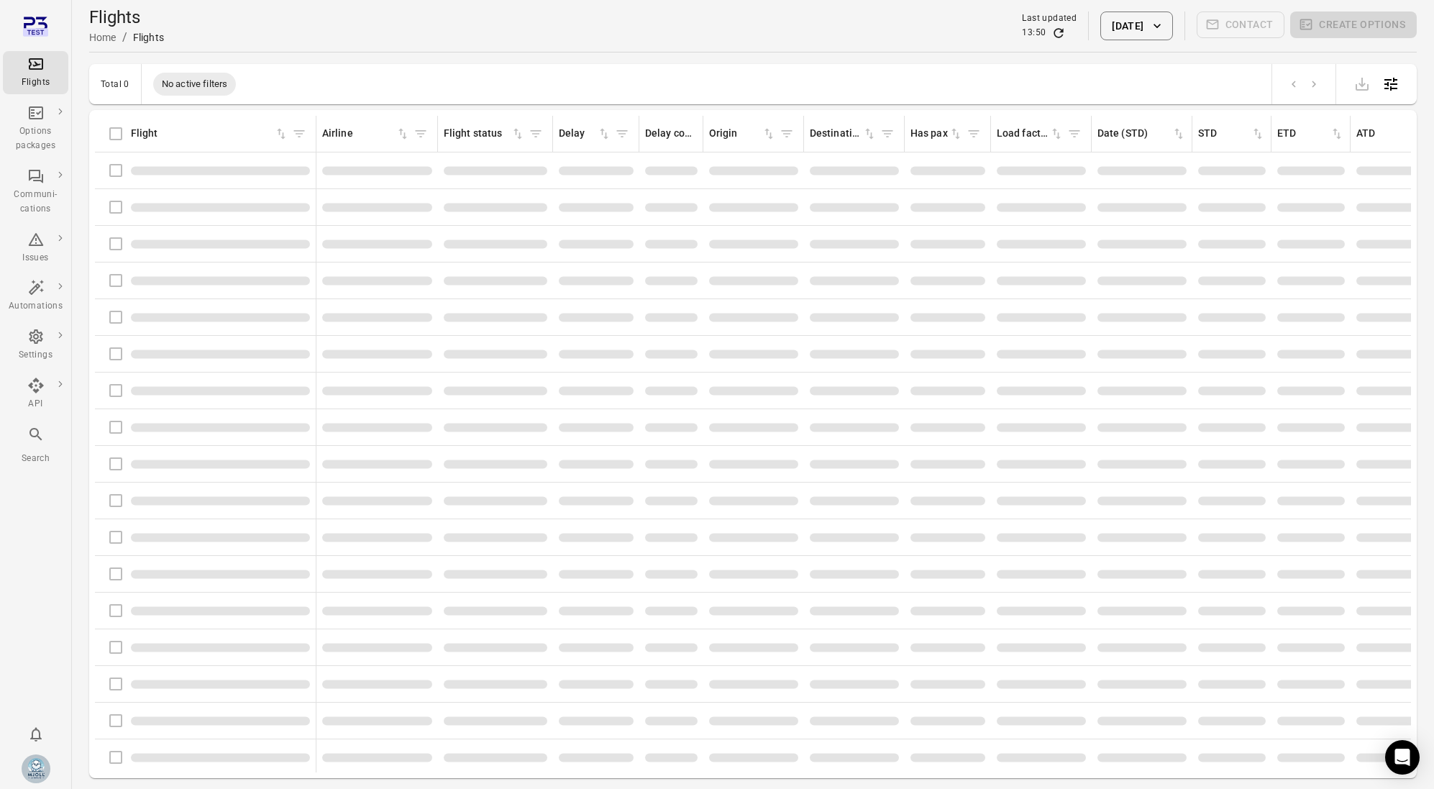
click at [42, 195] on div "Communi-cations" at bounding box center [36, 202] width 54 height 29
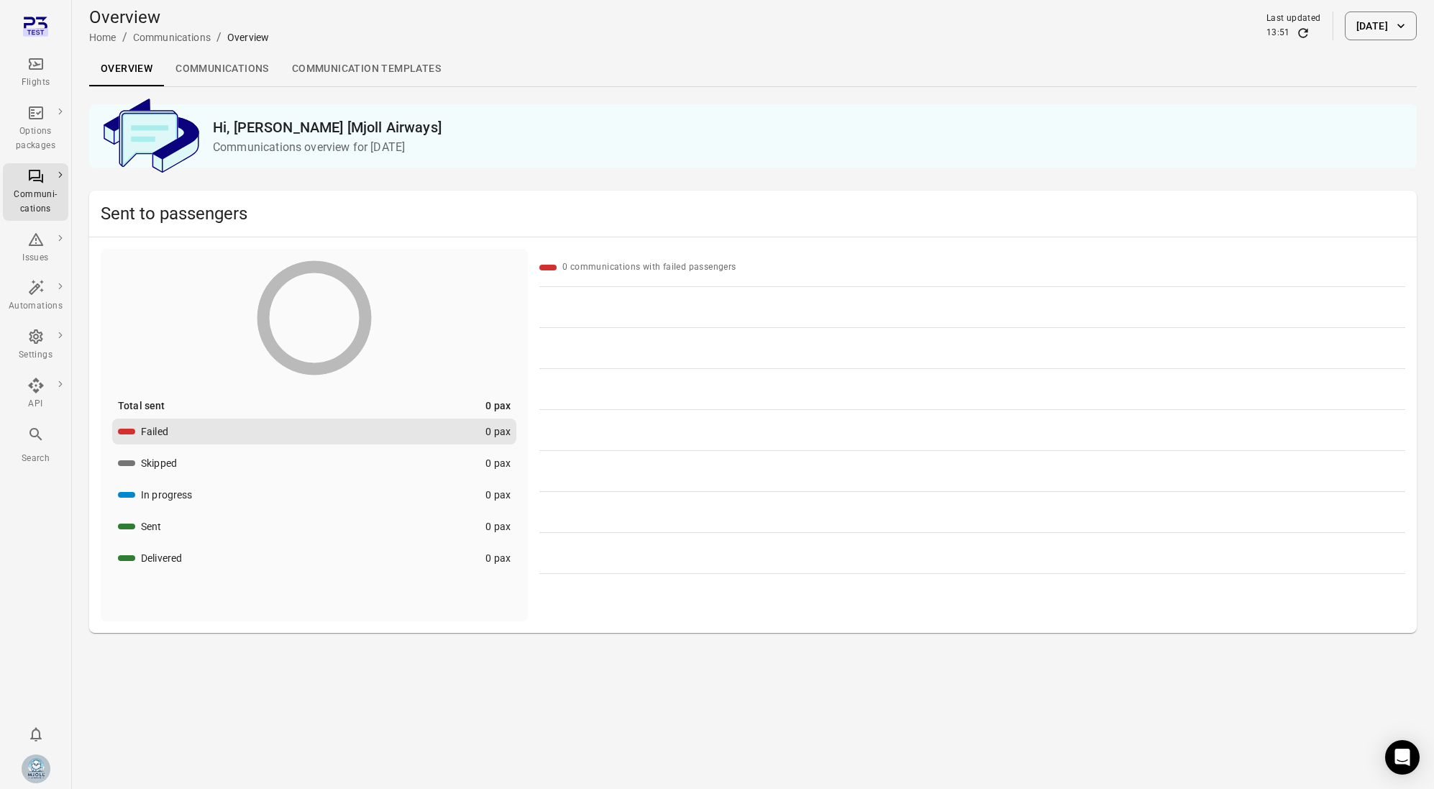
click at [1358, 37] on button "[DATE]" at bounding box center [1381, 26] width 72 height 29
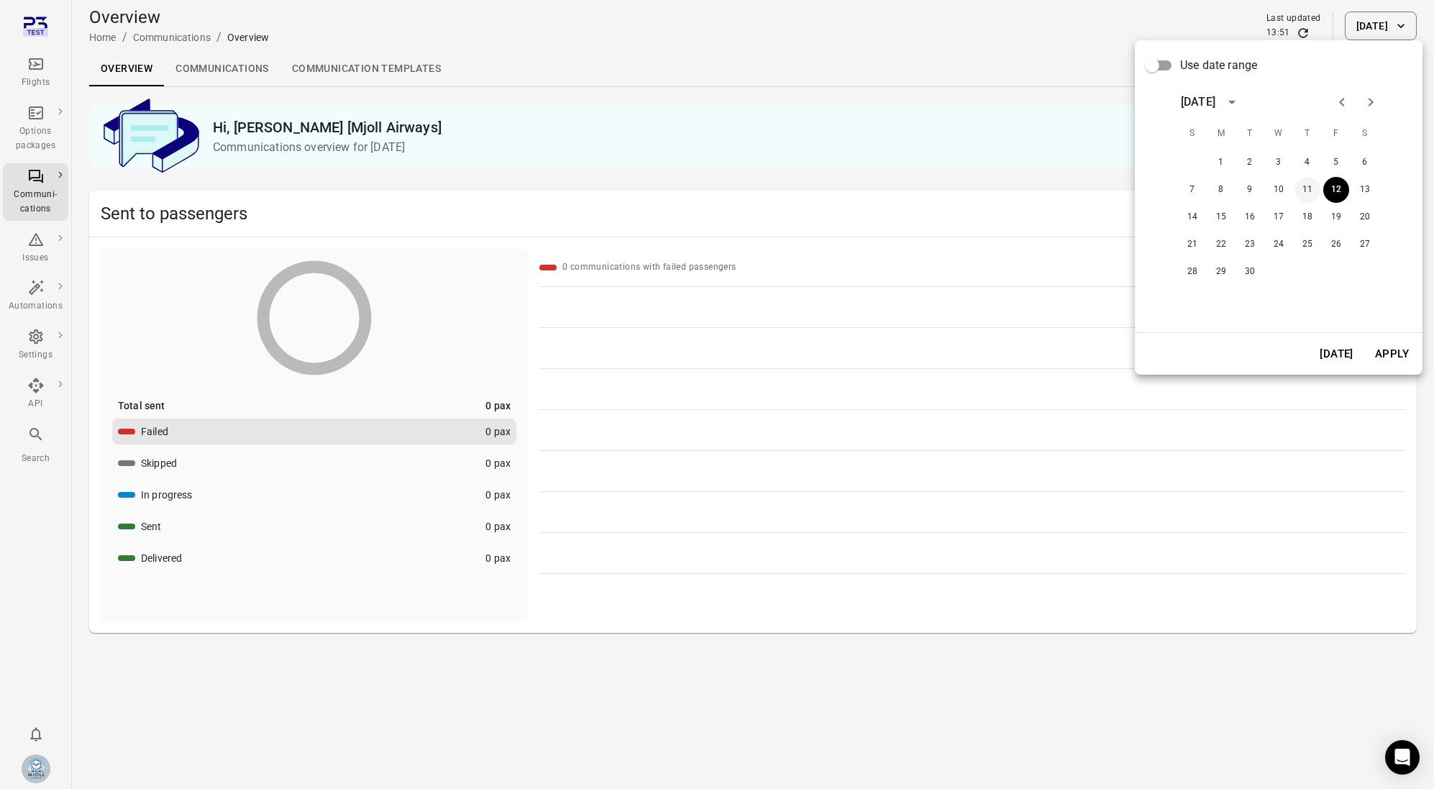
click at [1306, 177] on button "11" at bounding box center [1308, 190] width 26 height 26
click at [1398, 355] on button "Apply" at bounding box center [1392, 354] width 50 height 30
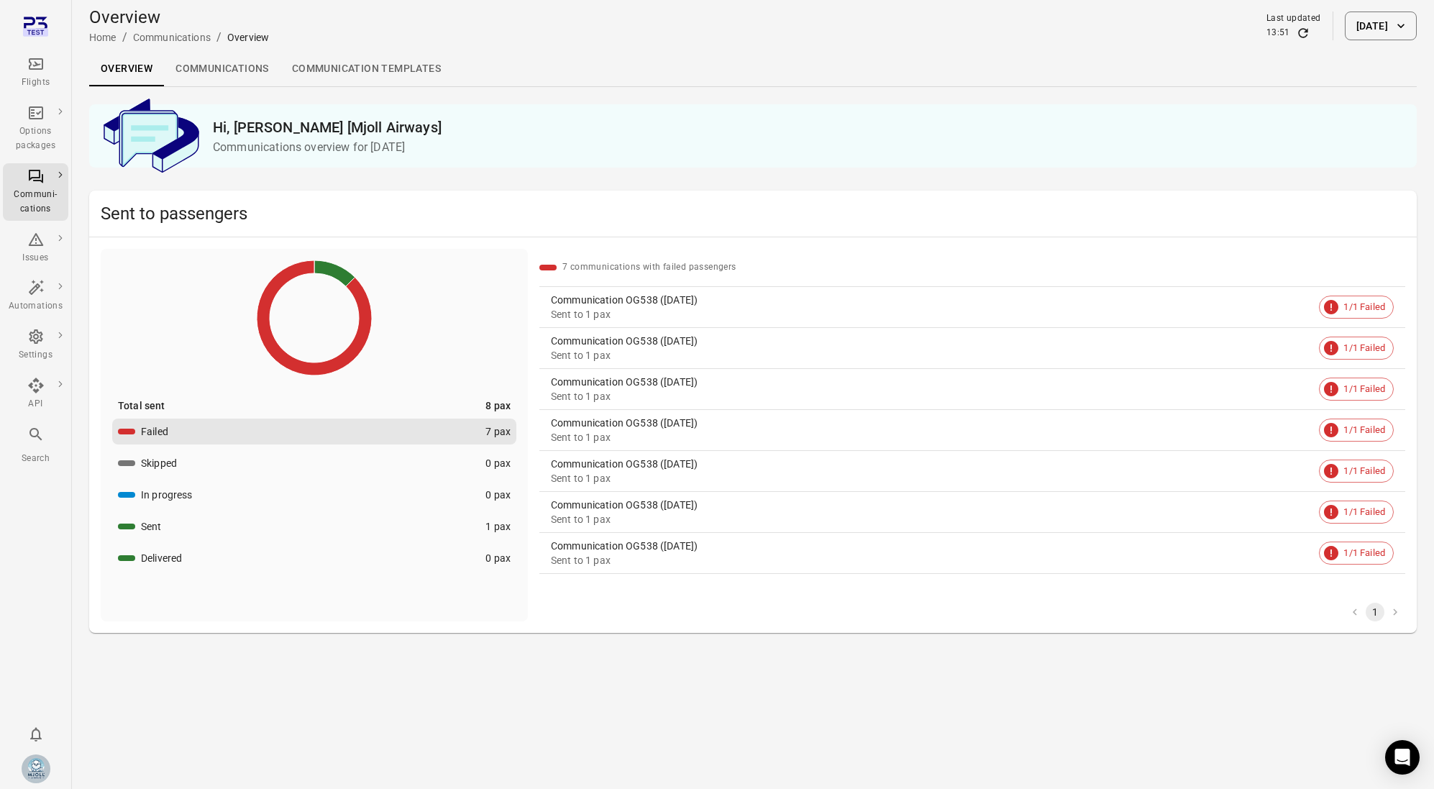
click at [427, 397] on div "Total sent 8 pax Failed 7 pax Skipped 0 pax In progress 0 pax Sent 1 pax Delive…" at bounding box center [314, 416] width 427 height 334
click at [767, 316] on div "Sent to 1 pax" at bounding box center [932, 314] width 762 height 14
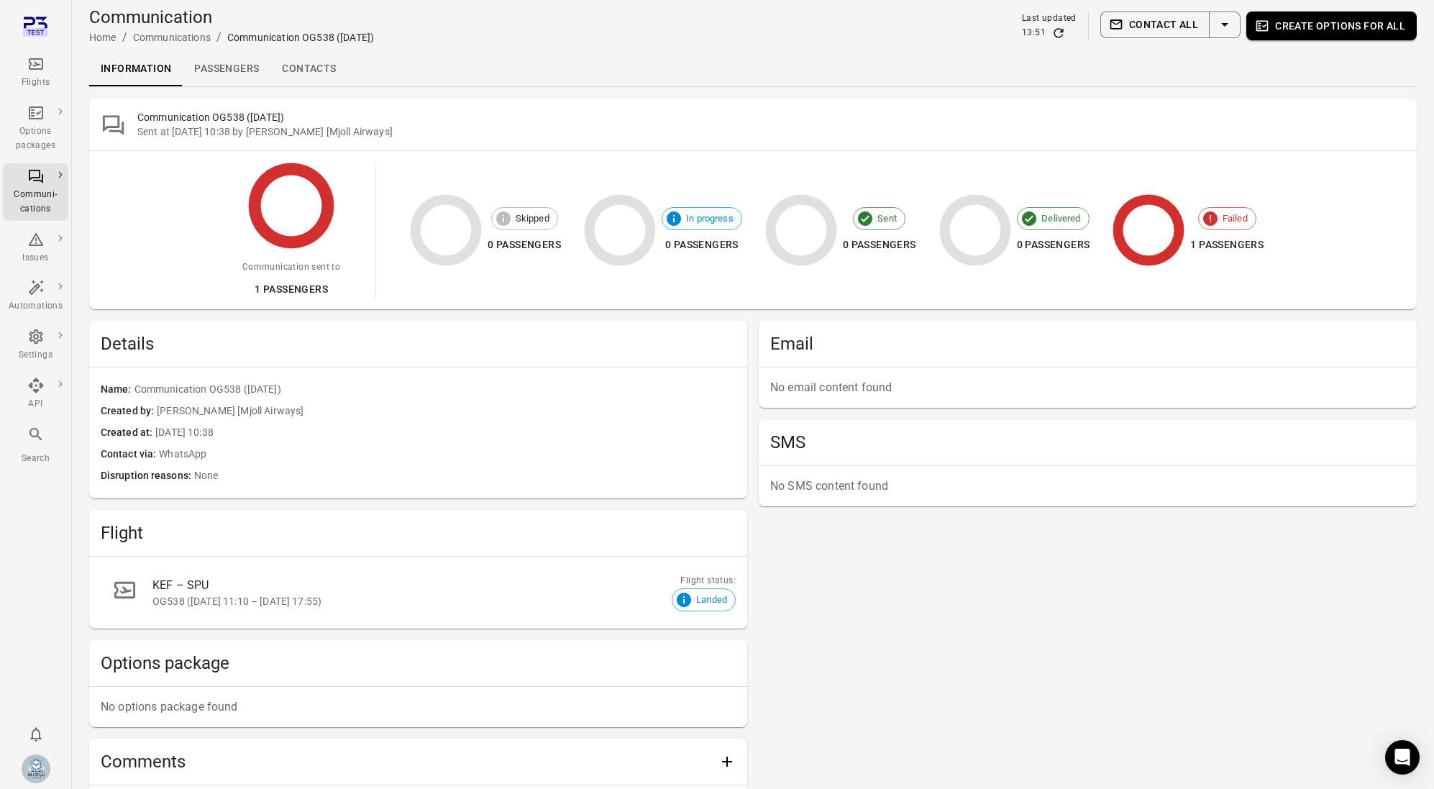
click at [229, 73] on link "Passengers" at bounding box center [227, 69] width 88 height 35
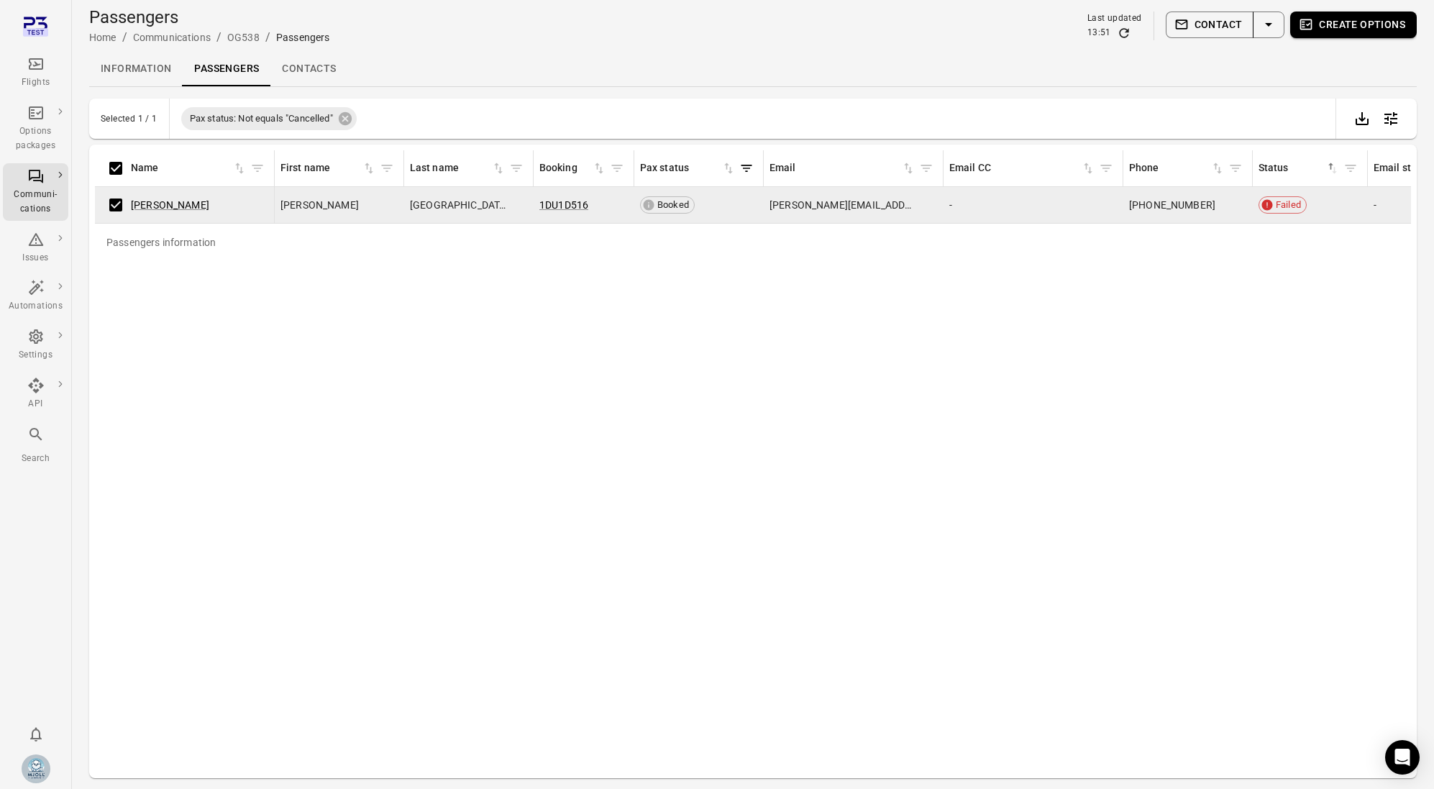
click at [1249, 27] on button "Contact" at bounding box center [1210, 25] width 88 height 27
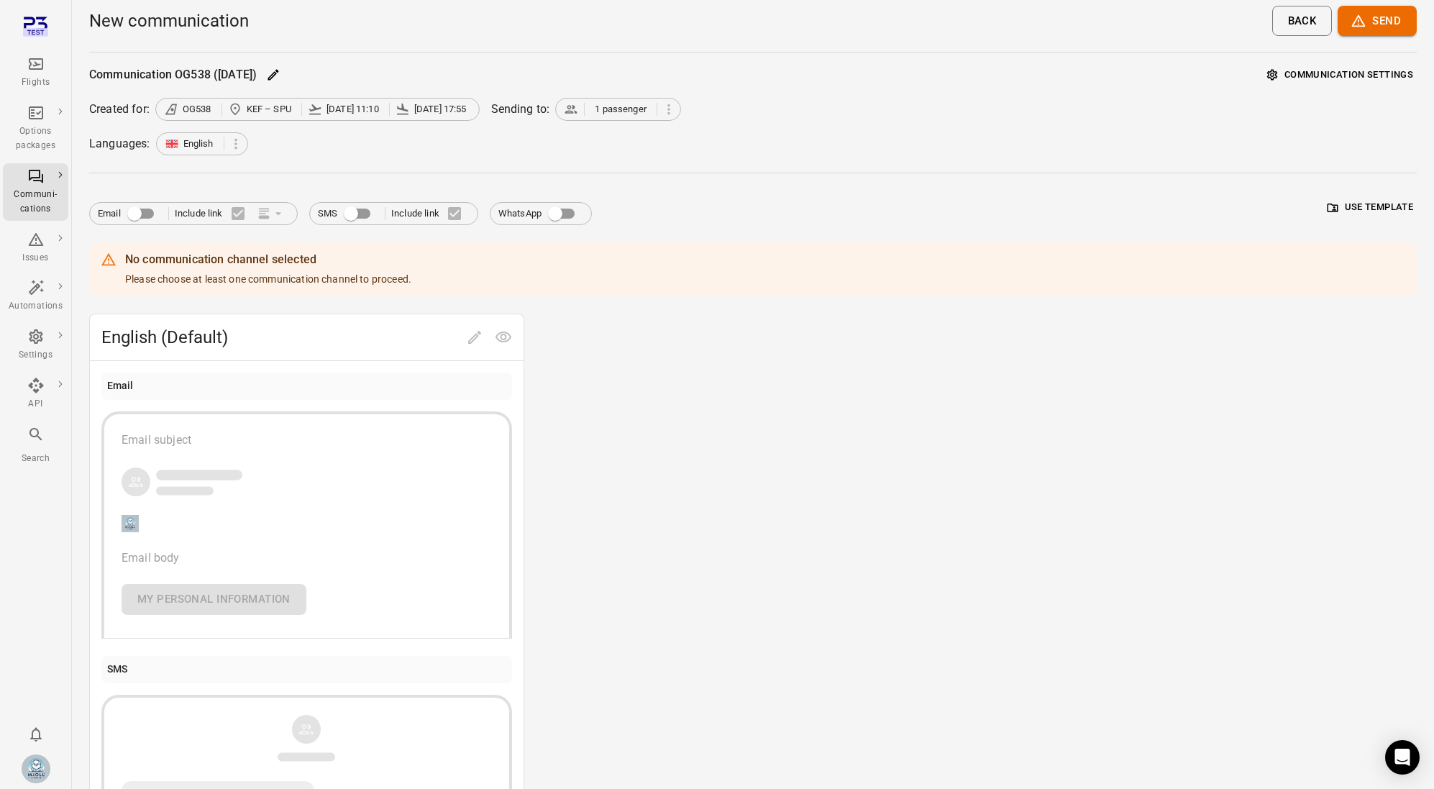
click at [542, 229] on div "Email Include link SMS Include link WhatsApp Use template No communication chan…" at bounding box center [753, 536] width 1328 height 690
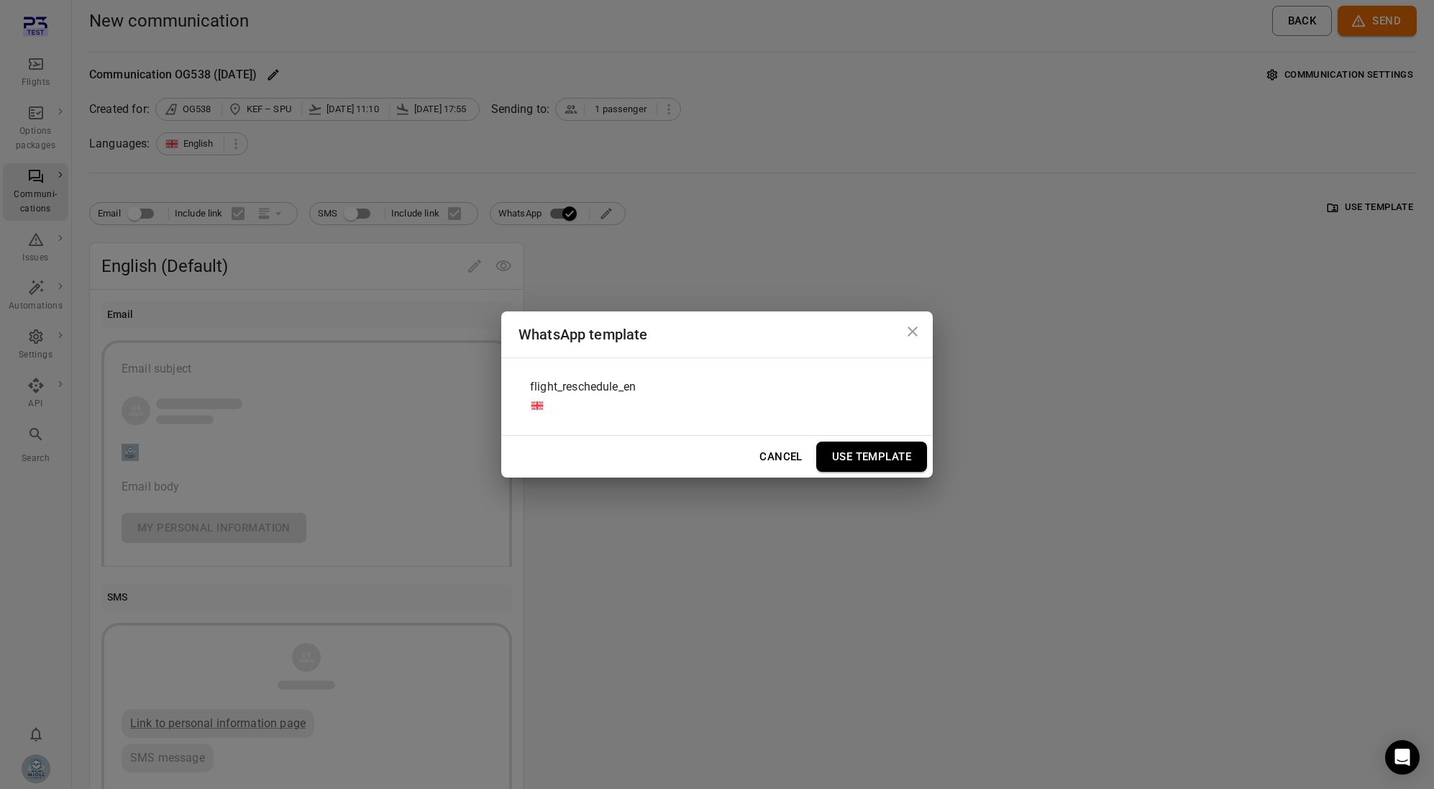
click at [749, 399] on div "flight_reschedule_en" at bounding box center [717, 397] width 397 height 54
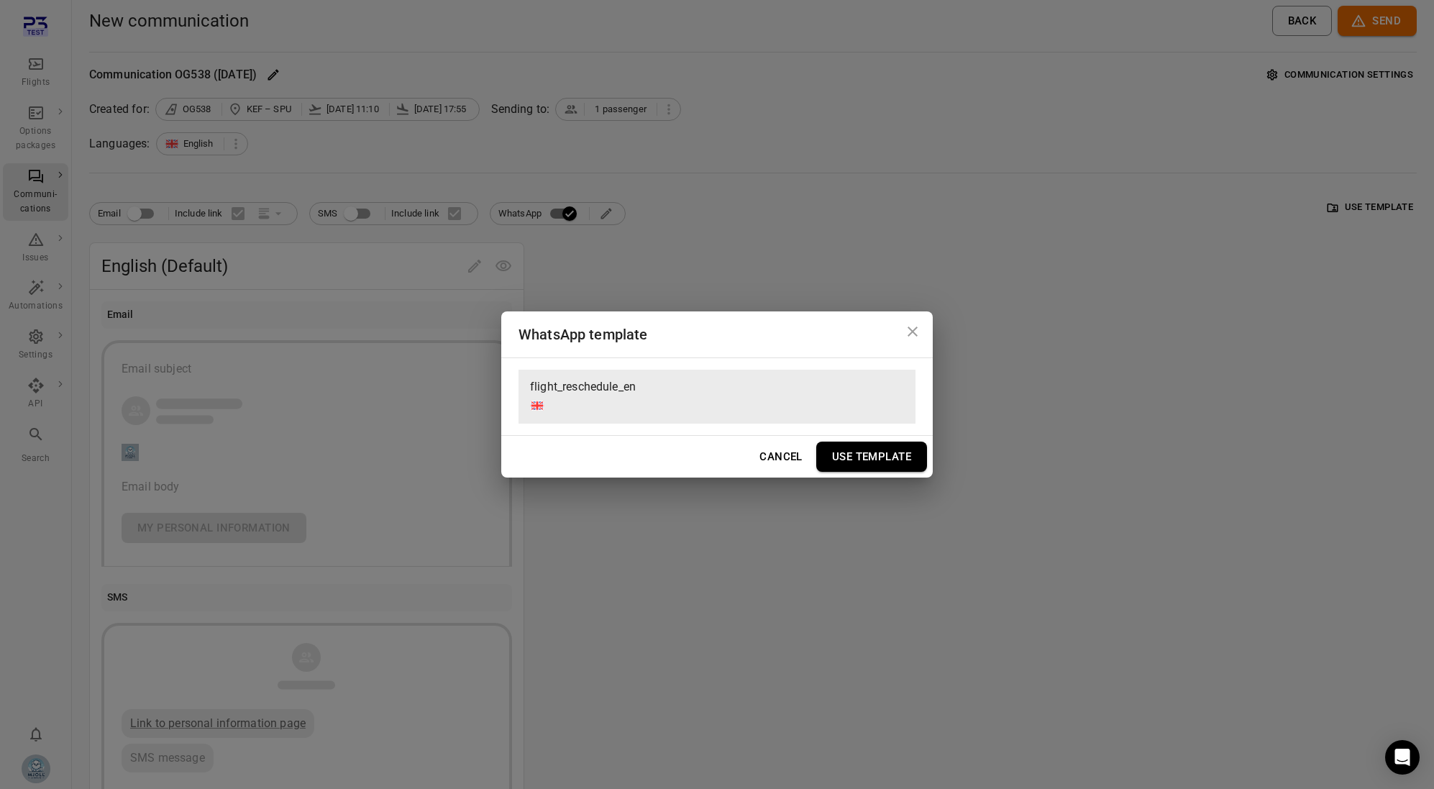
click at [882, 457] on button "Use Template" at bounding box center [871, 457] width 111 height 30
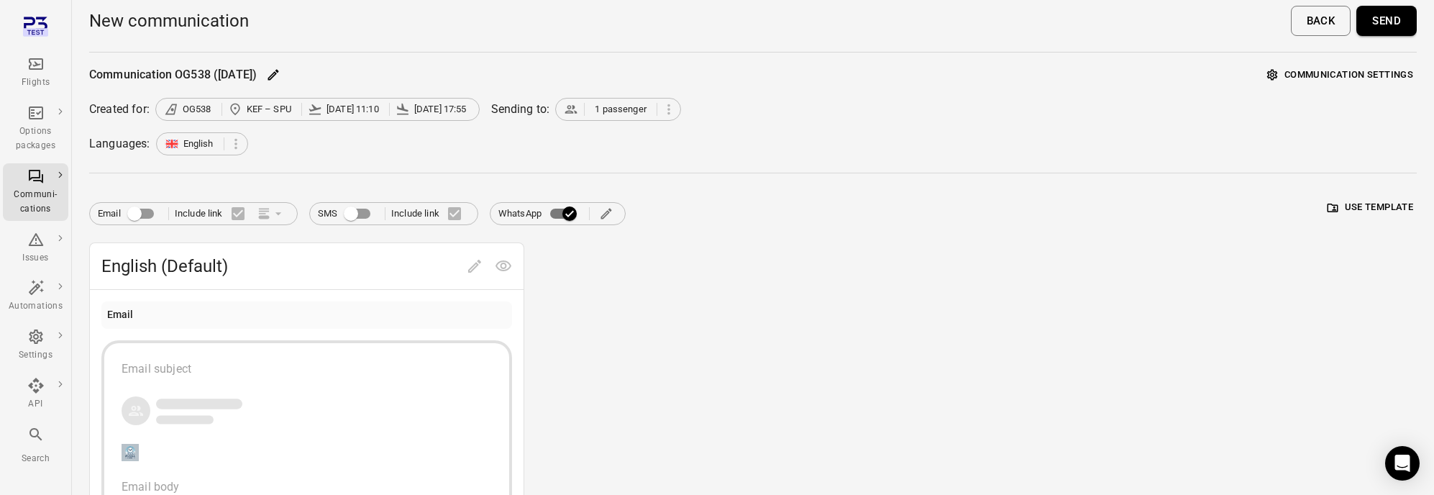
click at [1389, 36] on div "New communication Back Send" at bounding box center [753, 26] width 1328 height 52
click at [1385, 22] on button "Send" at bounding box center [1387, 21] width 60 height 30
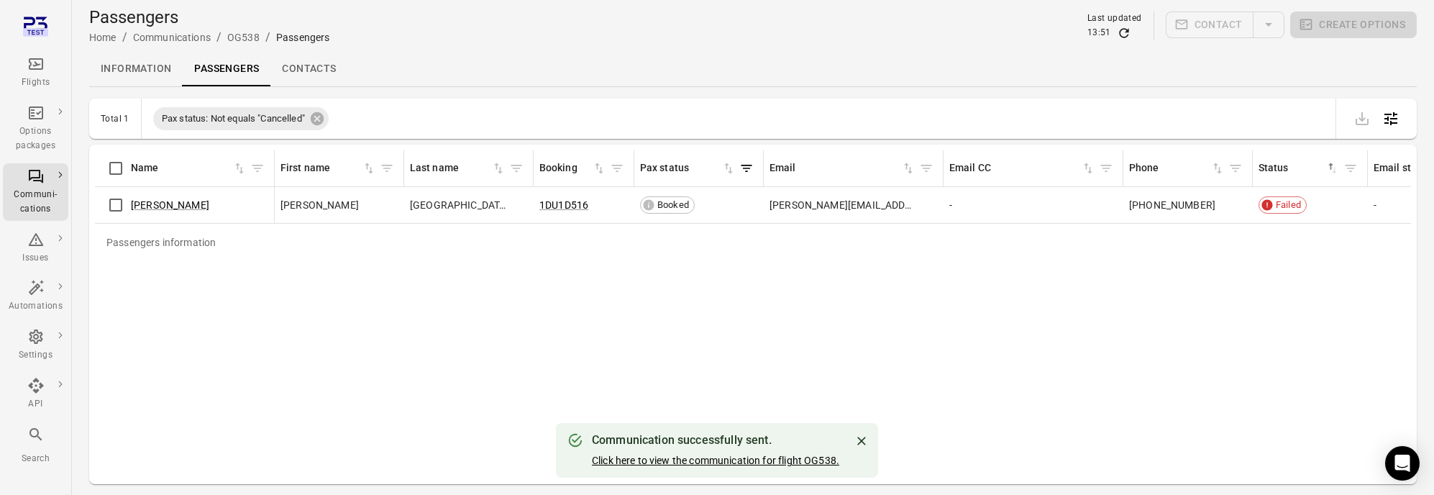
click at [726, 455] on link "Click here to view the communication for flight OG538." at bounding box center [715, 461] width 247 height 12
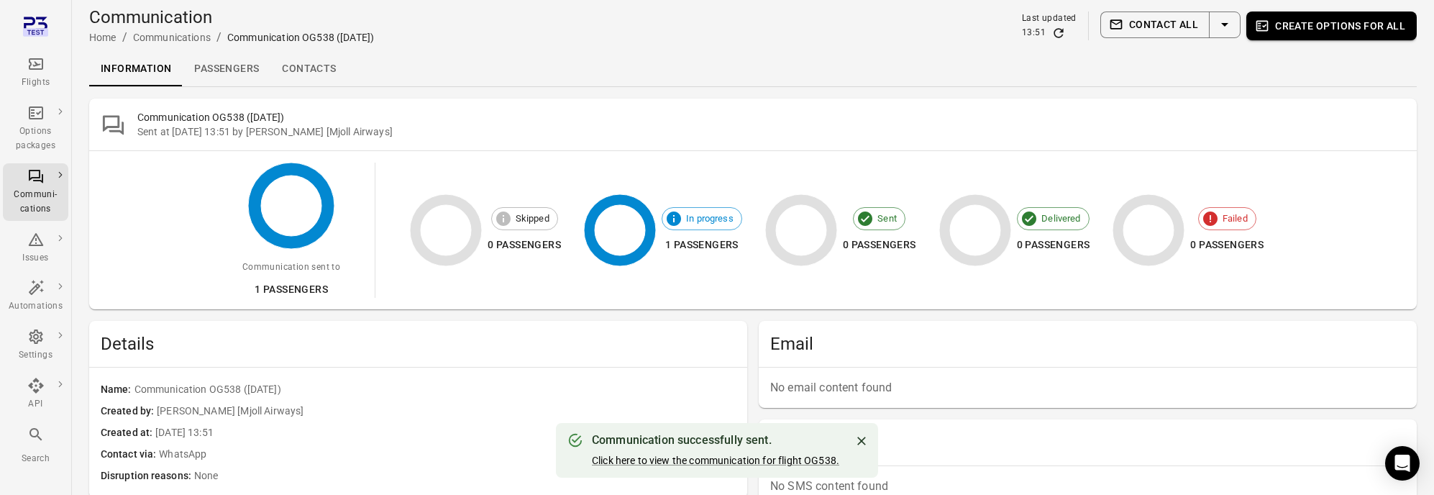
click at [247, 76] on link "Passengers" at bounding box center [227, 69] width 88 height 35
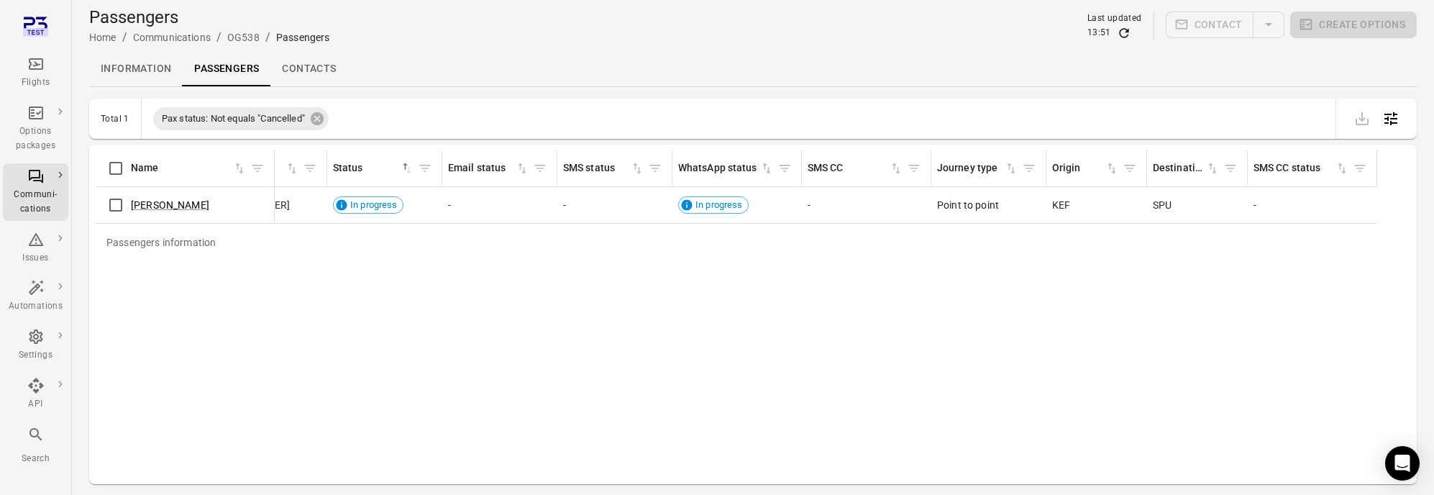
scroll to position [0, 964]
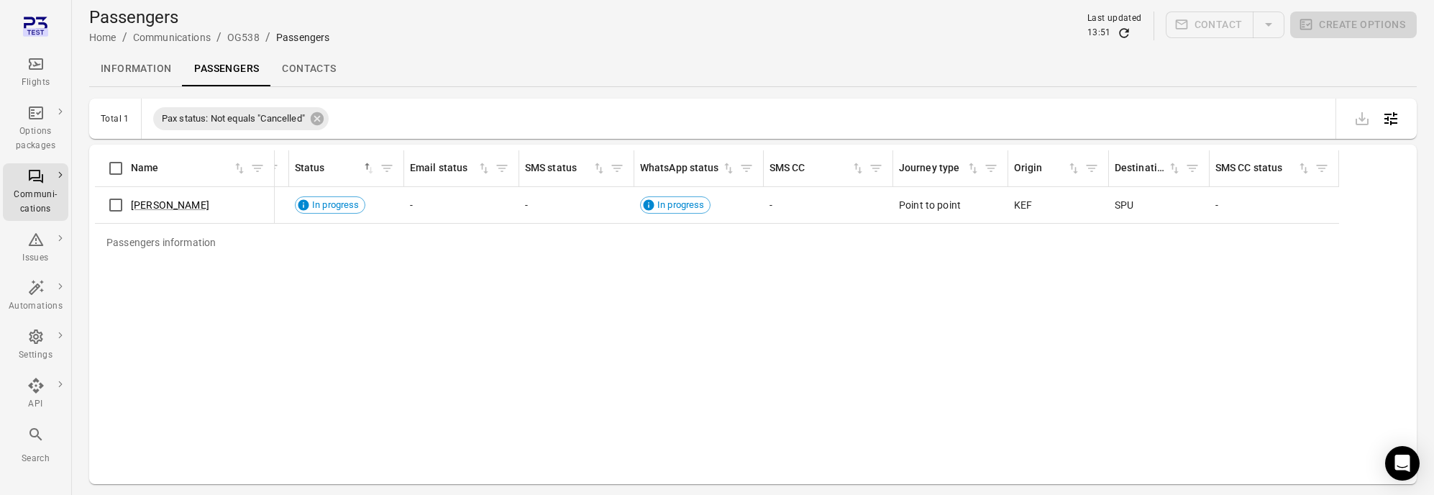
click at [626, 309] on div "Passengers information Name First name Last name Booking Pax status Email Email…" at bounding box center [753, 314] width 1316 height 328
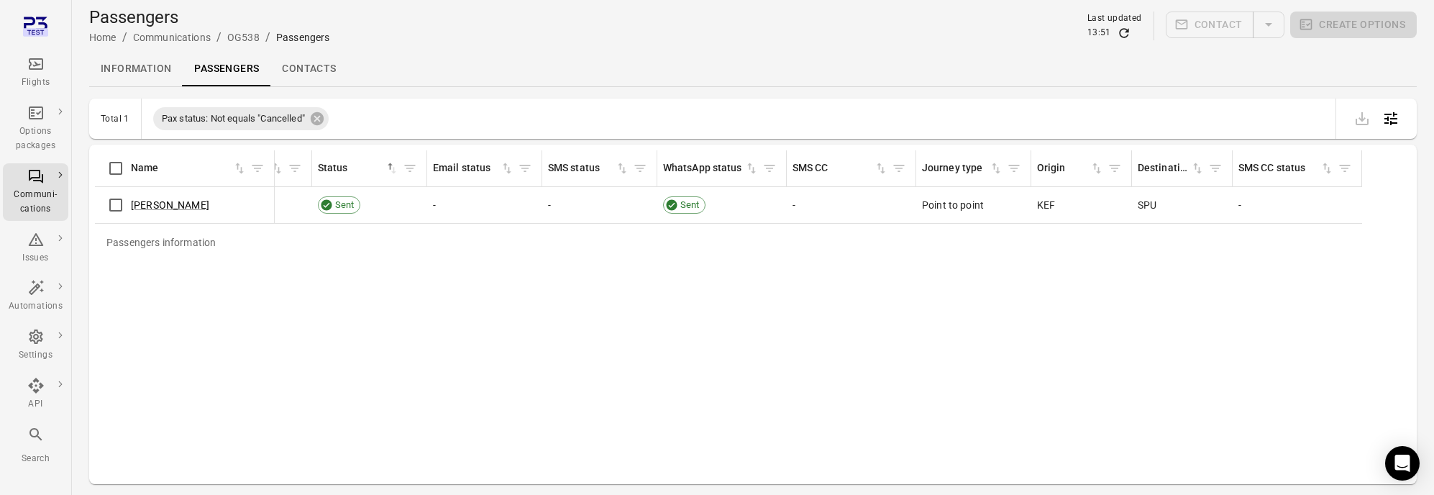
scroll to position [0, 964]
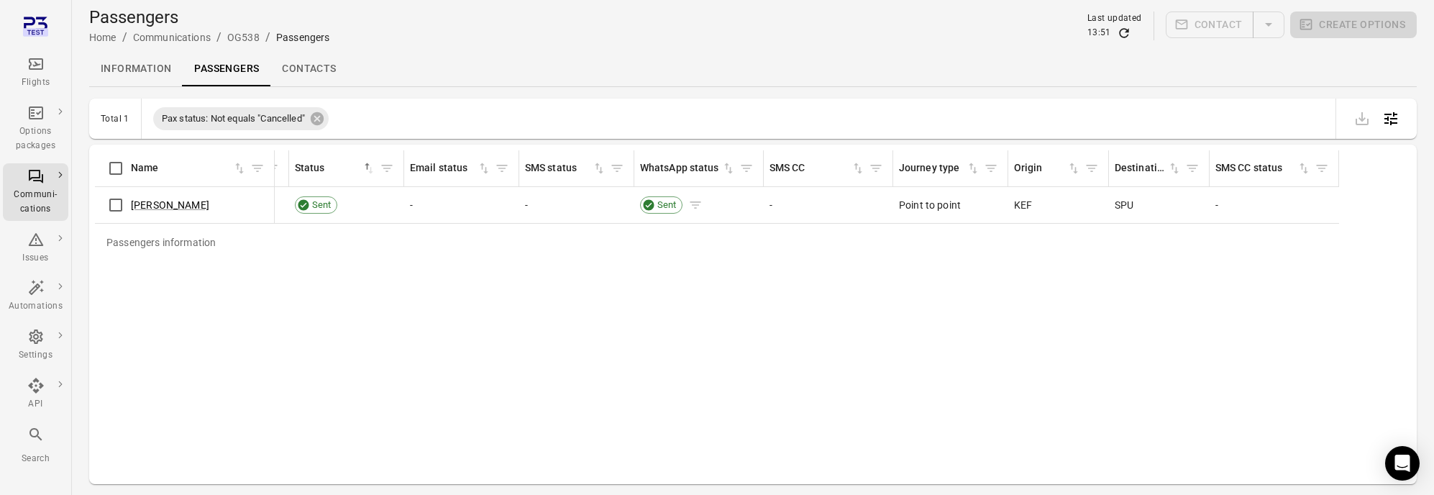
click at [666, 202] on span "Sent" at bounding box center [666, 205] width 29 height 14
click at [654, 209] on span "Sent" at bounding box center [666, 205] width 29 height 14
click at [800, 406] on div "Passengers information Name First name Last name Booking Pax status Email Email…" at bounding box center [753, 314] width 1316 height 328
click at [183, 208] on link "[PERSON_NAME]" at bounding box center [170, 205] width 78 height 12
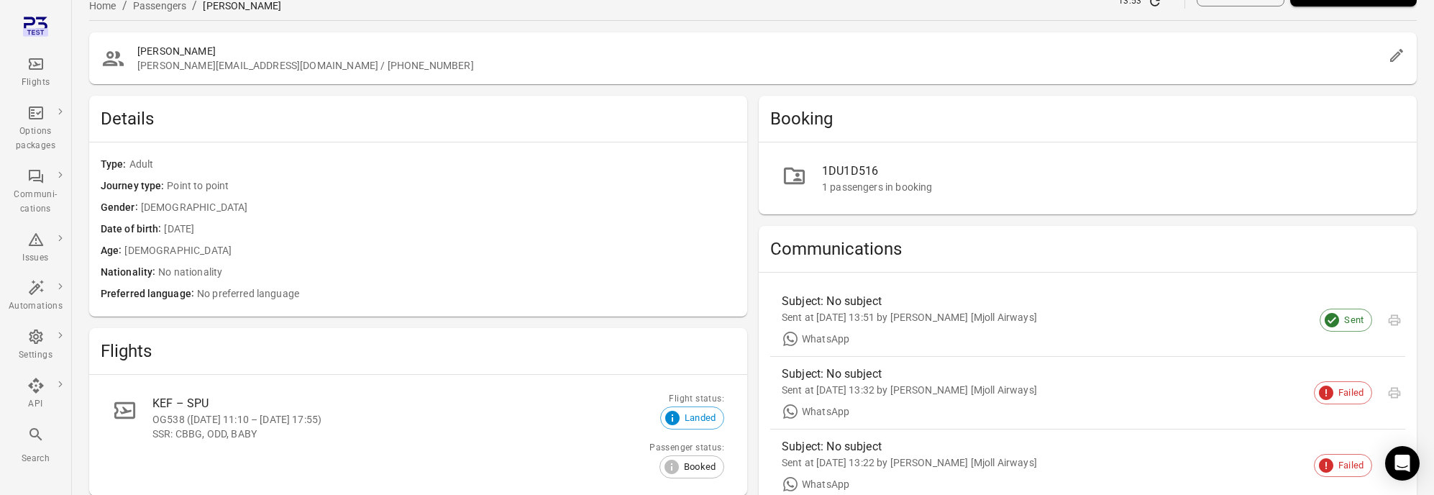
scroll to position [53, 0]
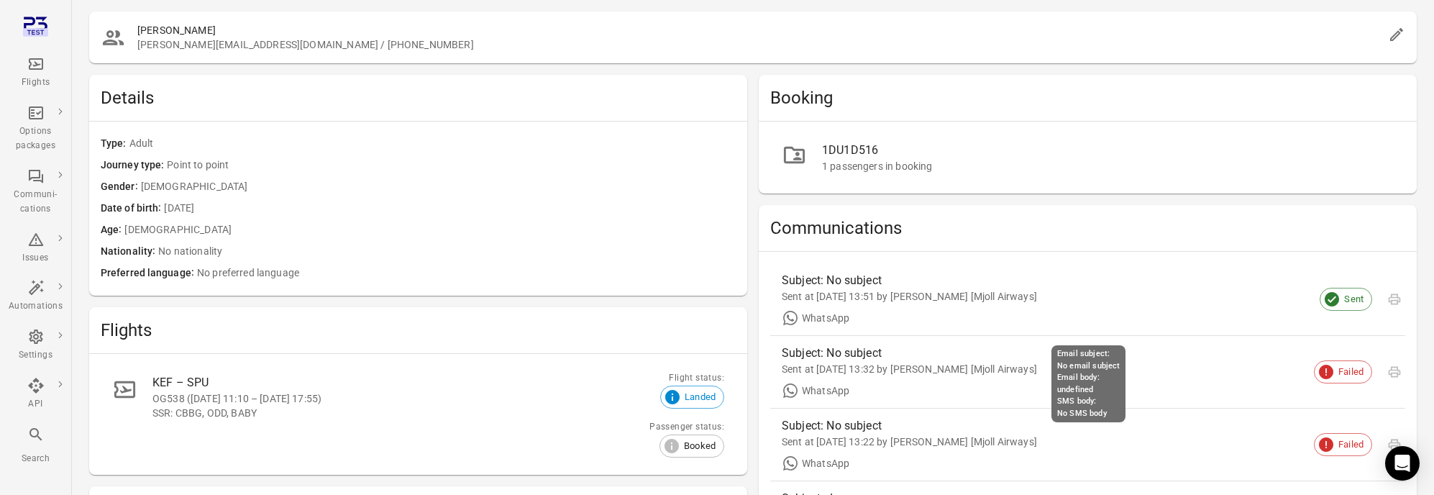
click at [1039, 293] on div "Sent at [DATE] 13:51 by [PERSON_NAME] [Mjoll Airways]" at bounding box center [1076, 296] width 589 height 14
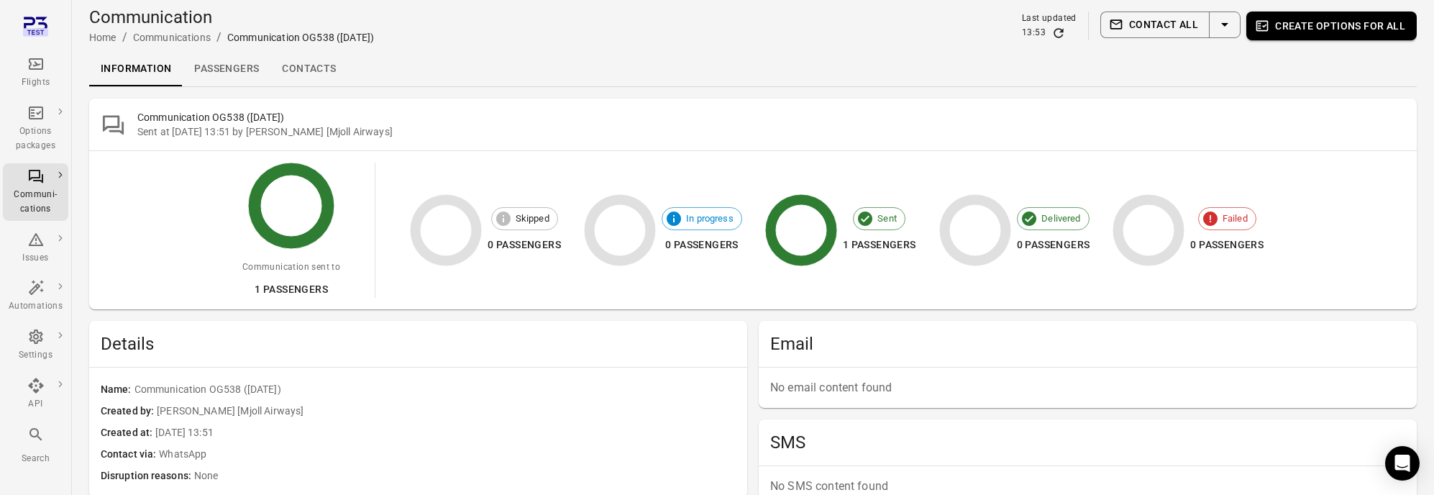
click at [212, 57] on link "Passengers" at bounding box center [227, 69] width 88 height 35
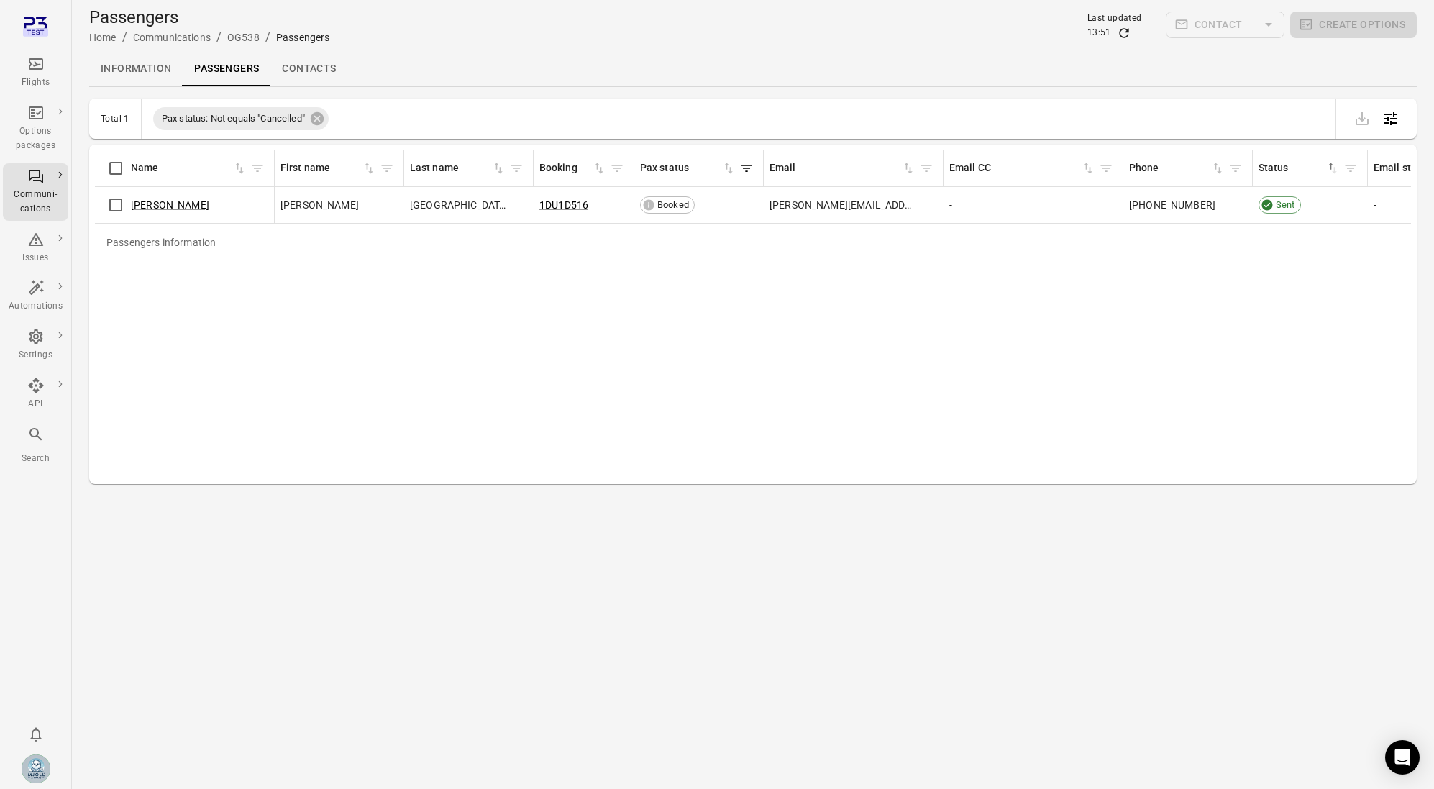
click at [157, 74] on link "Information" at bounding box center [136, 69] width 94 height 35
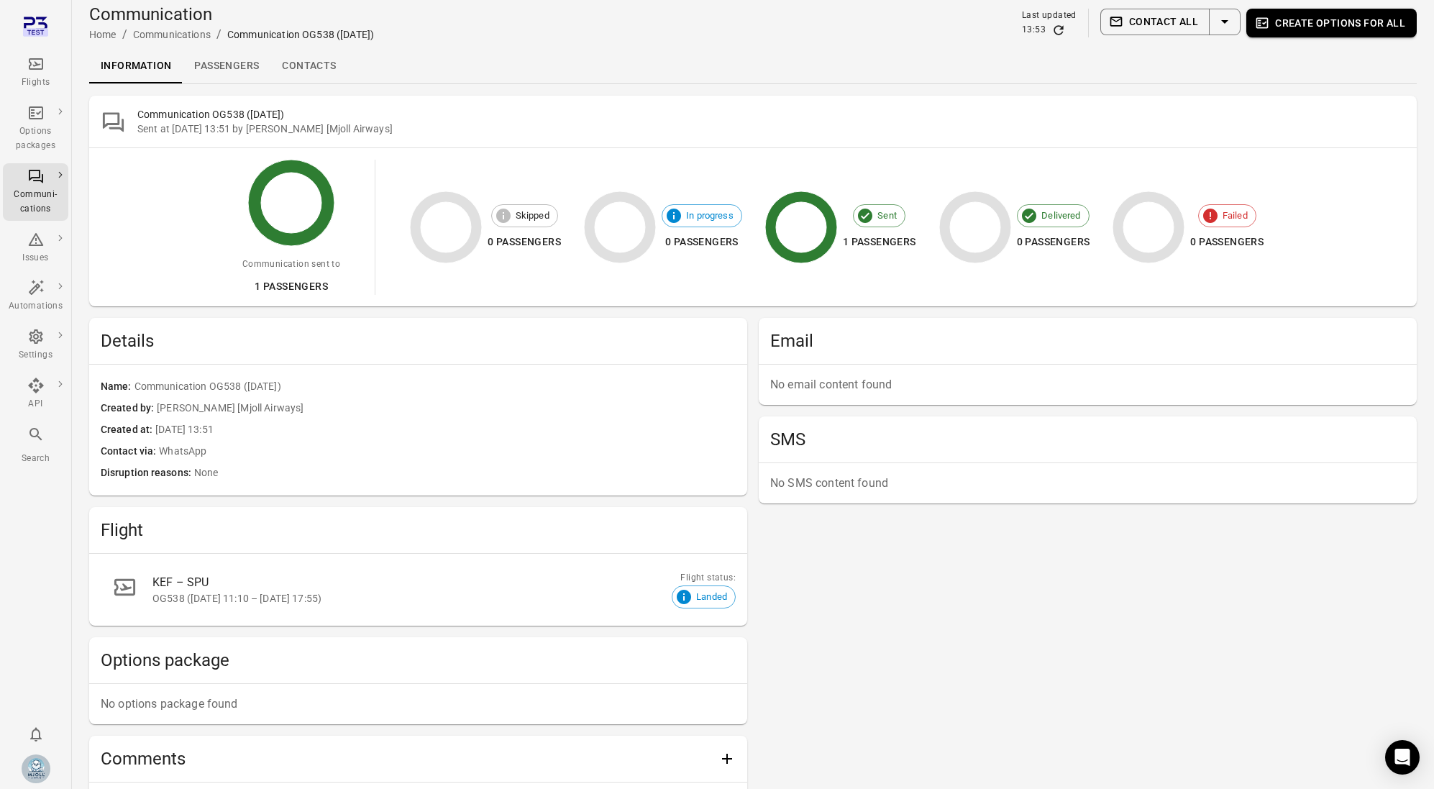
scroll to position [2, 0]
click at [242, 58] on link "Passengers" at bounding box center [227, 67] width 88 height 35
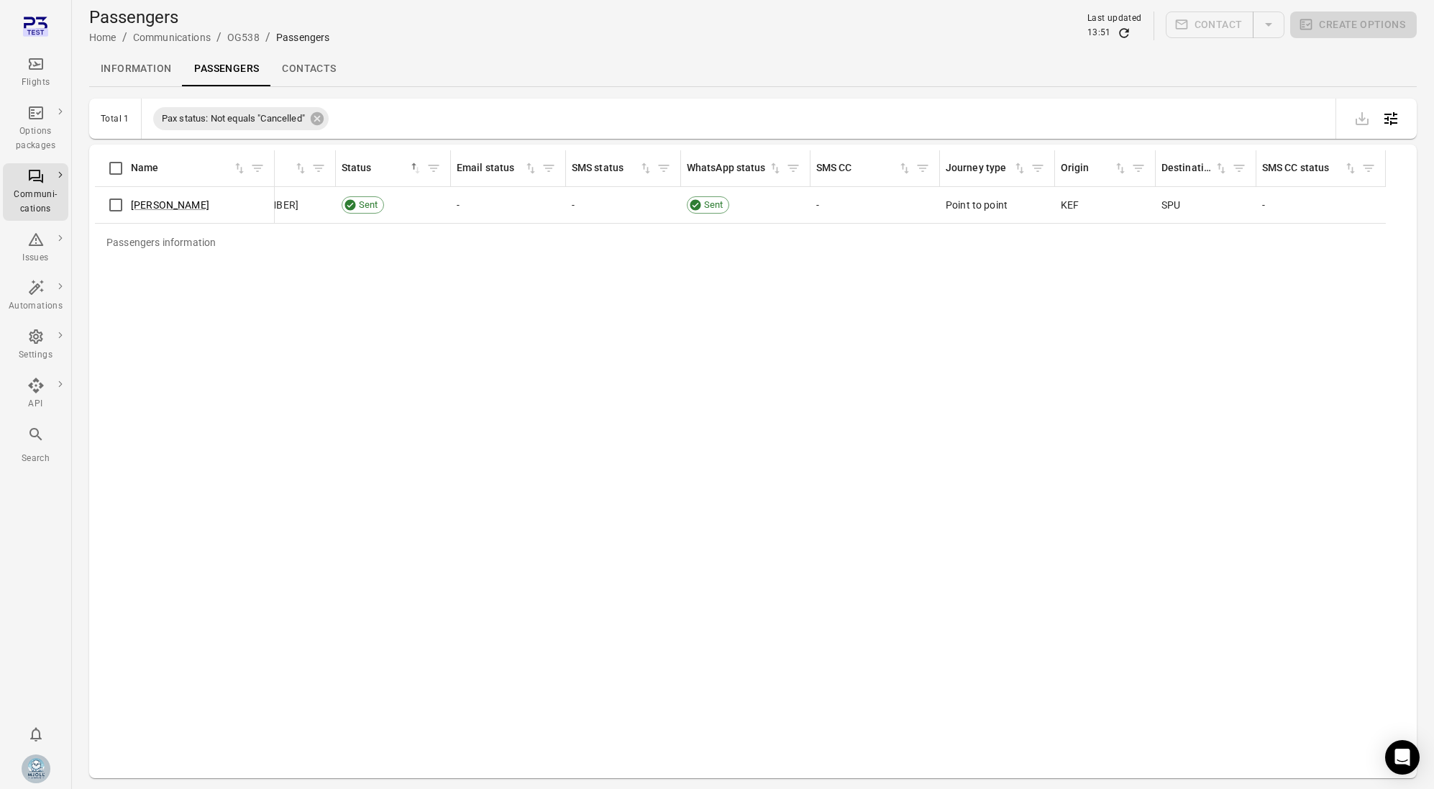
scroll to position [0, 964]
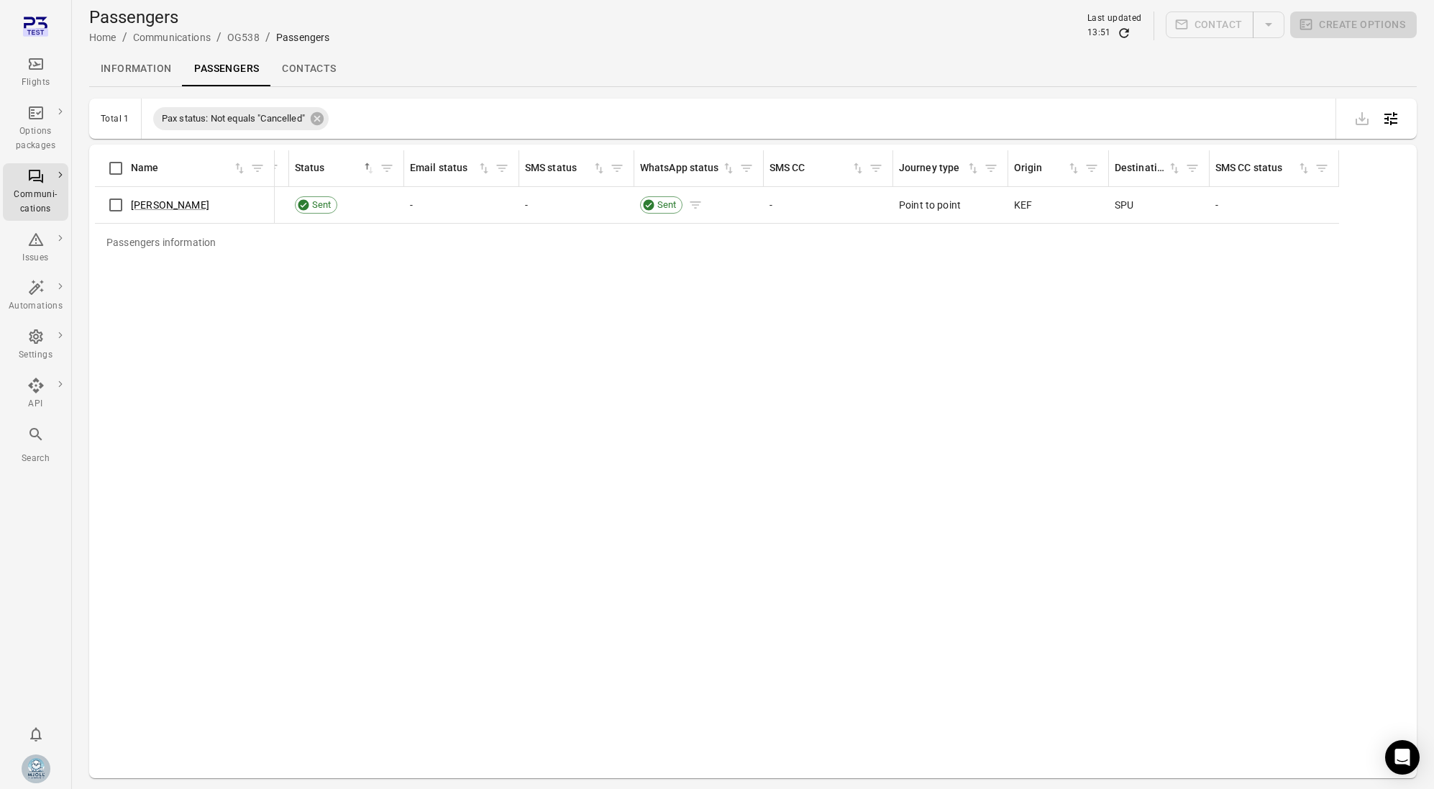
click at [664, 209] on span "Sent" at bounding box center [666, 205] width 29 height 14
click at [661, 205] on span "Sent" at bounding box center [666, 205] width 29 height 14
click at [689, 215] on td "Sent" at bounding box center [698, 205] width 129 height 37
